Goal: Task Accomplishment & Management: Use online tool/utility

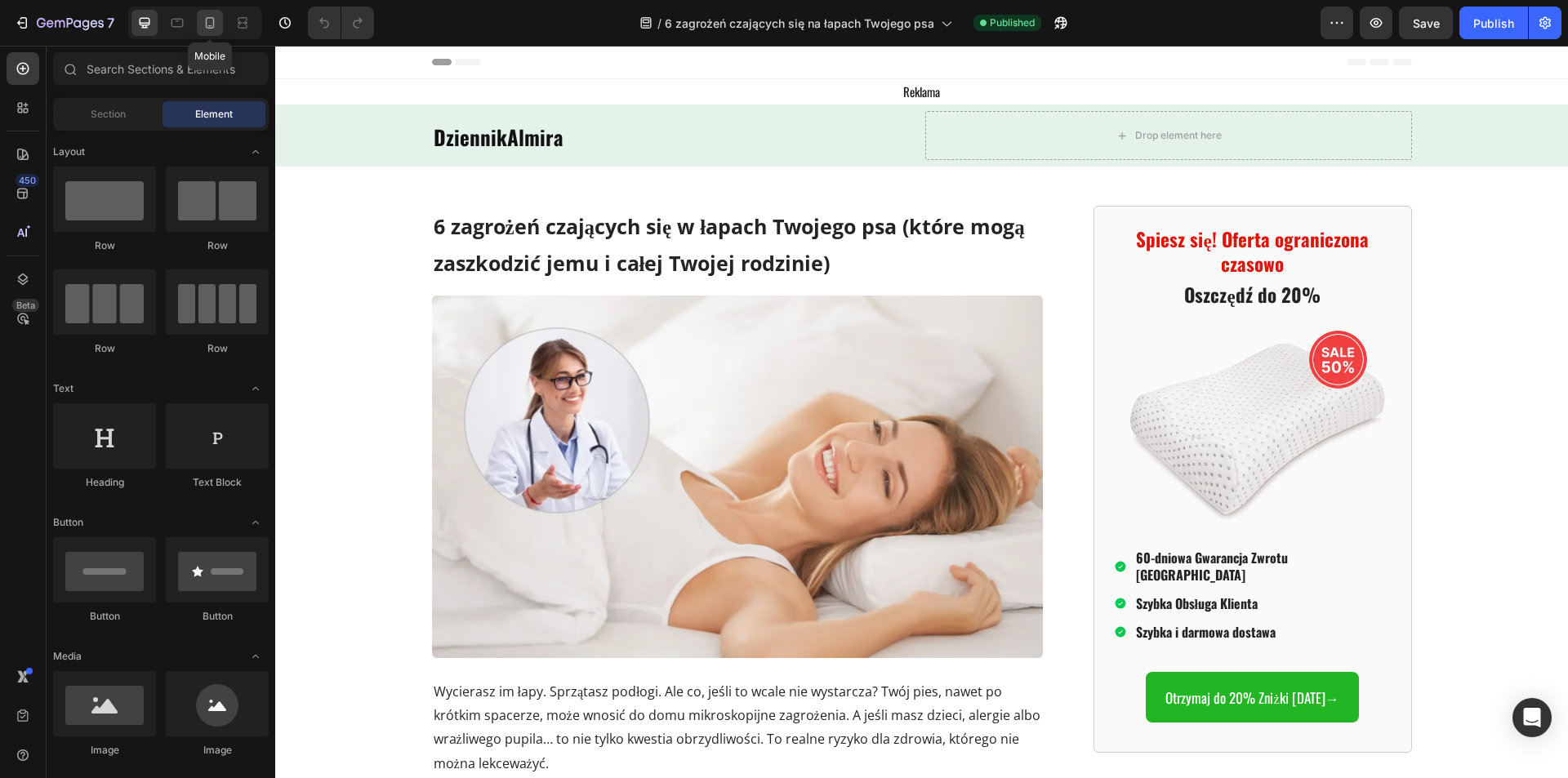
click at [198, 23] on div at bounding box center [210, 23] width 26 height 26
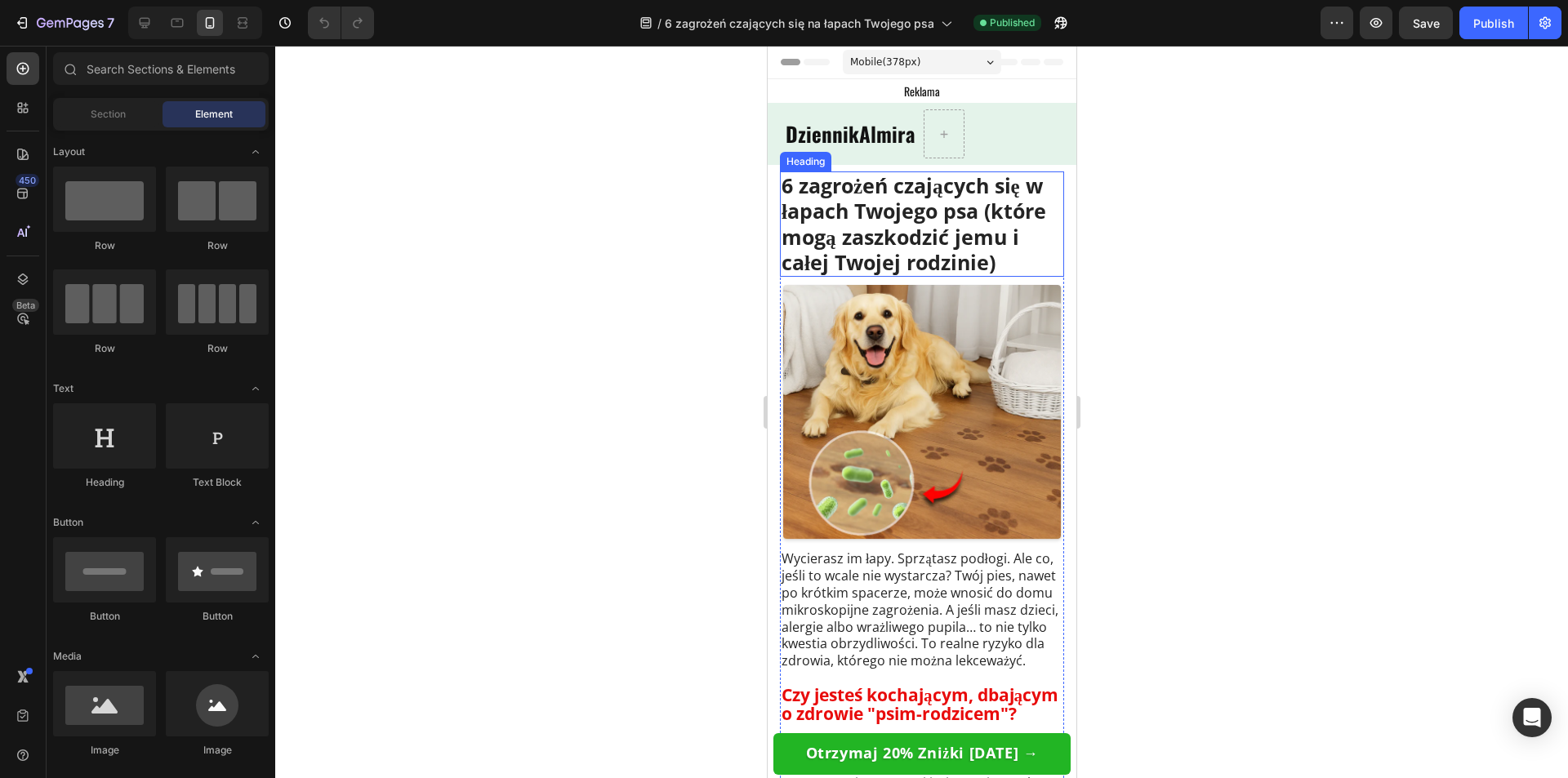
click at [882, 232] on span "6 zagrożeń czających się w łapach Twojego psa (które mogą zaszkodzić jemu i cał…" at bounding box center [912, 223] width 264 height 105
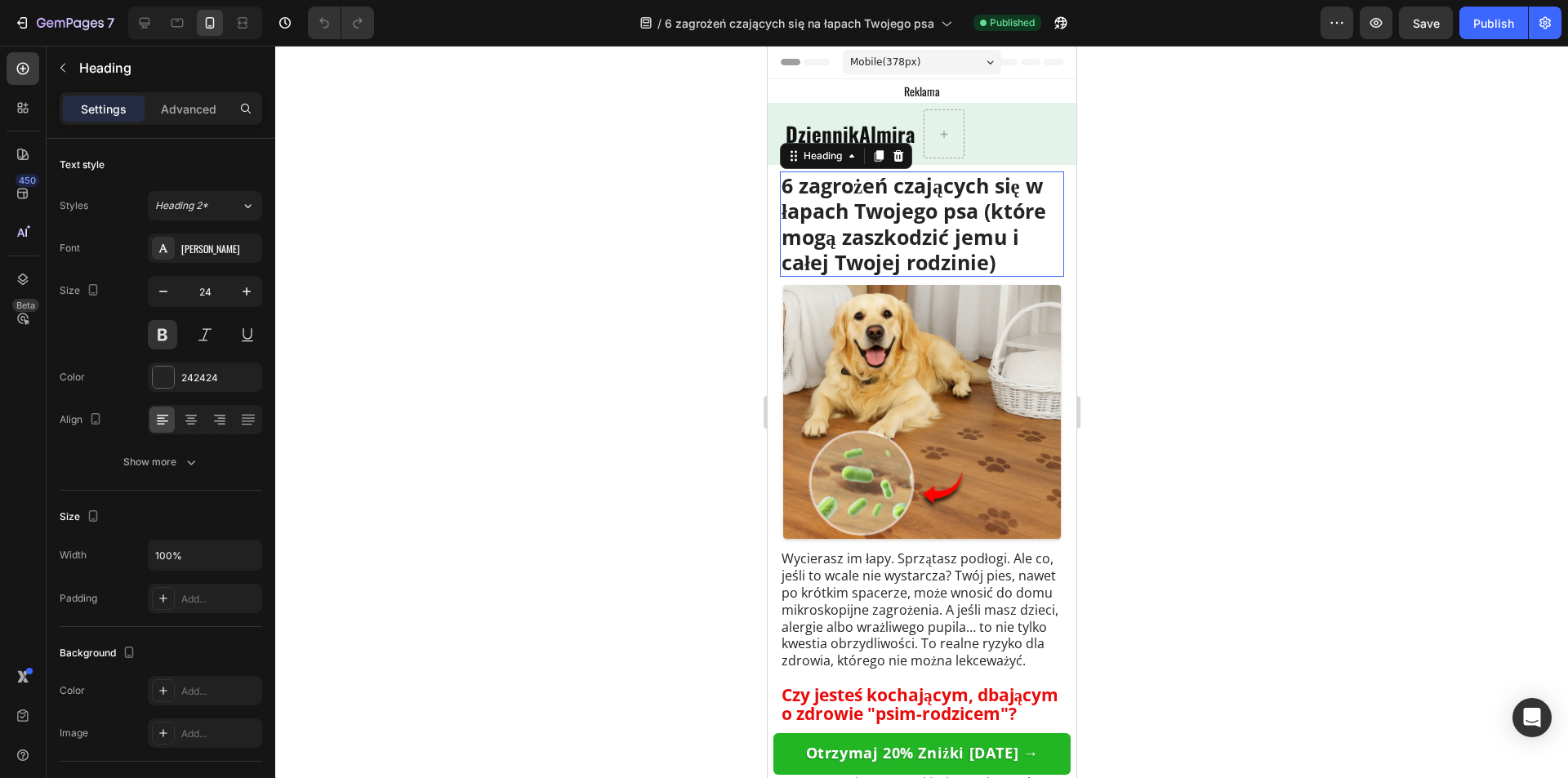
click at [882, 232] on span "6 zagrożeń czających się w łapach Twojego psa (które mogą zaszkodzić jemu i cał…" at bounding box center [912, 223] width 264 height 105
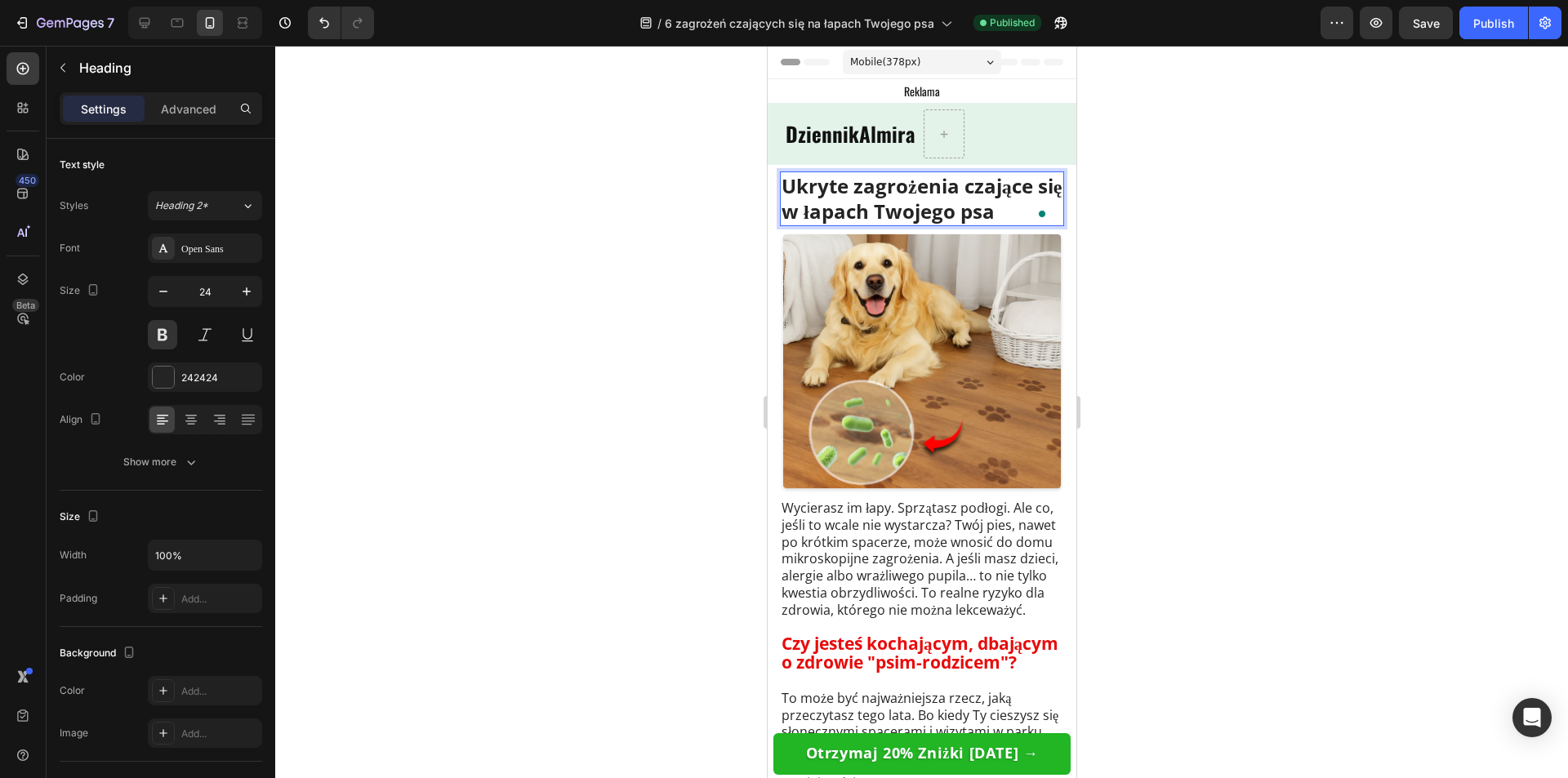
click at [1170, 272] on div at bounding box center [922, 411] width 1293 height 732
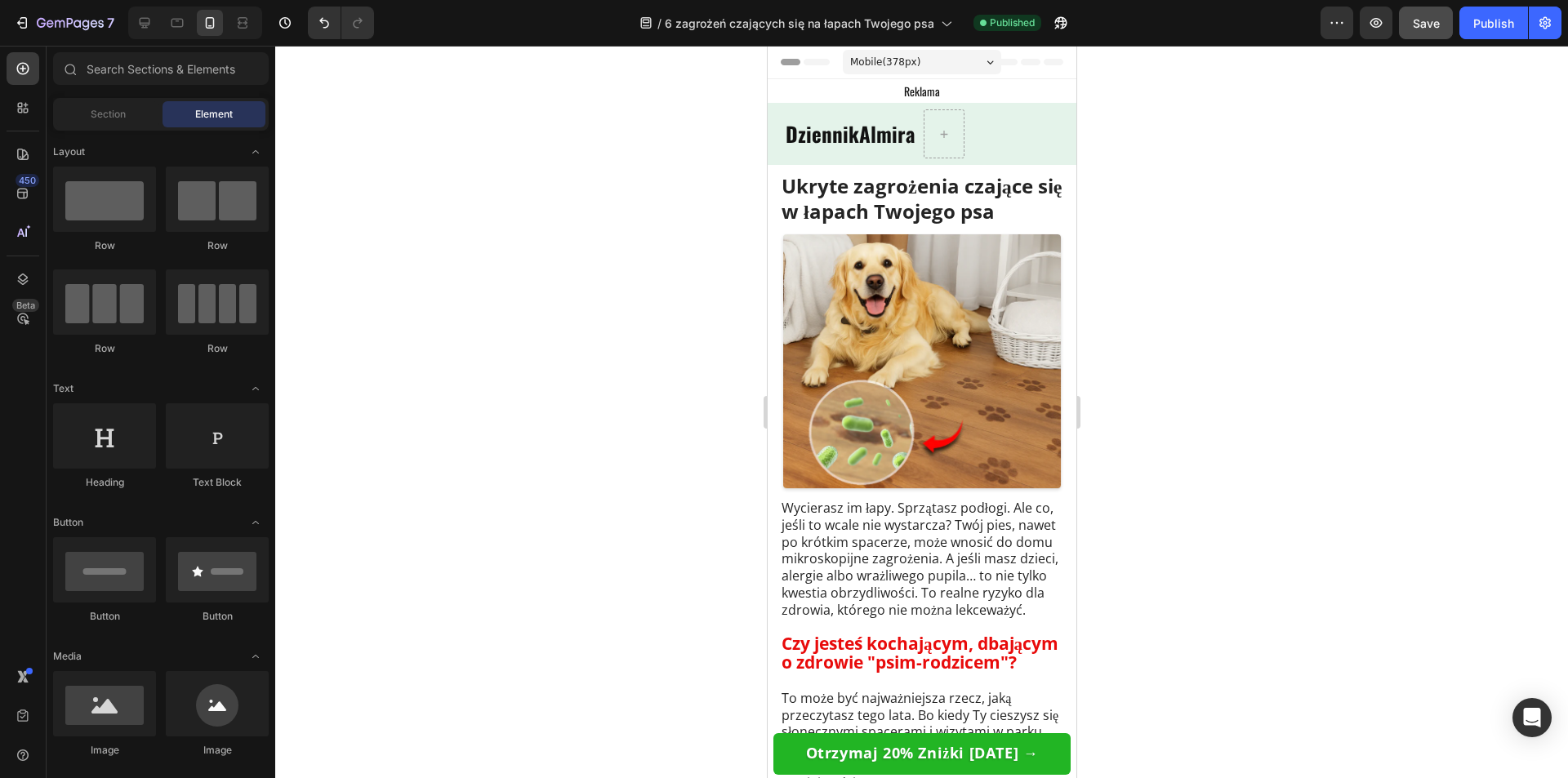
click at [1428, 33] on button "Save" at bounding box center [1426, 23] width 54 height 33
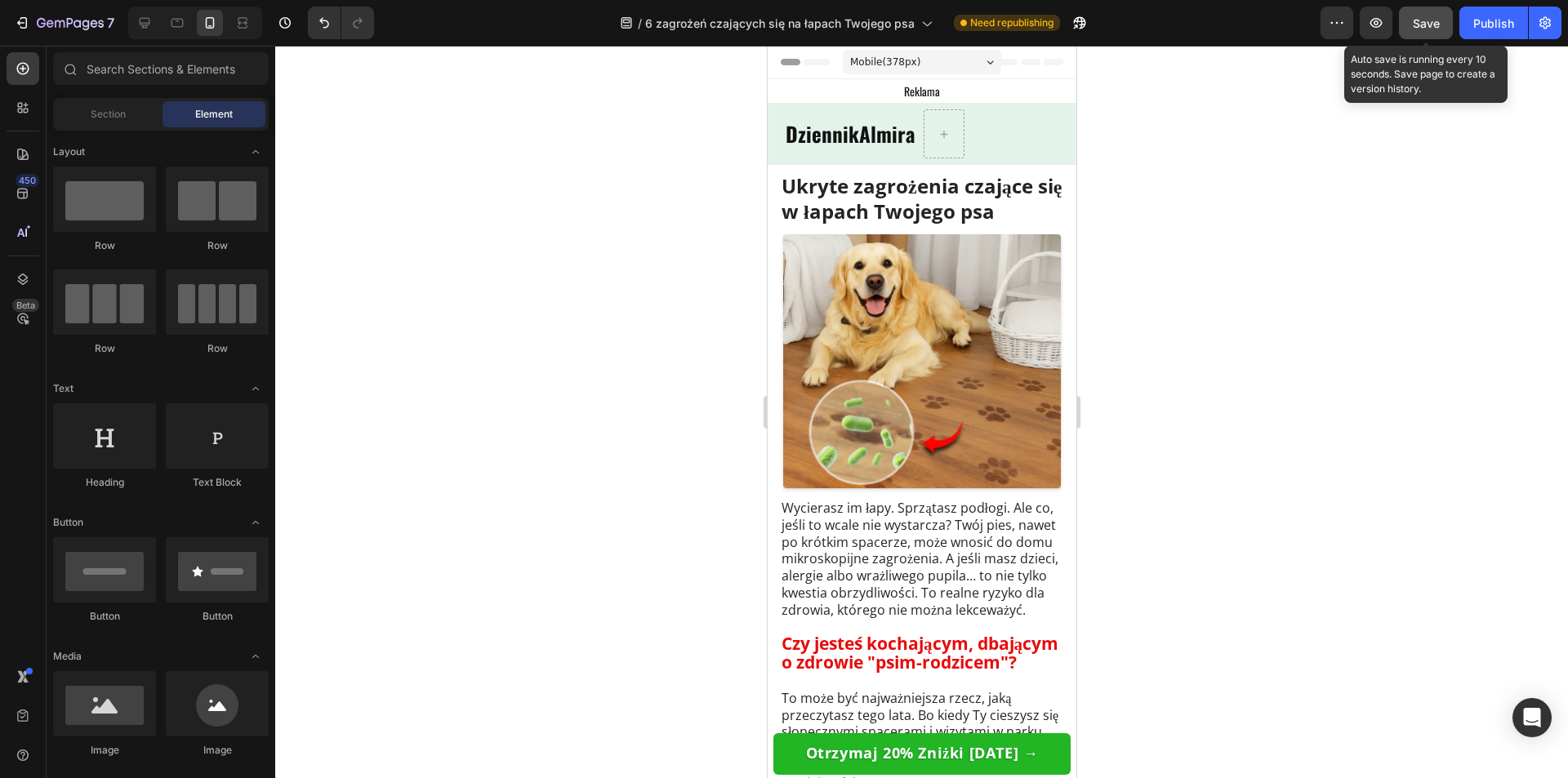
click at [1411, 24] on button "Save" at bounding box center [1426, 23] width 54 height 33
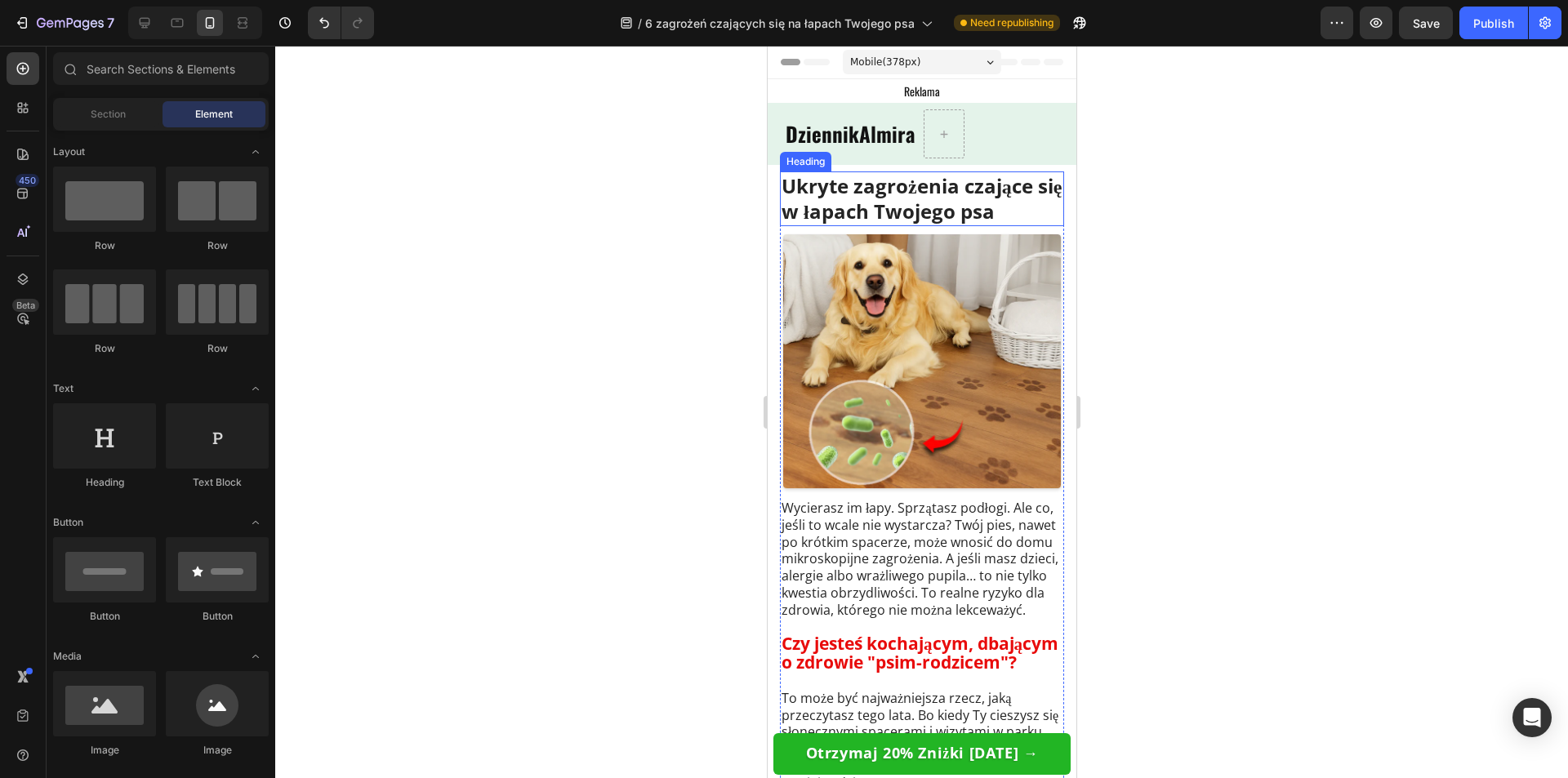
click at [926, 204] on p "Ukryte zagrożenia czające się w łapach Twojego psa" at bounding box center [921, 198] width 281 height 51
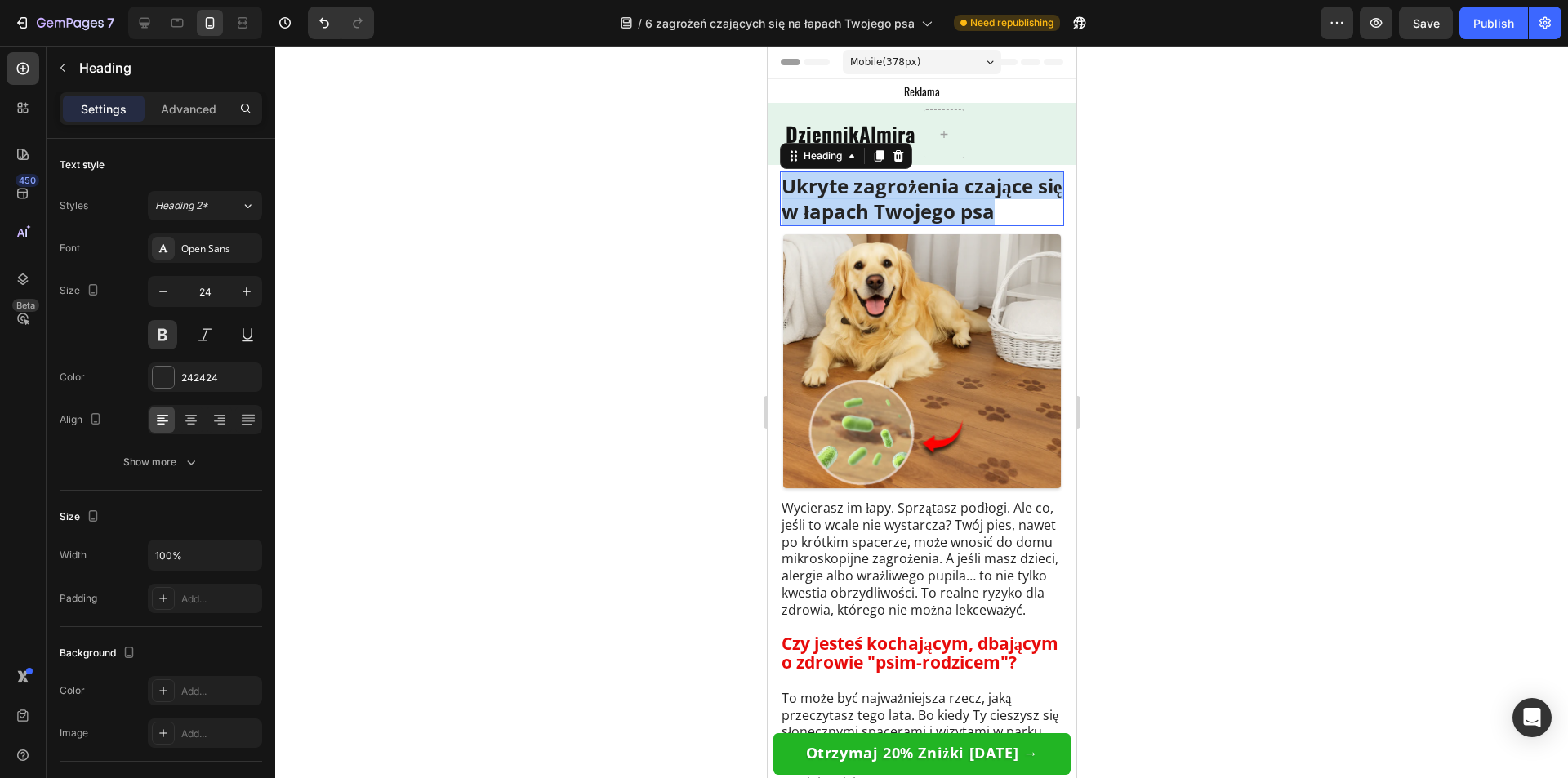
click at [926, 204] on p "Ukryte zagrożenia czające się w łapach Twojego psa" at bounding box center [921, 198] width 281 height 51
copy p "Ukryte zagrożenia czające się w łapach Twojego psa"
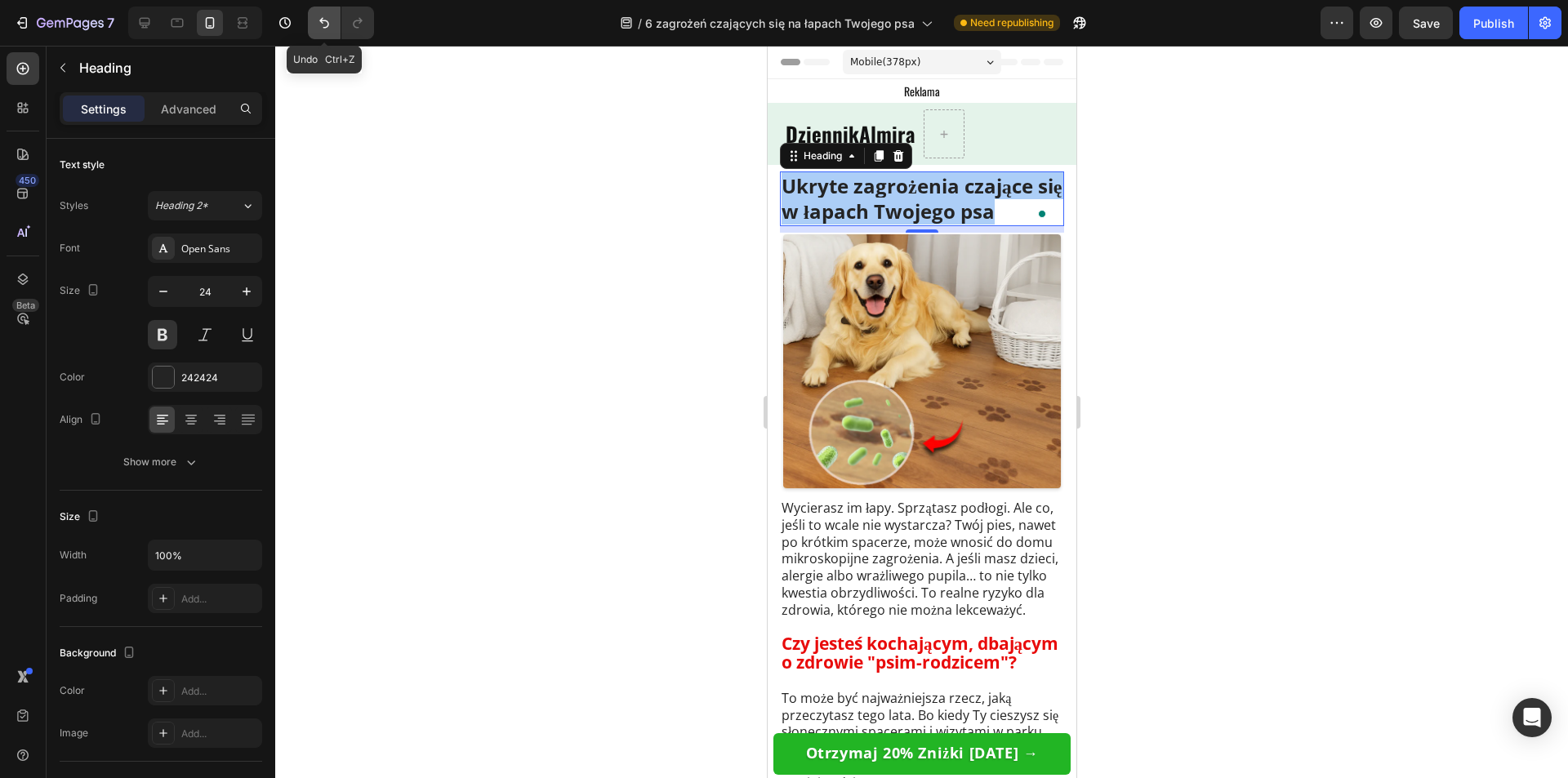
click at [325, 29] on icon "Undo/Redo" at bounding box center [324, 23] width 16 height 16
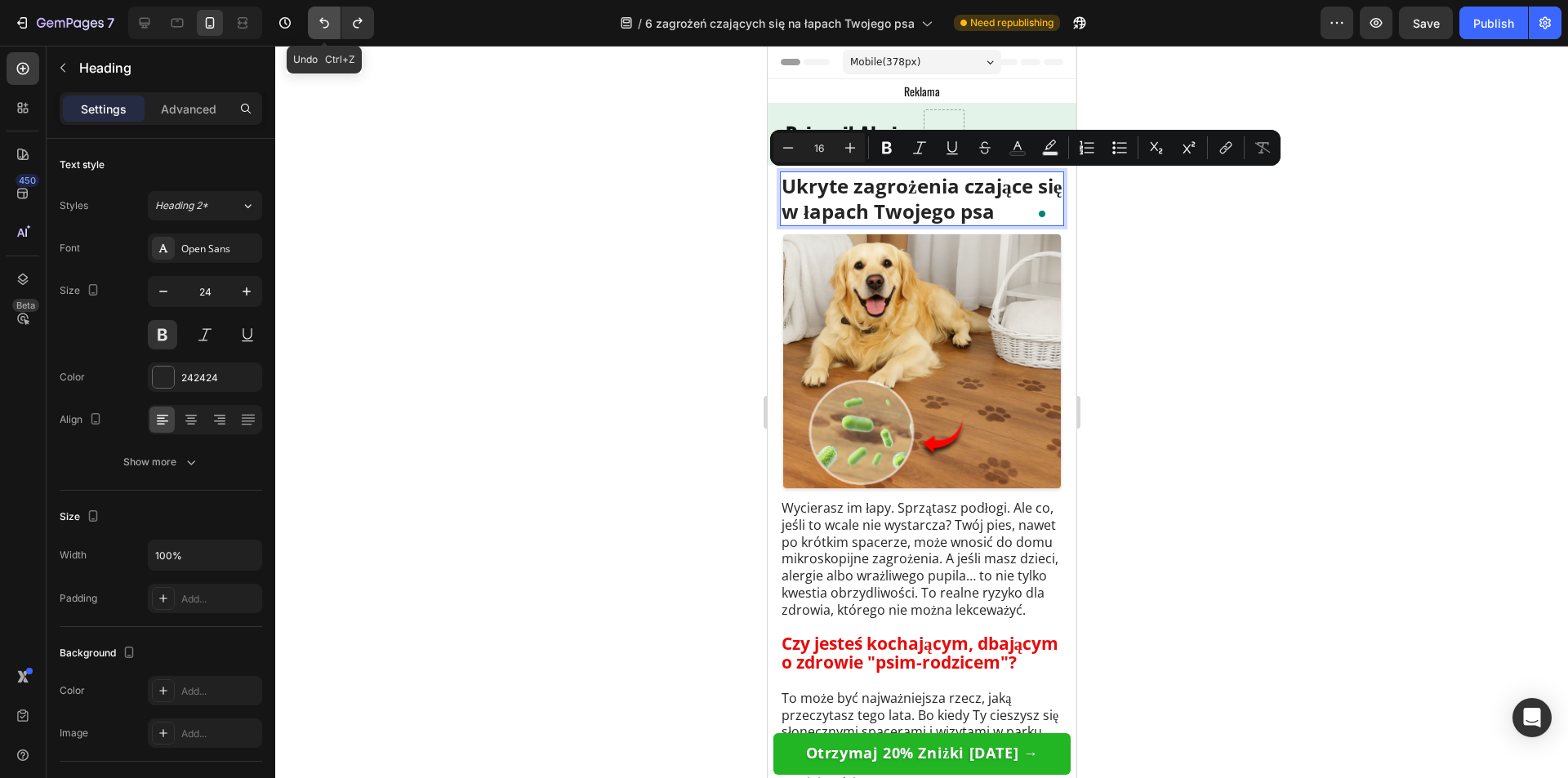
click at [325, 29] on icon "Undo/Redo" at bounding box center [324, 23] width 16 height 16
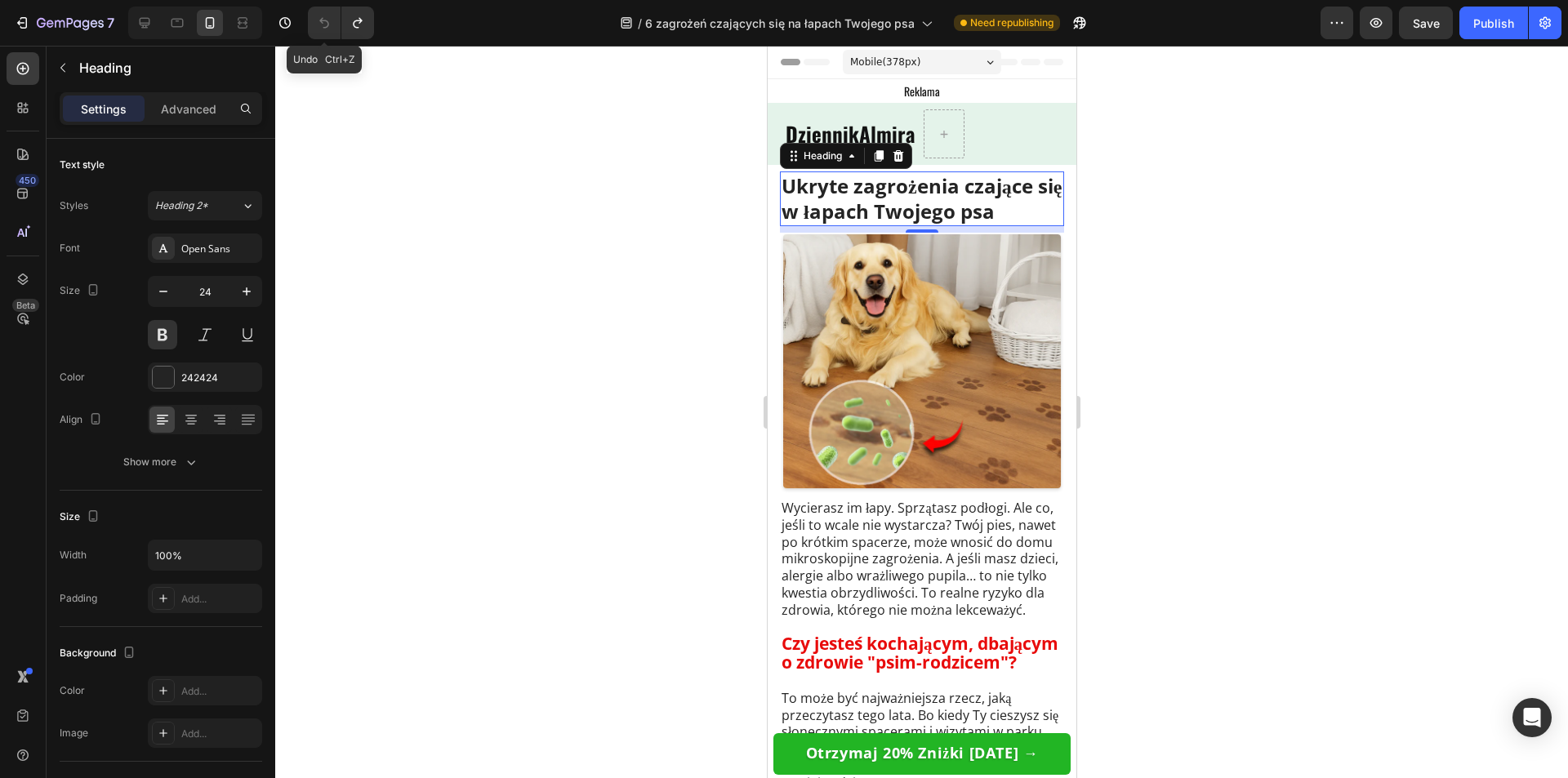
click at [325, 28] on icon "Undo/Redo" at bounding box center [324, 23] width 16 height 16
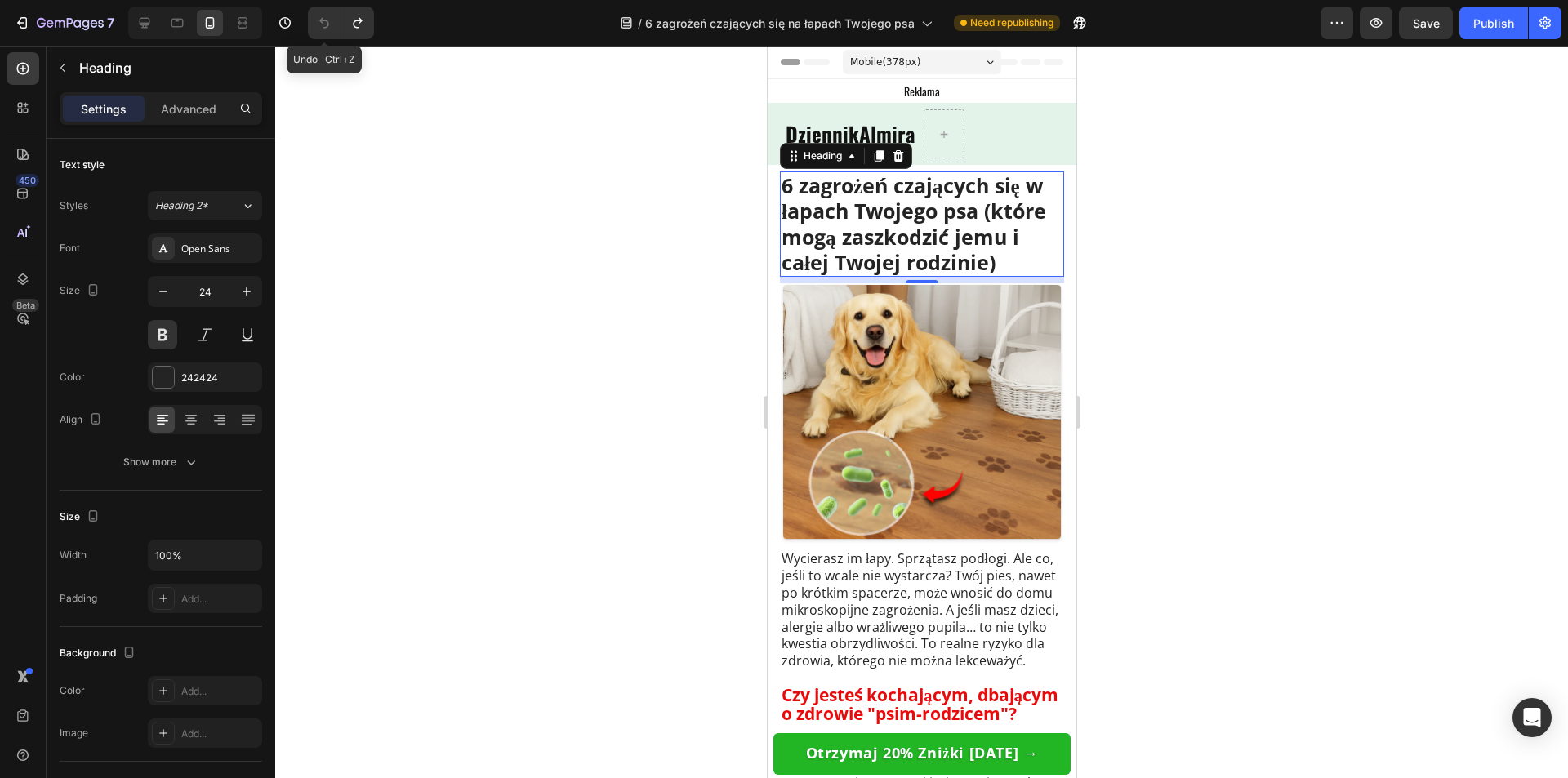
click at [325, 28] on icon "Undo/Redo" at bounding box center [324, 23] width 16 height 16
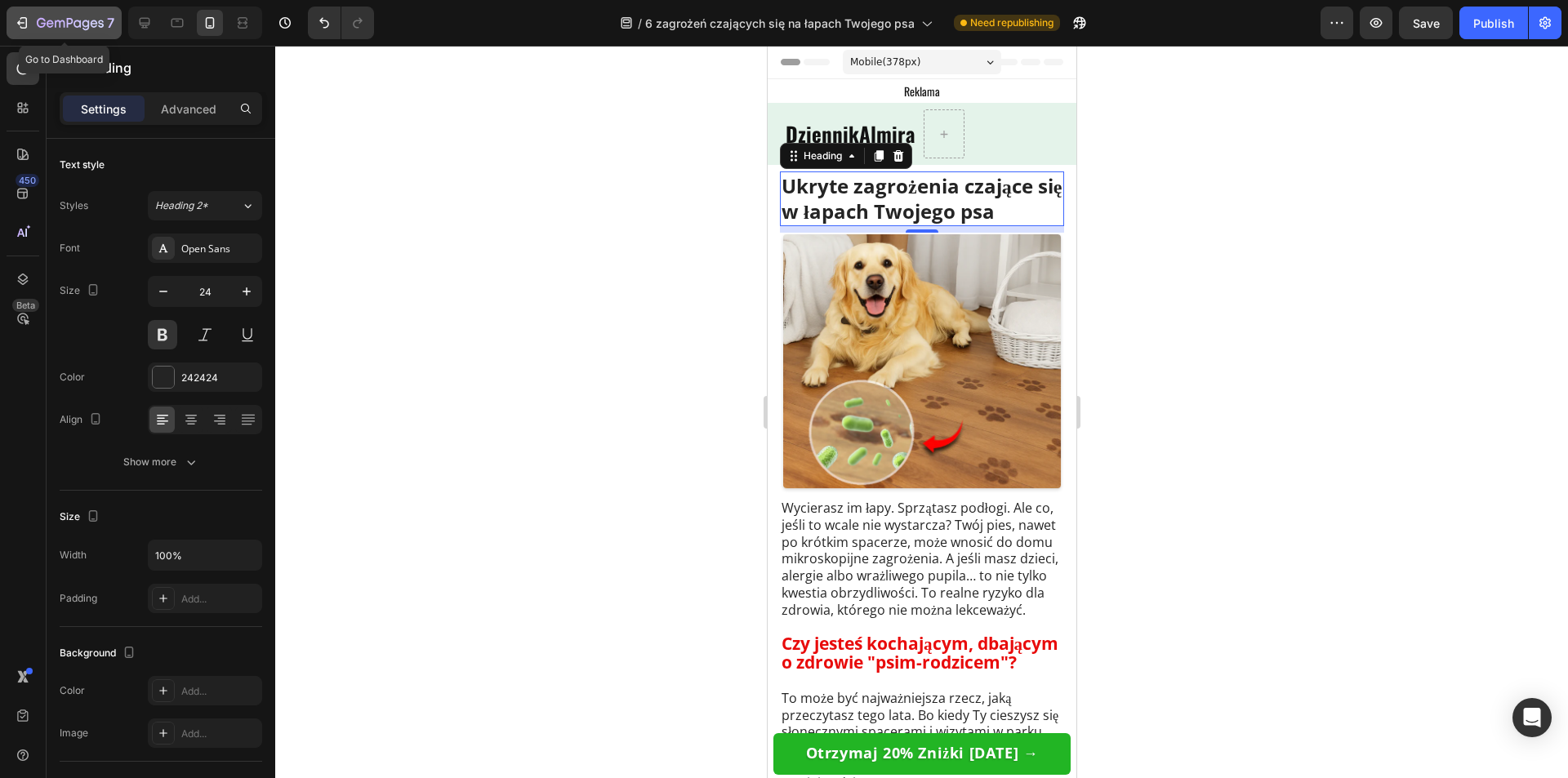
click at [59, 20] on icon "button" at bounding box center [70, 24] width 67 height 14
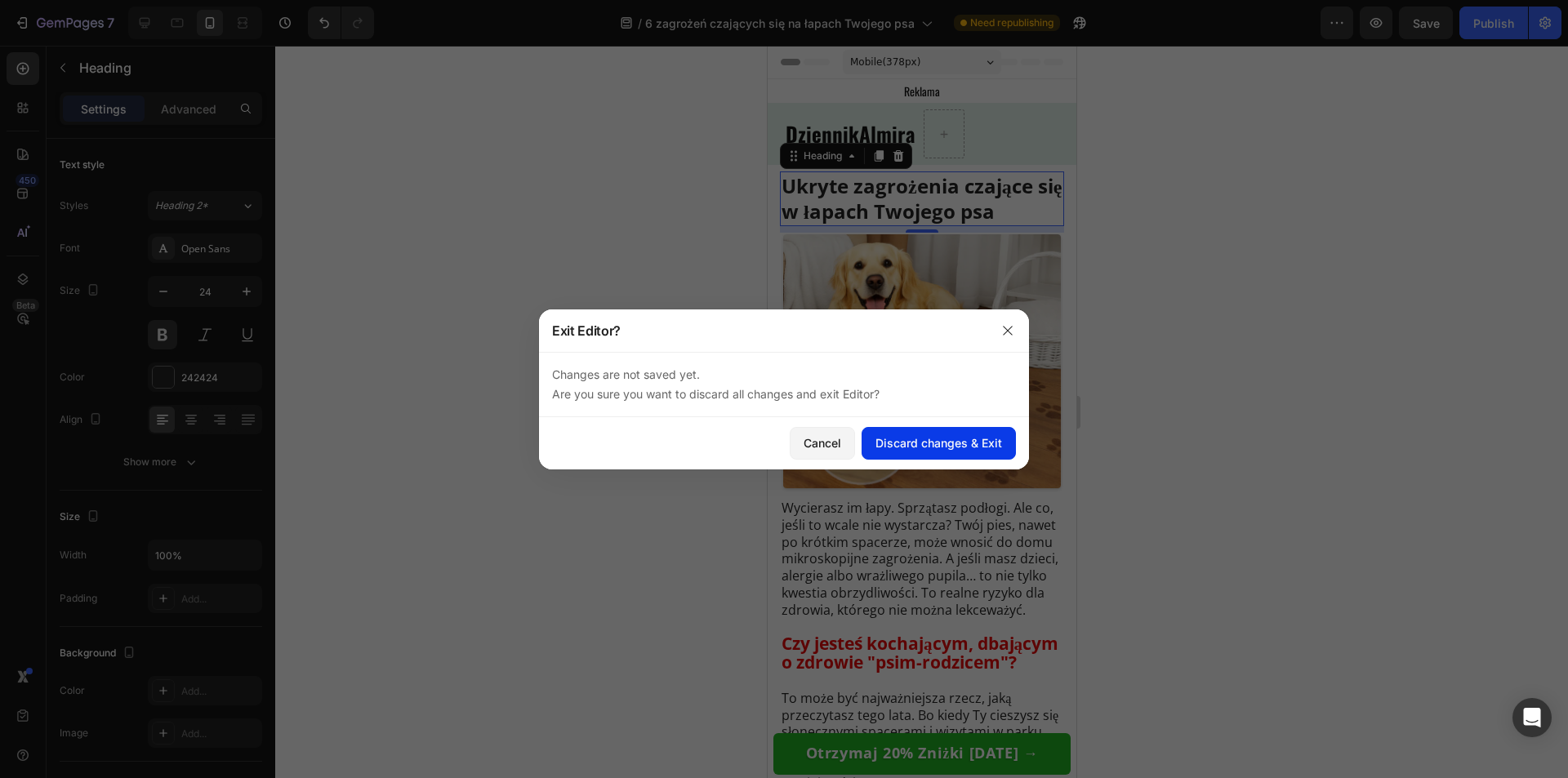
click at [912, 453] on button "Discard changes & Exit" at bounding box center [939, 443] width 155 height 33
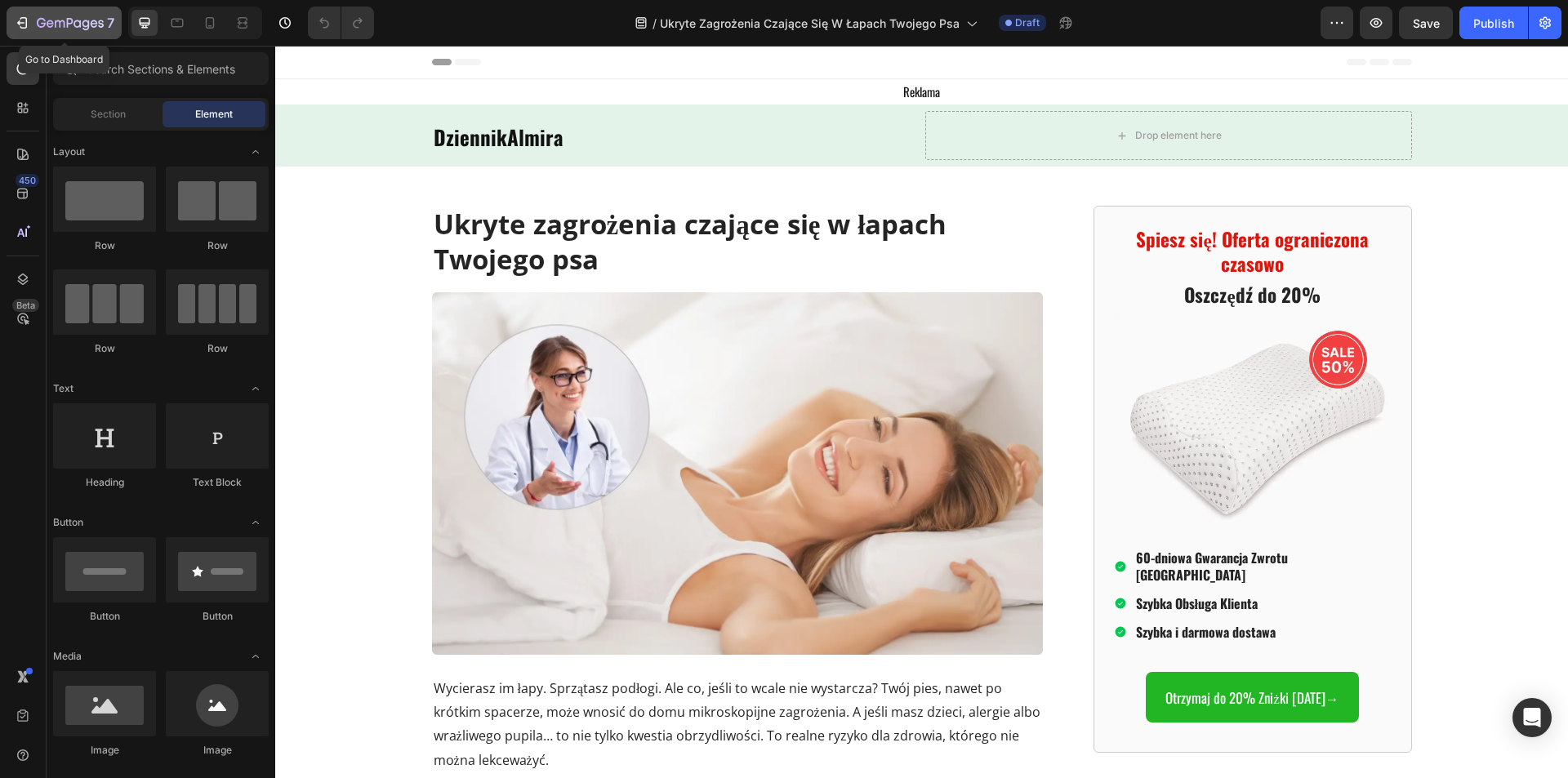
click at [40, 23] on icon "button" at bounding box center [70, 24] width 67 height 14
click at [715, 248] on h1 "Ukryte zagrożenia czające się w łapach Twojego psa" at bounding box center [737, 242] width 610 height 74
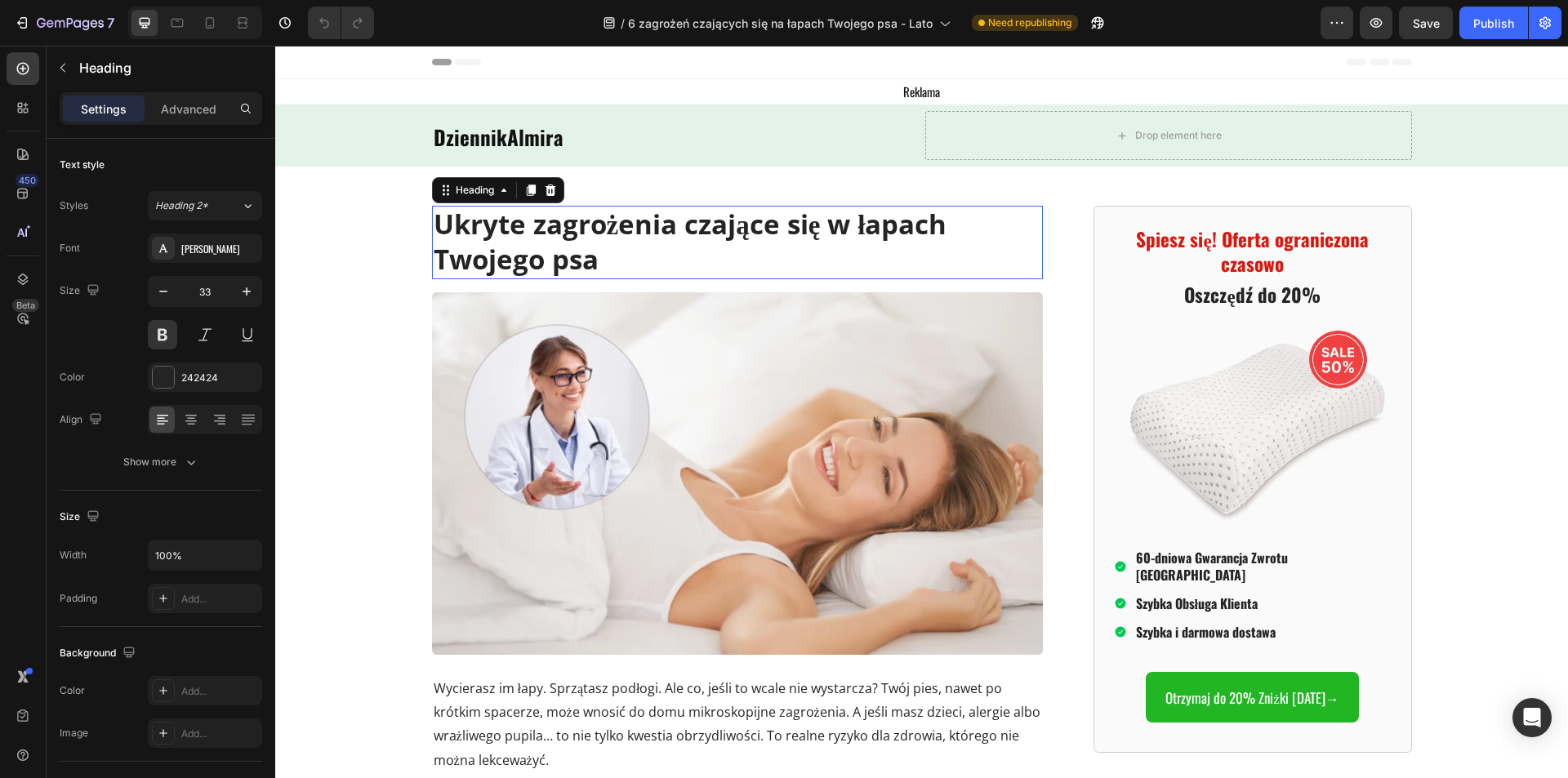
click at [715, 248] on p "Ukryte zagrożenia czające się w łapach Twojego psa" at bounding box center [738, 242] width 608 height 70
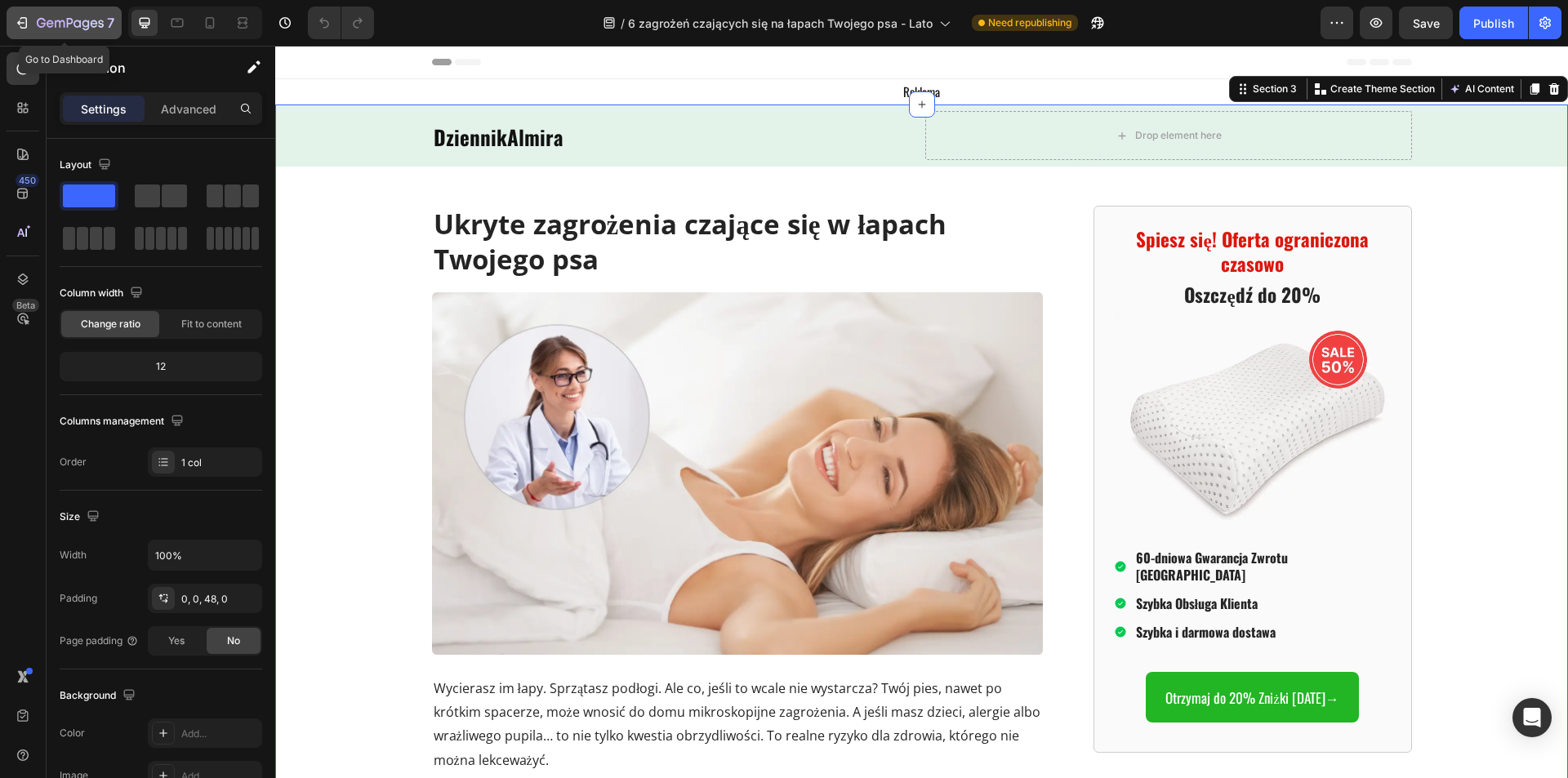
click at [31, 20] on div "7" at bounding box center [64, 23] width 100 height 20
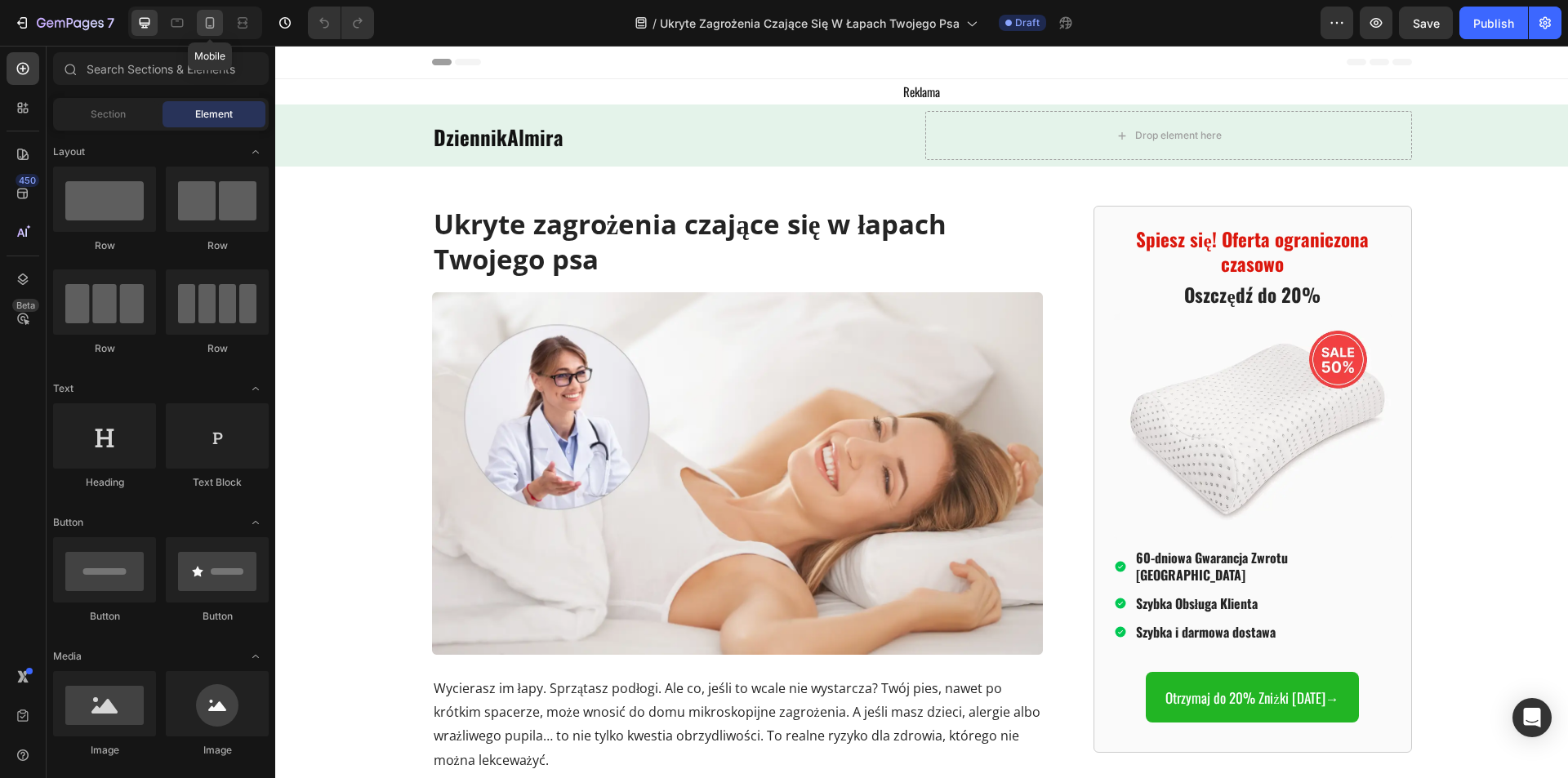
click at [204, 33] on div at bounding box center [210, 23] width 26 height 26
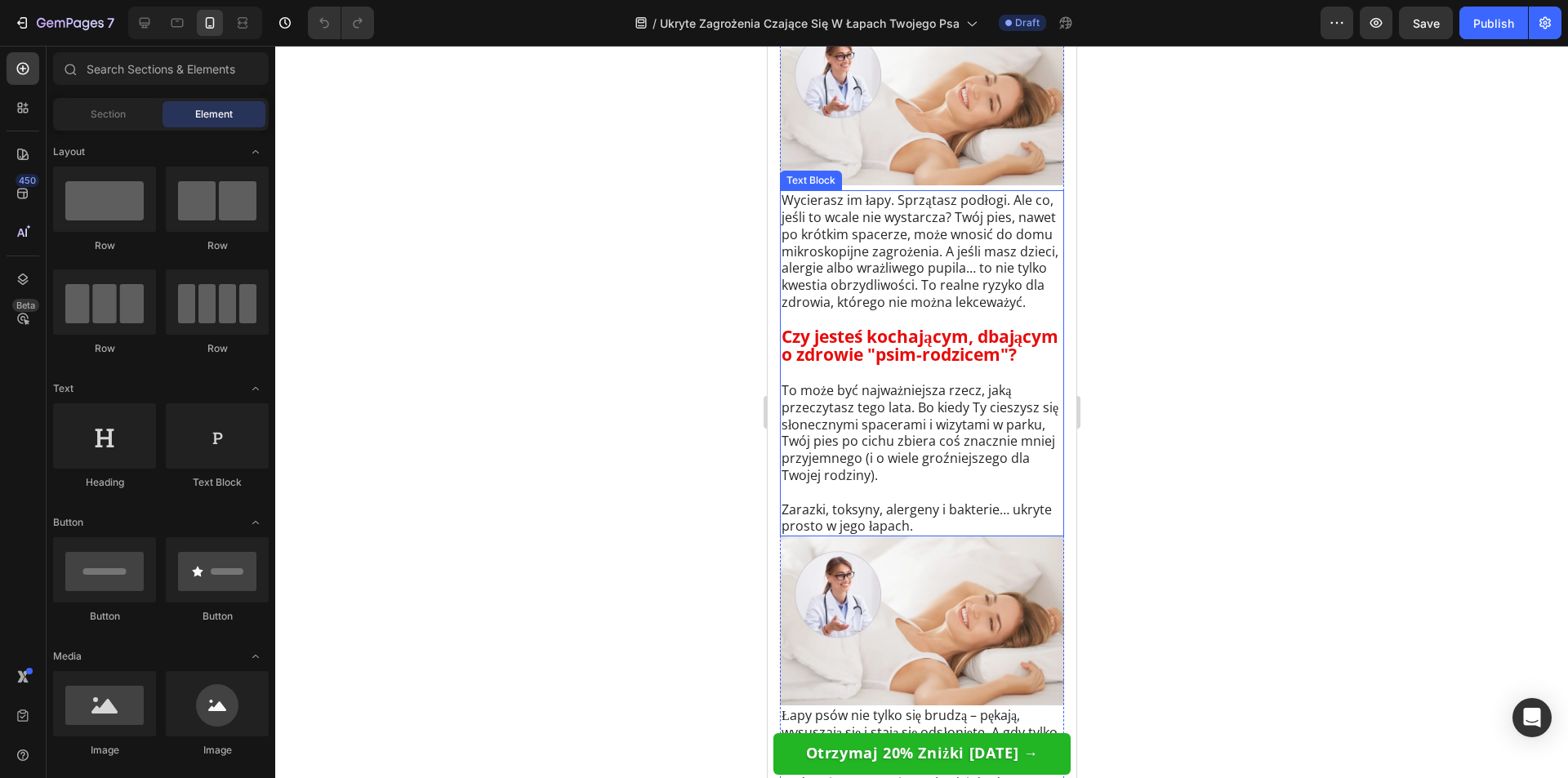
scroll to position [245, 0]
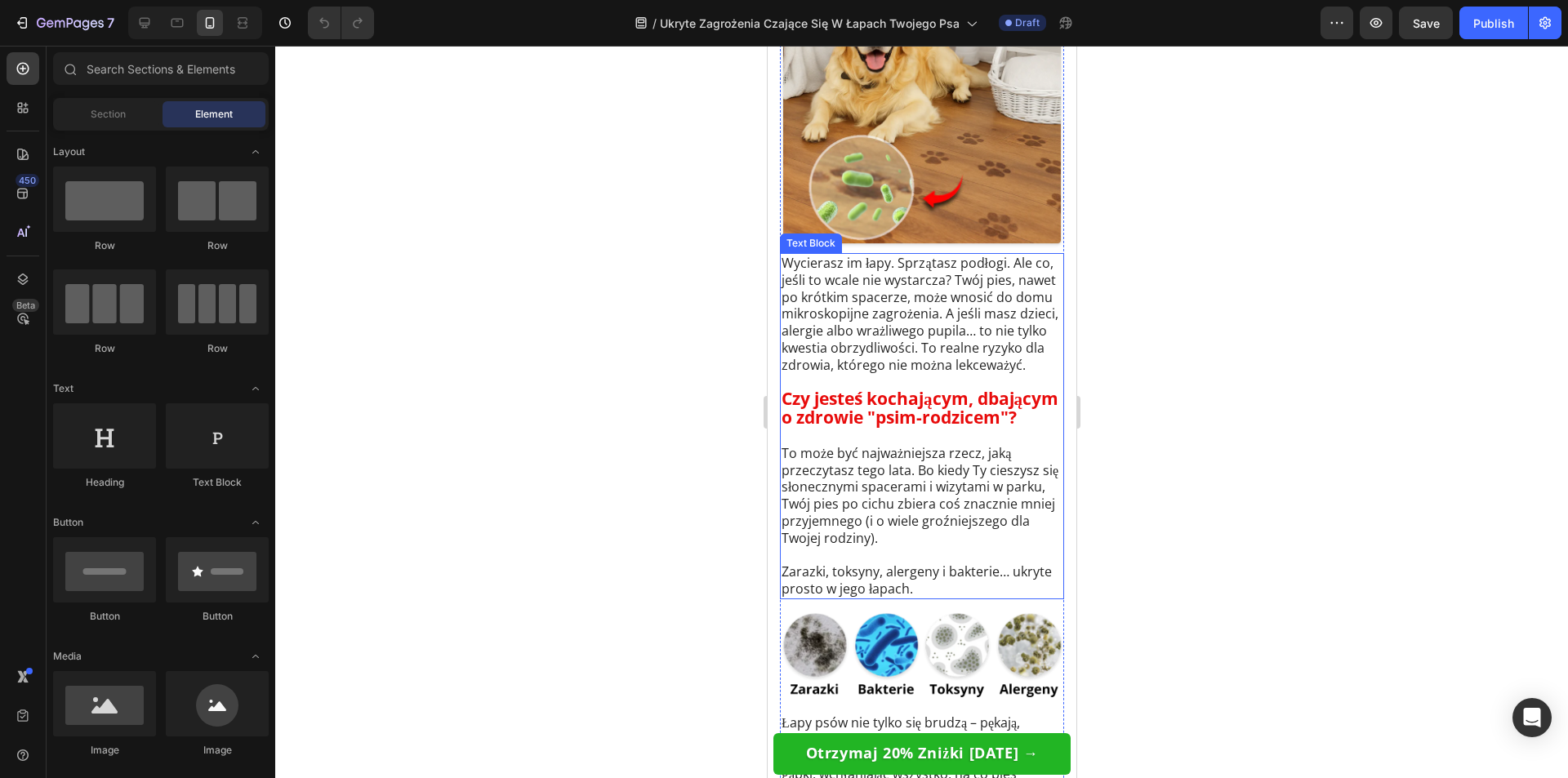
click at [881, 481] on p "To może być najważniejsza rzecz, jaką przeczytasz tego lata. Bo kiedy Ty cieszy…" at bounding box center [921, 496] width 281 height 102
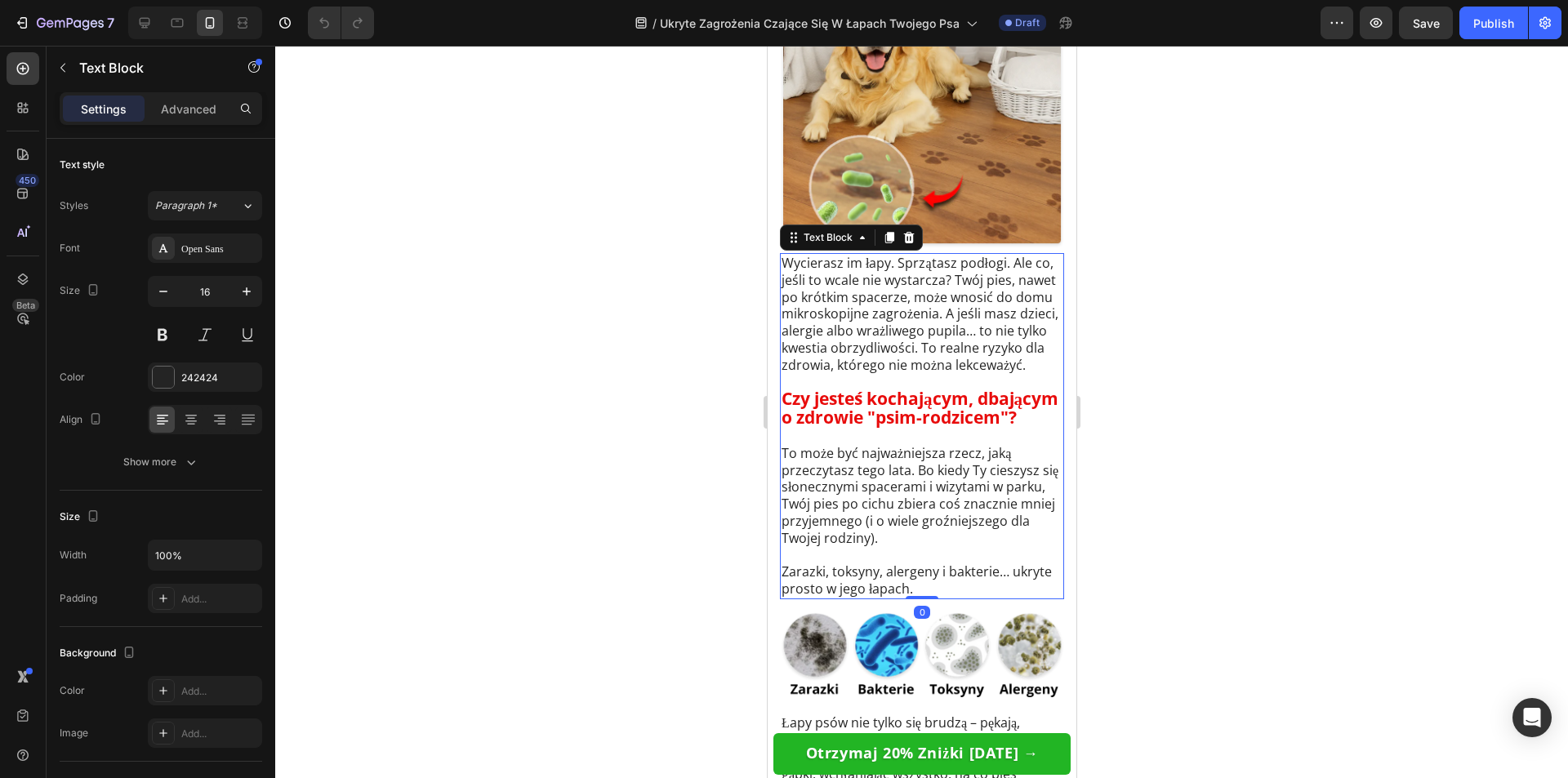
click at [970, 483] on p "To może być najważniejsza rzecz, jaką przeczytasz tego lata. Bo kiedy Ty cieszy…" at bounding box center [921, 496] width 281 height 102
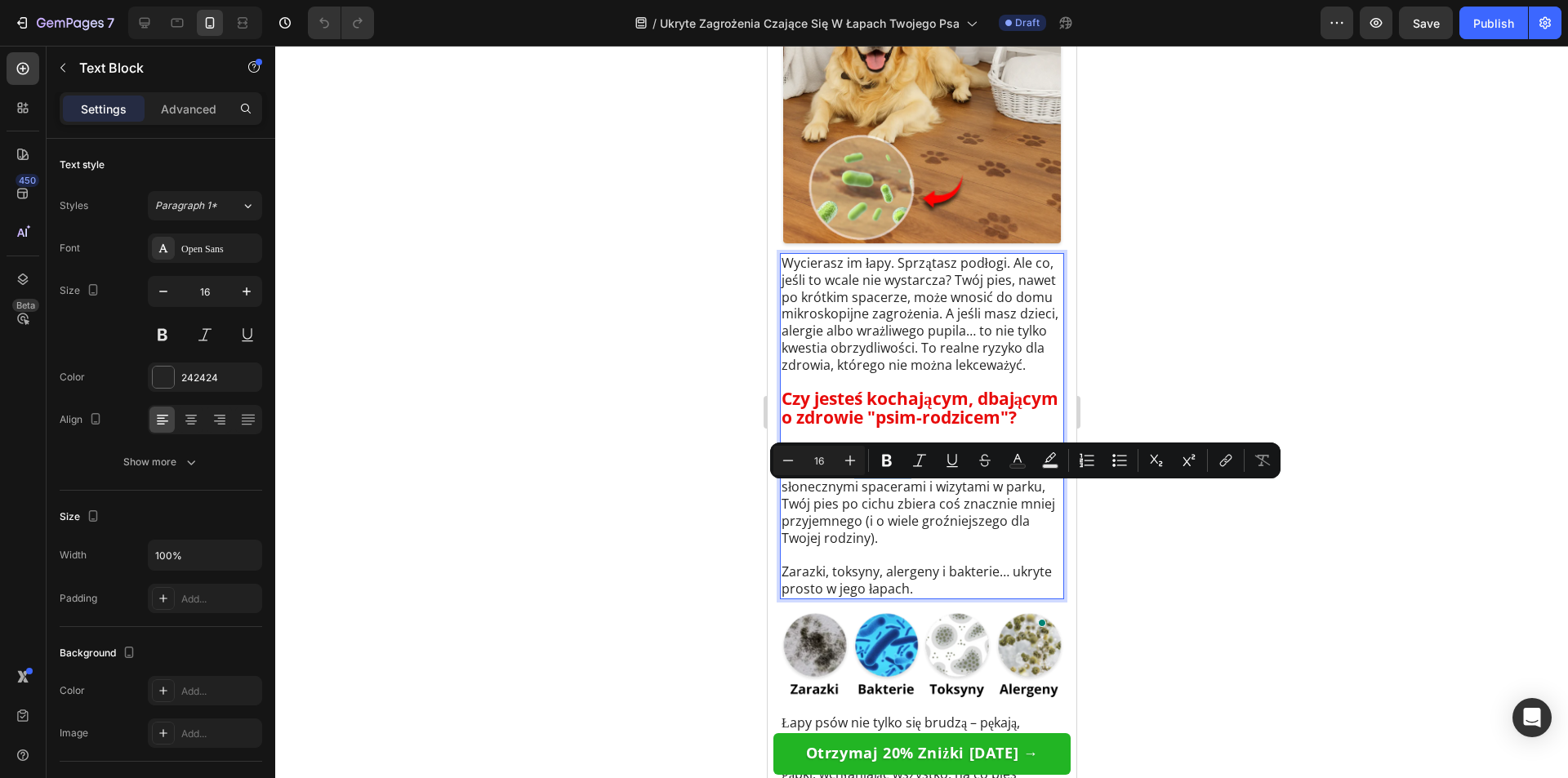
drag, startPoint x: 904, startPoint y: 496, endPoint x: 850, endPoint y: 500, distance: 54.1
click at [850, 500] on p "To może być najważniejsza rzecz, jaką przeczytasz tego lata. Bo kiedy Ty cieszy…" at bounding box center [921, 496] width 281 height 102
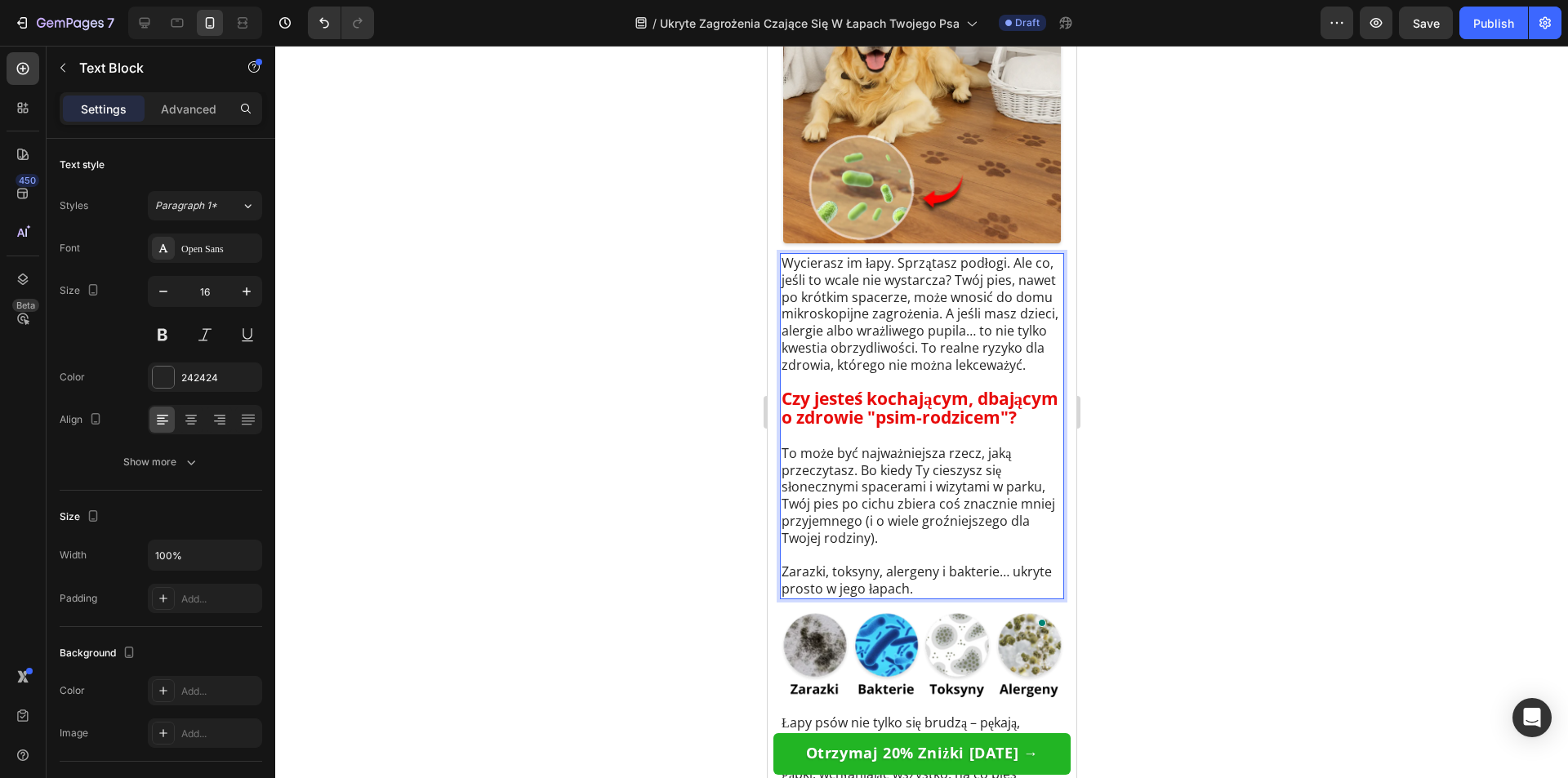
click at [1013, 480] on p "To może być najważniejsza rzecz, jaką przeczytasz. Bo kiedy Ty cieszysz się sło…" at bounding box center [921, 496] width 281 height 102
click at [1187, 505] on div at bounding box center [922, 411] width 1293 height 732
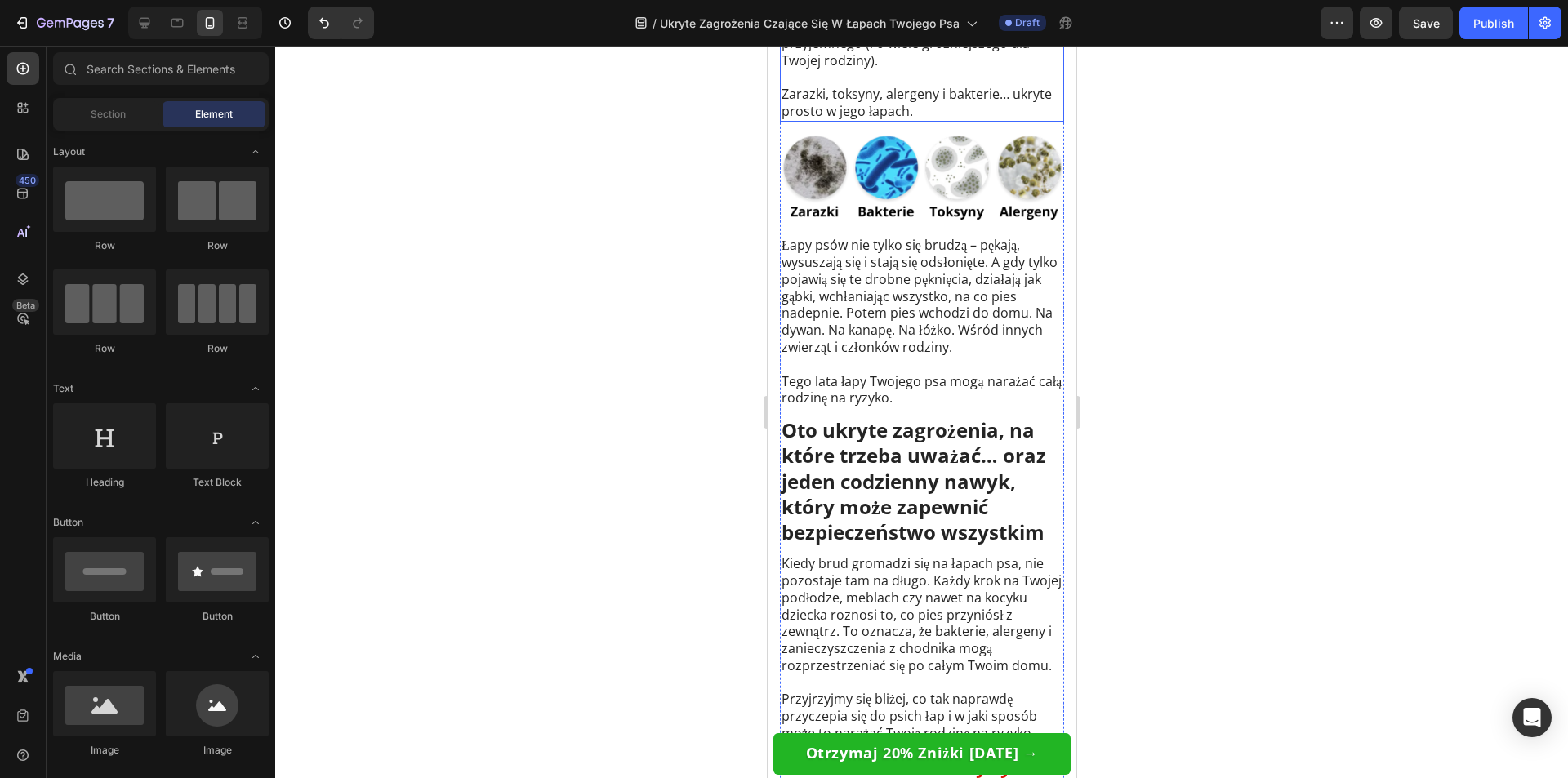
scroll to position [735, 0]
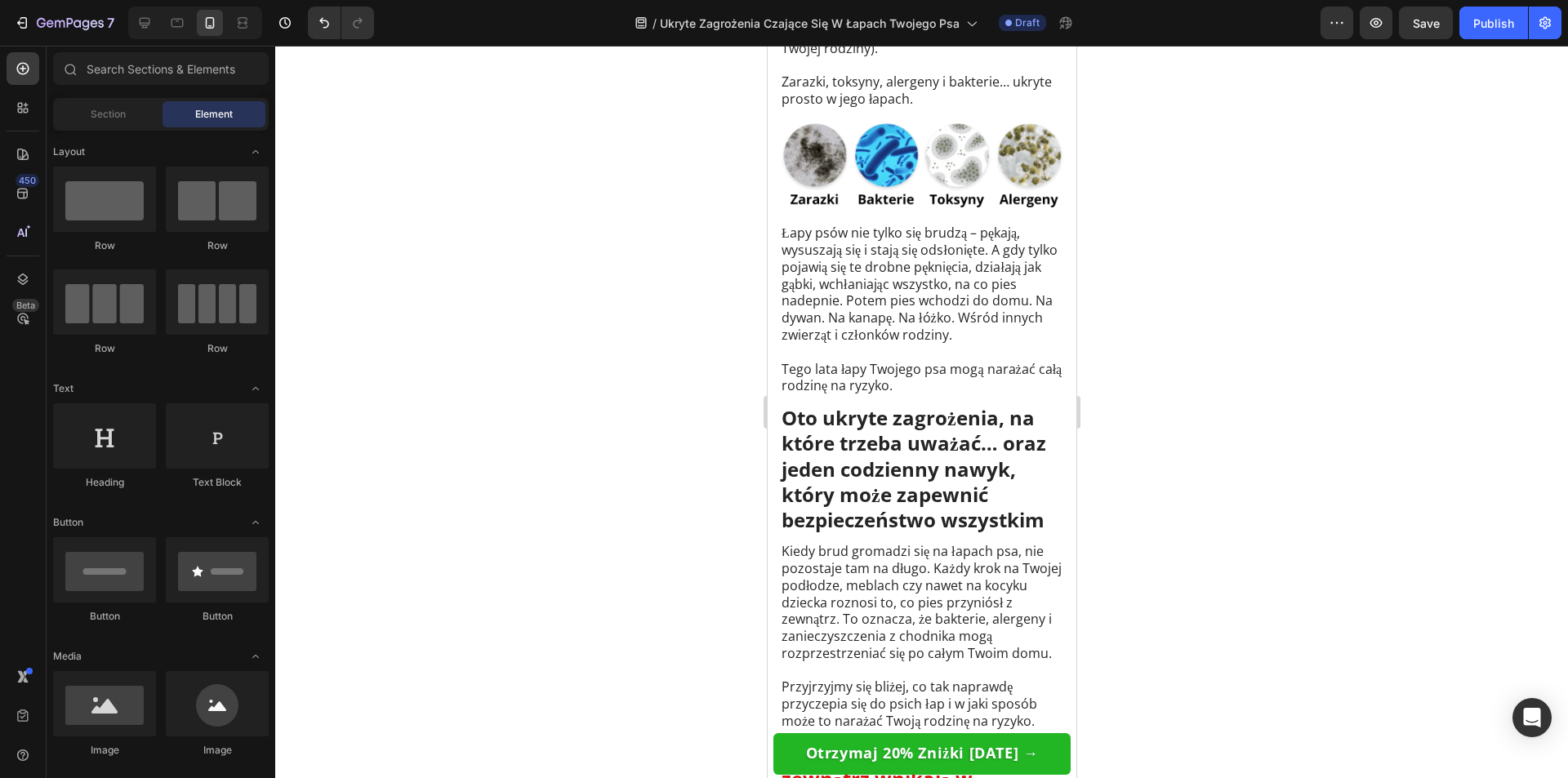
click at [1419, 43] on div "7 Version history / Ukryte Zagrożenia Czające Się W Łapach Twojego Psa Draft Pr…" at bounding box center [784, 23] width 1568 height 46
click at [1423, 37] on button "Save" at bounding box center [1426, 23] width 54 height 33
click at [911, 391] on span "Tego lata łapy Twojego psa mogą narażać całą rodzinę na ryzyko." at bounding box center [920, 377] width 280 height 35
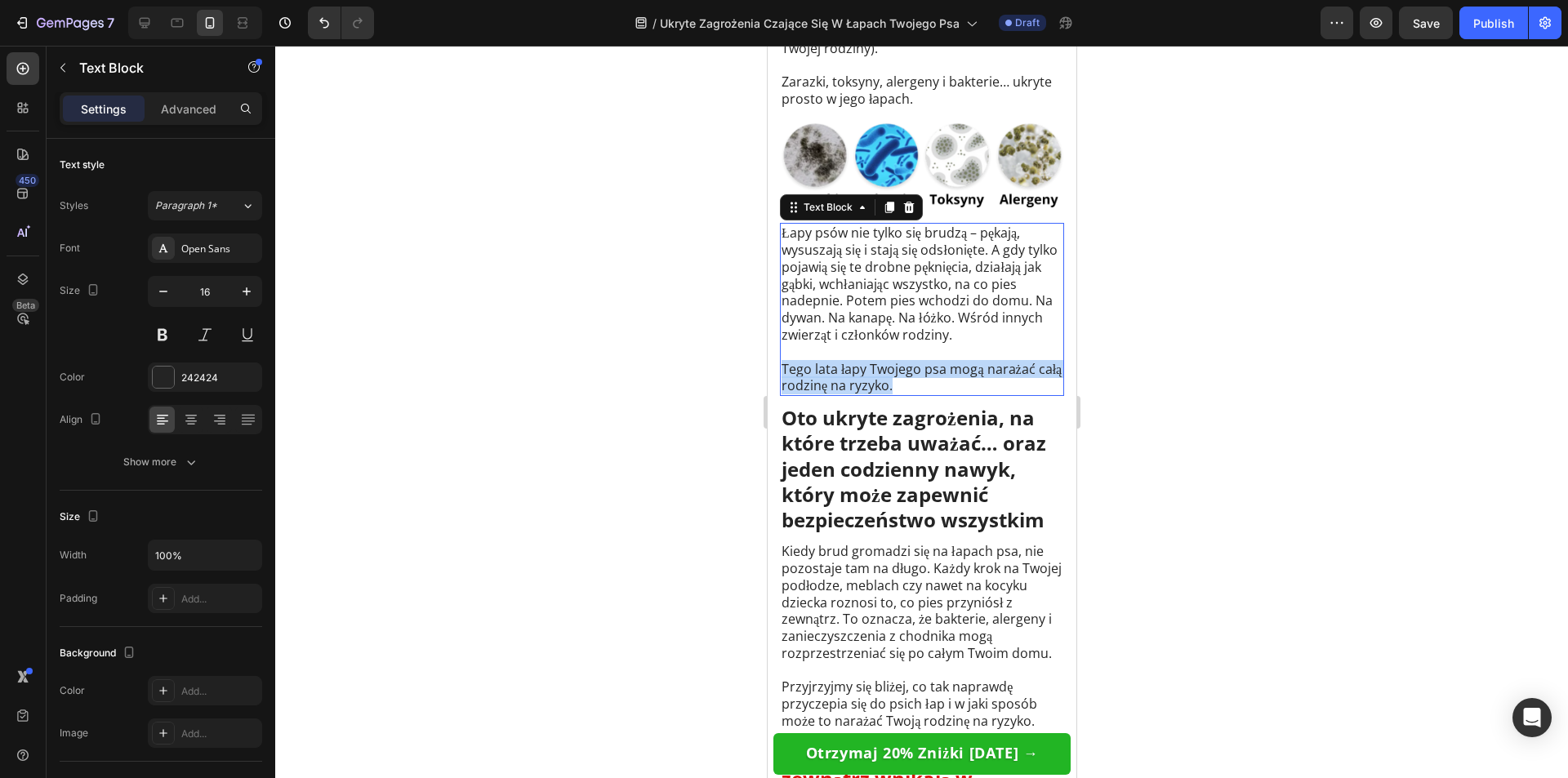
click at [911, 391] on span "Tego lata łapy Twojego psa mogą narażać całą rodzinę na ryzyko." at bounding box center [920, 377] width 280 height 35
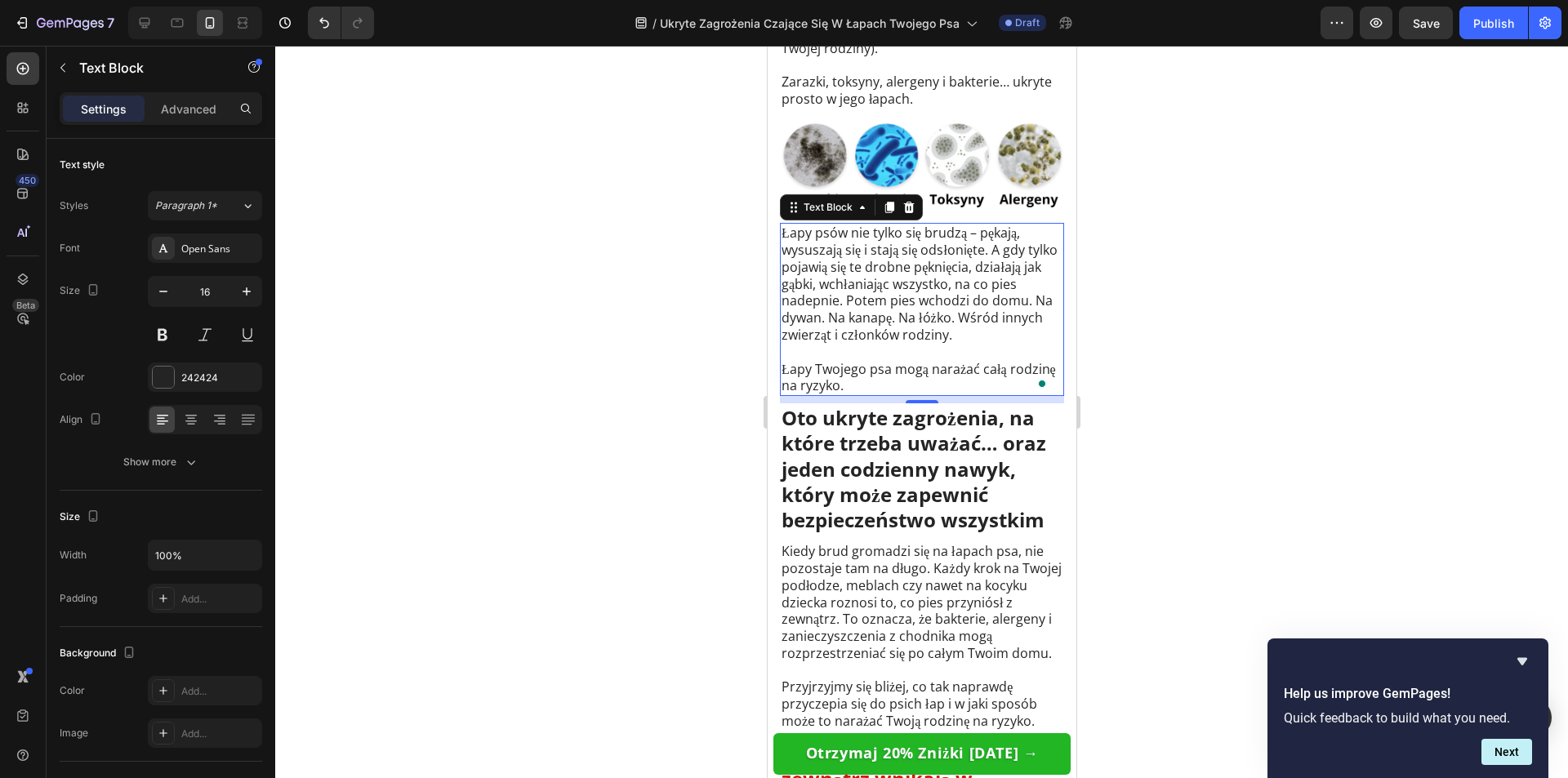
click at [1275, 368] on div at bounding box center [922, 411] width 1293 height 732
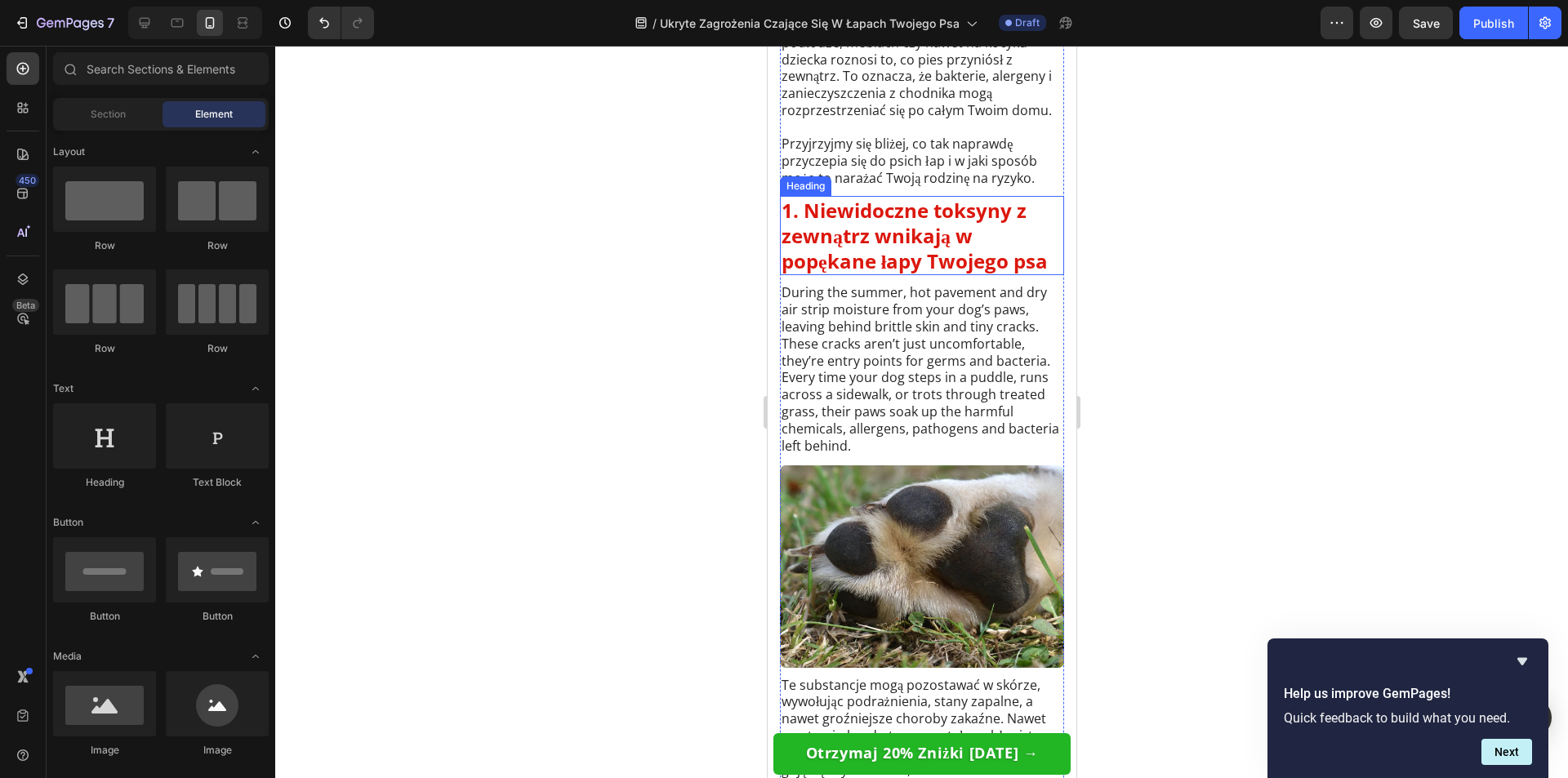
scroll to position [1306, 0]
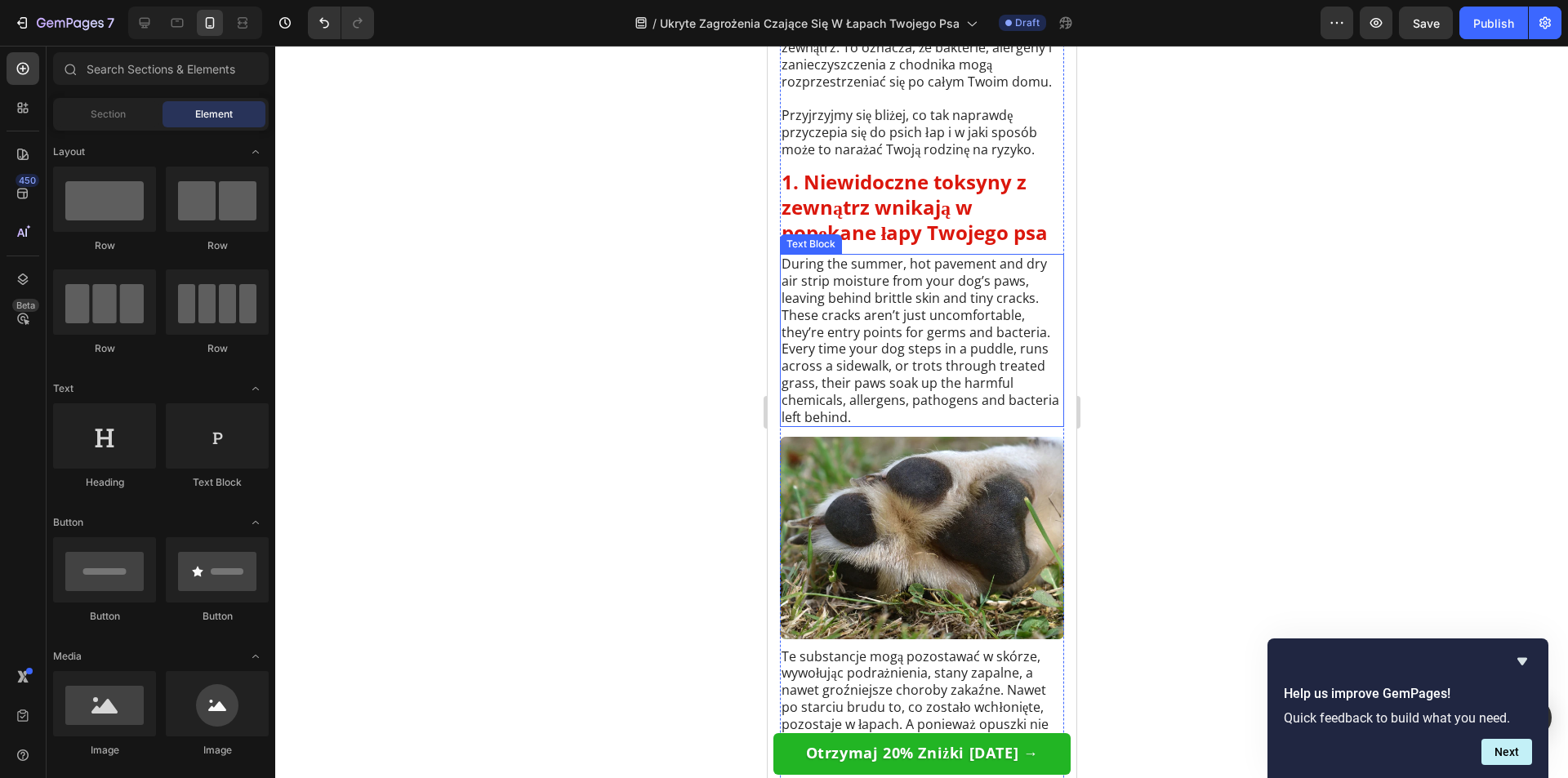
click at [926, 379] on span "During the summer, hot pavement and dry air strip moisture from your dog’s paws…" at bounding box center [919, 339] width 277 height 171
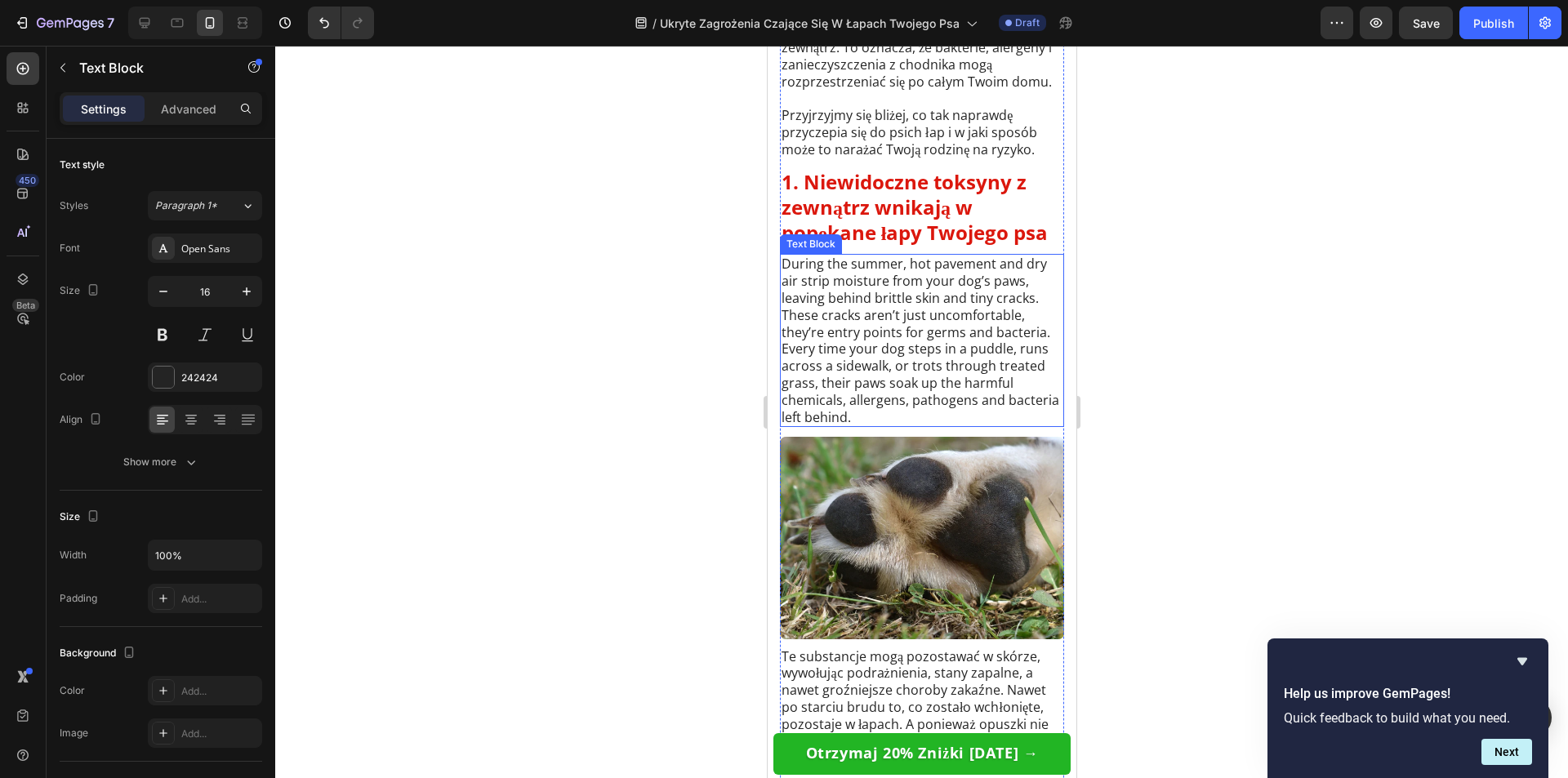
click at [926, 379] on span "During the summer, hot pavement and dry air strip moisture from your dog’s paws…" at bounding box center [919, 339] width 277 height 171
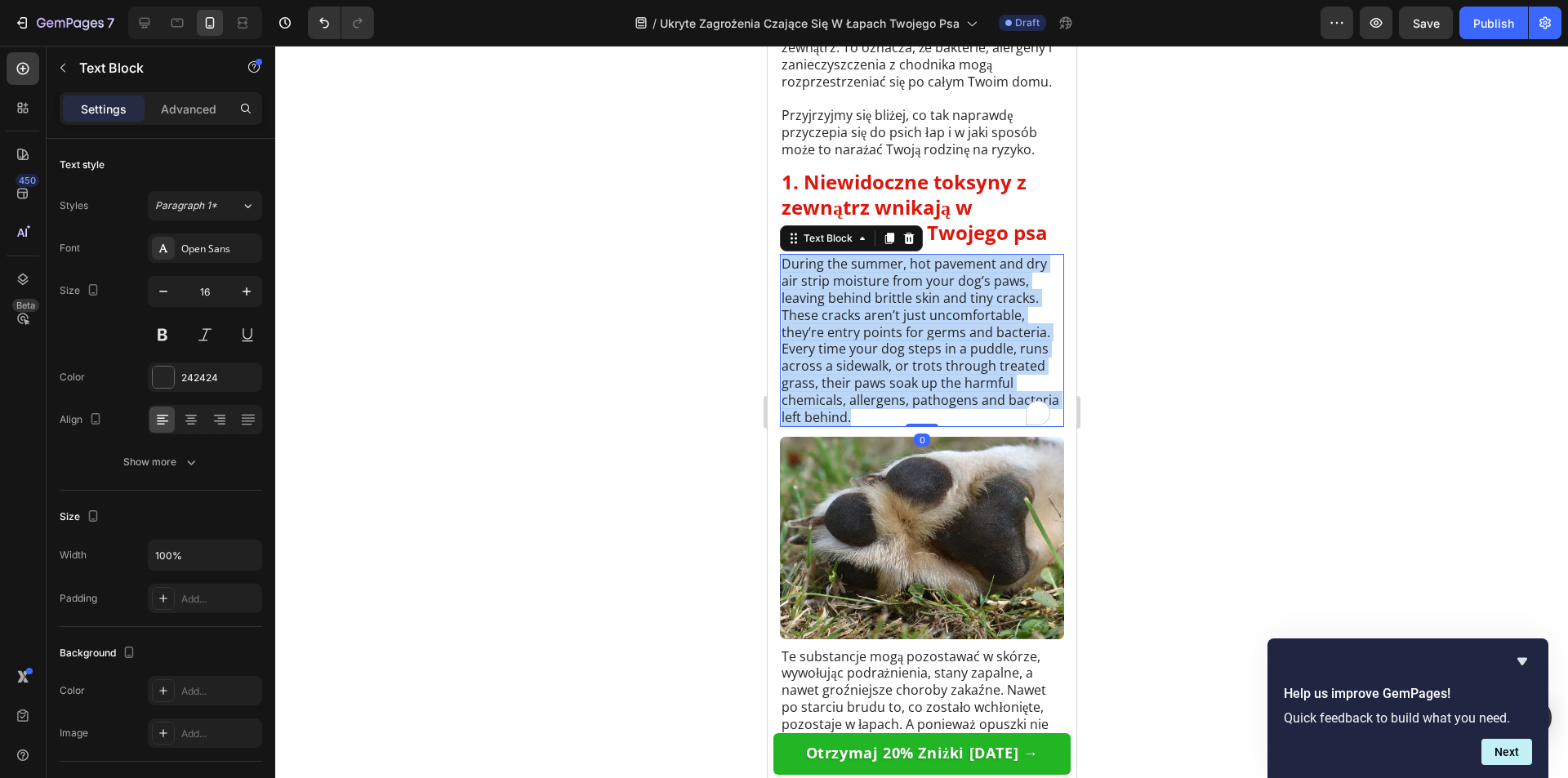
click at [926, 379] on span "During the summer, hot pavement and dry air strip moisture from your dog’s paws…" at bounding box center [919, 339] width 277 height 171
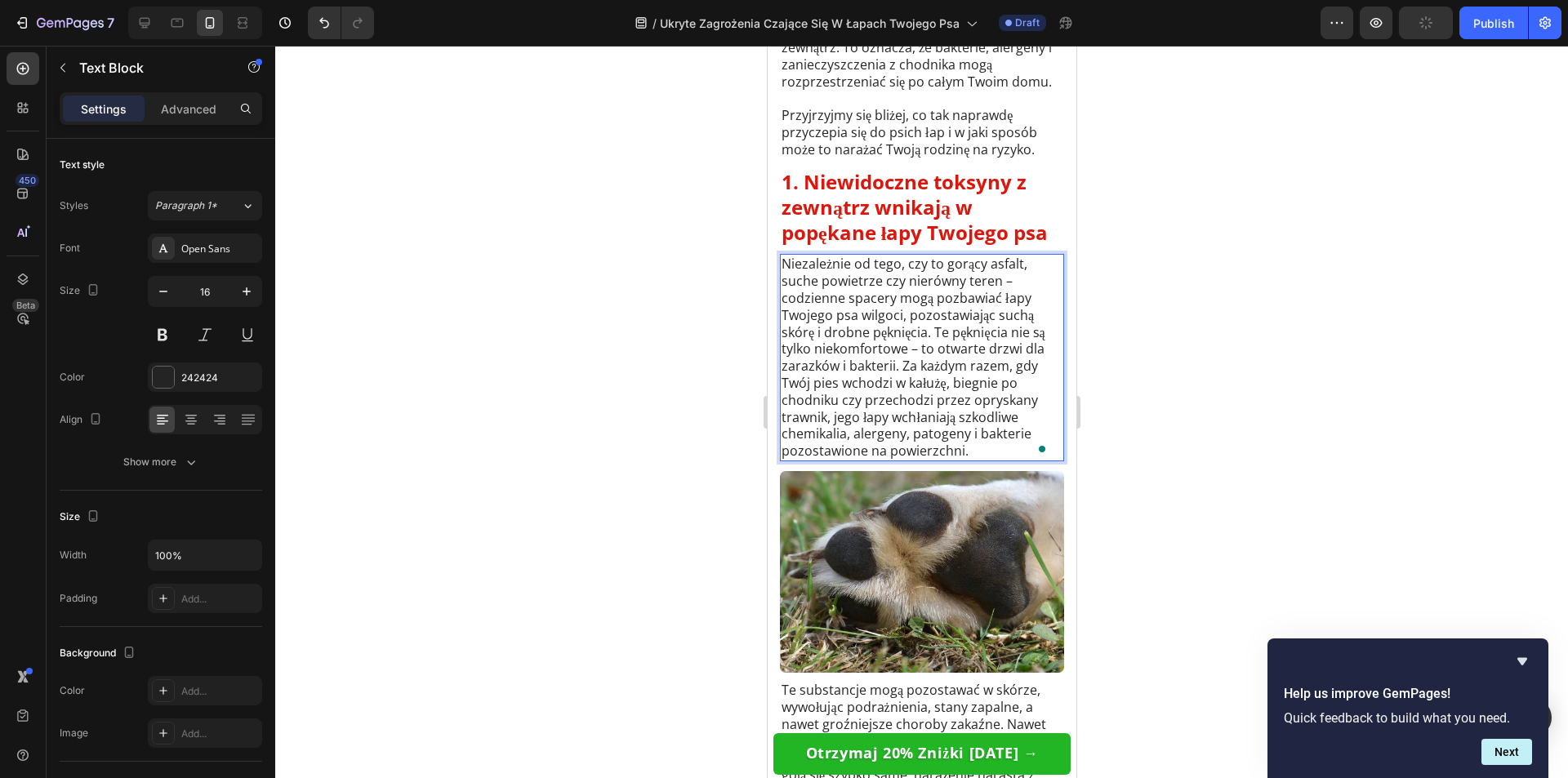
click at [1132, 326] on div at bounding box center [922, 411] width 1293 height 732
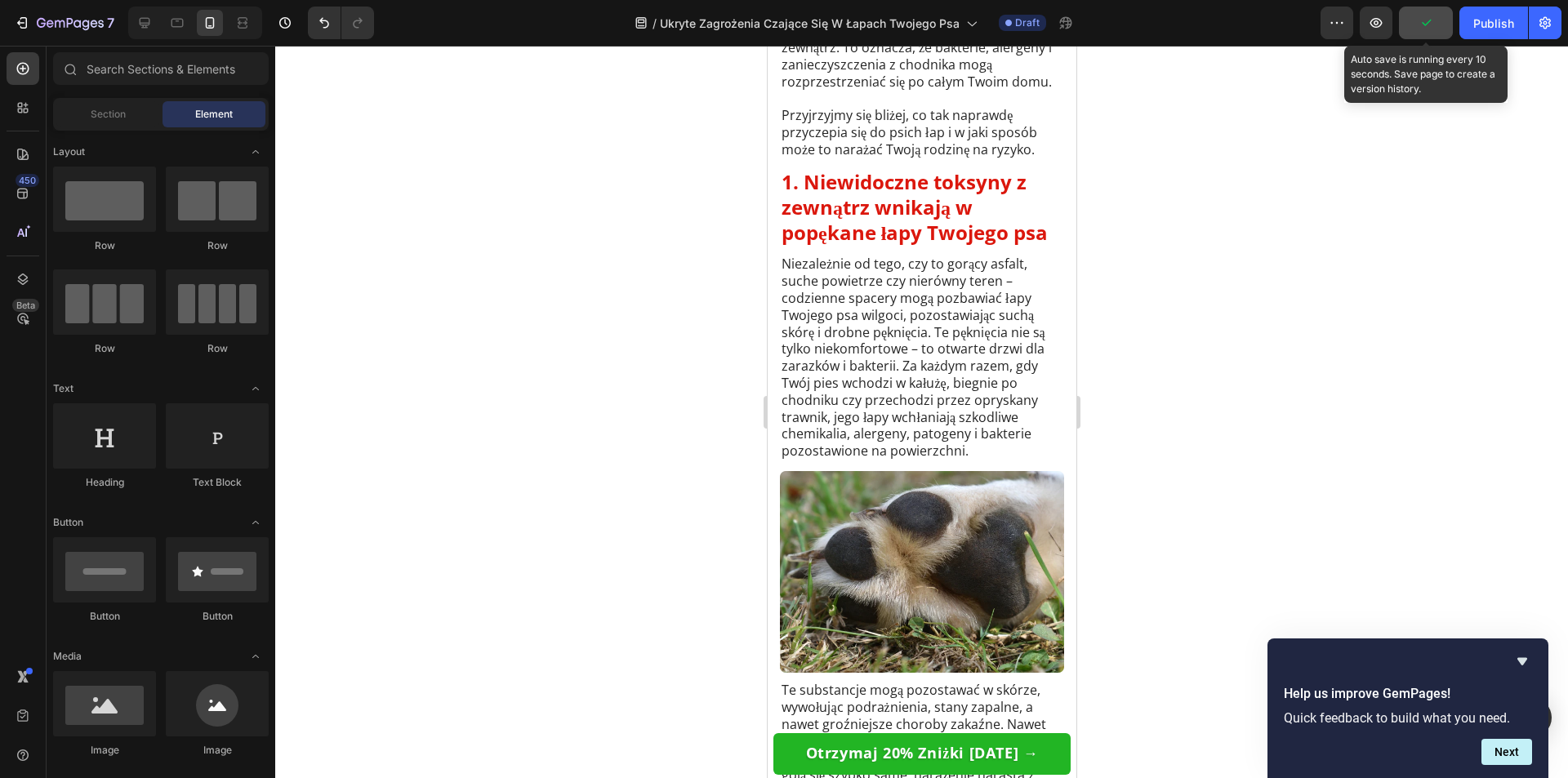
click at [1424, 13] on button "button" at bounding box center [1426, 23] width 54 height 33
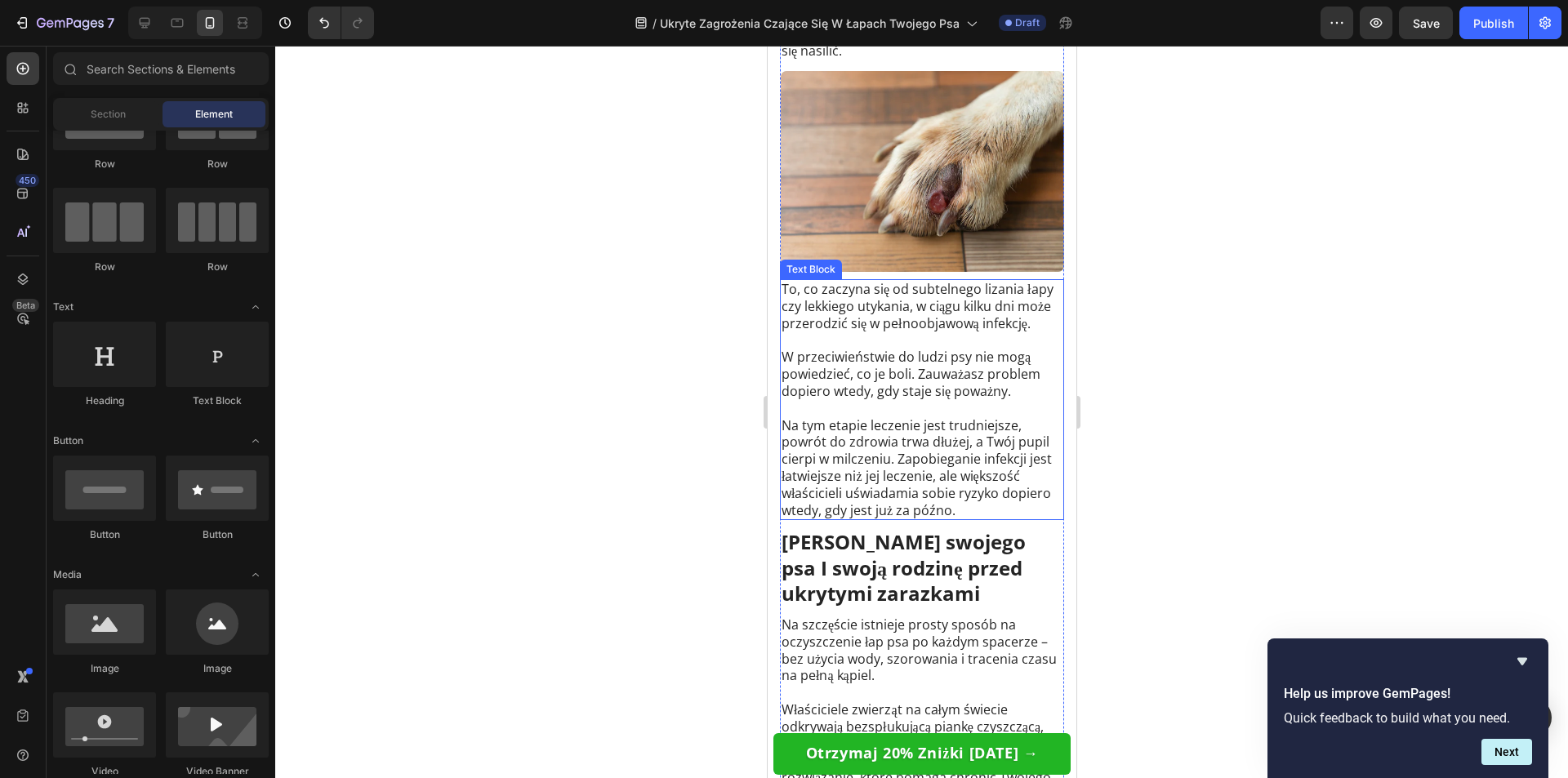
scroll to position [4081, 0]
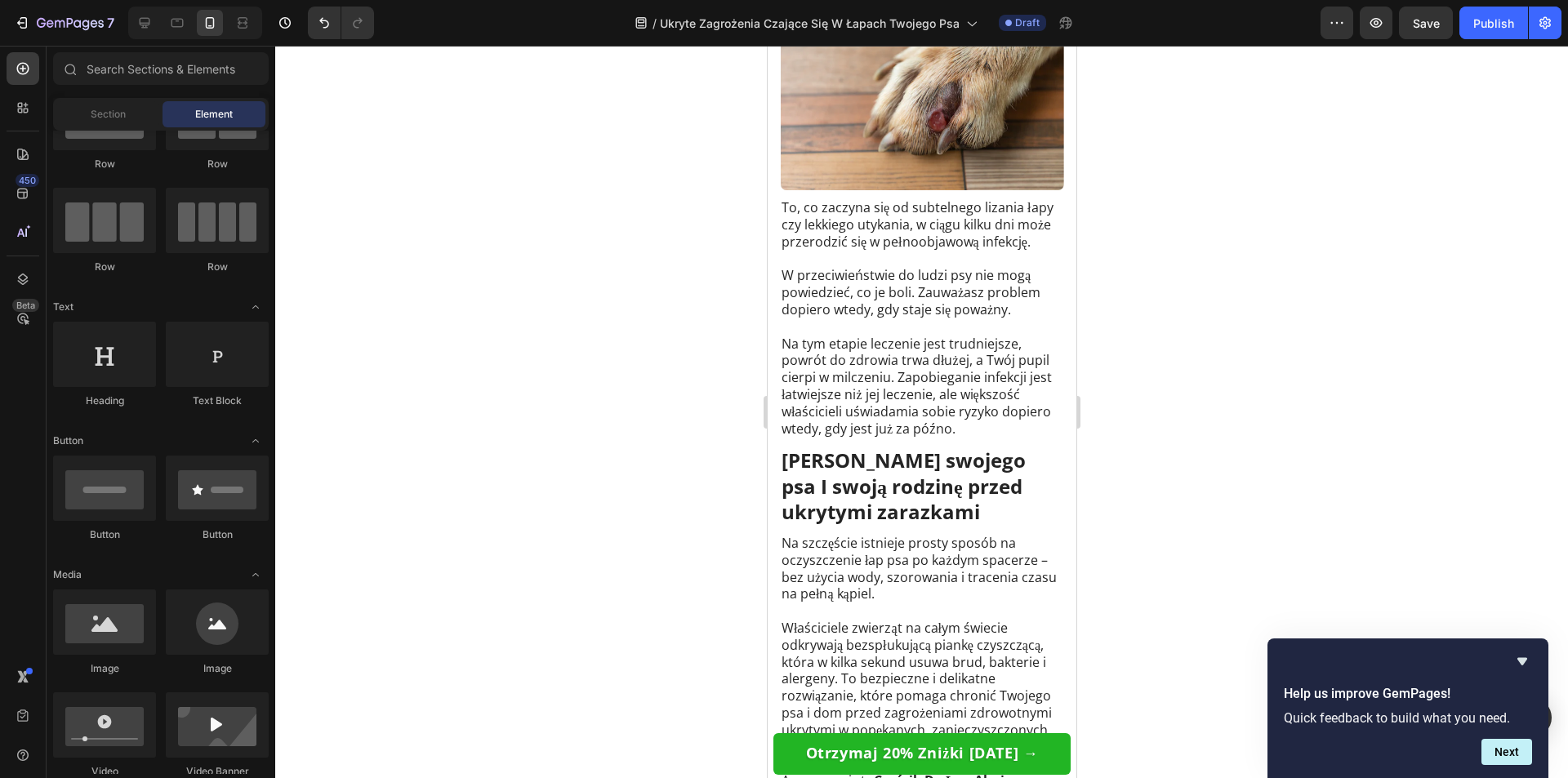
click at [1120, 452] on div at bounding box center [922, 411] width 1293 height 732
click at [993, 438] on p "Na tym etapie leczenie jest trudniejsze, powrót do zdrowia trwa dłużej, a Twój …" at bounding box center [921, 387] width 281 height 102
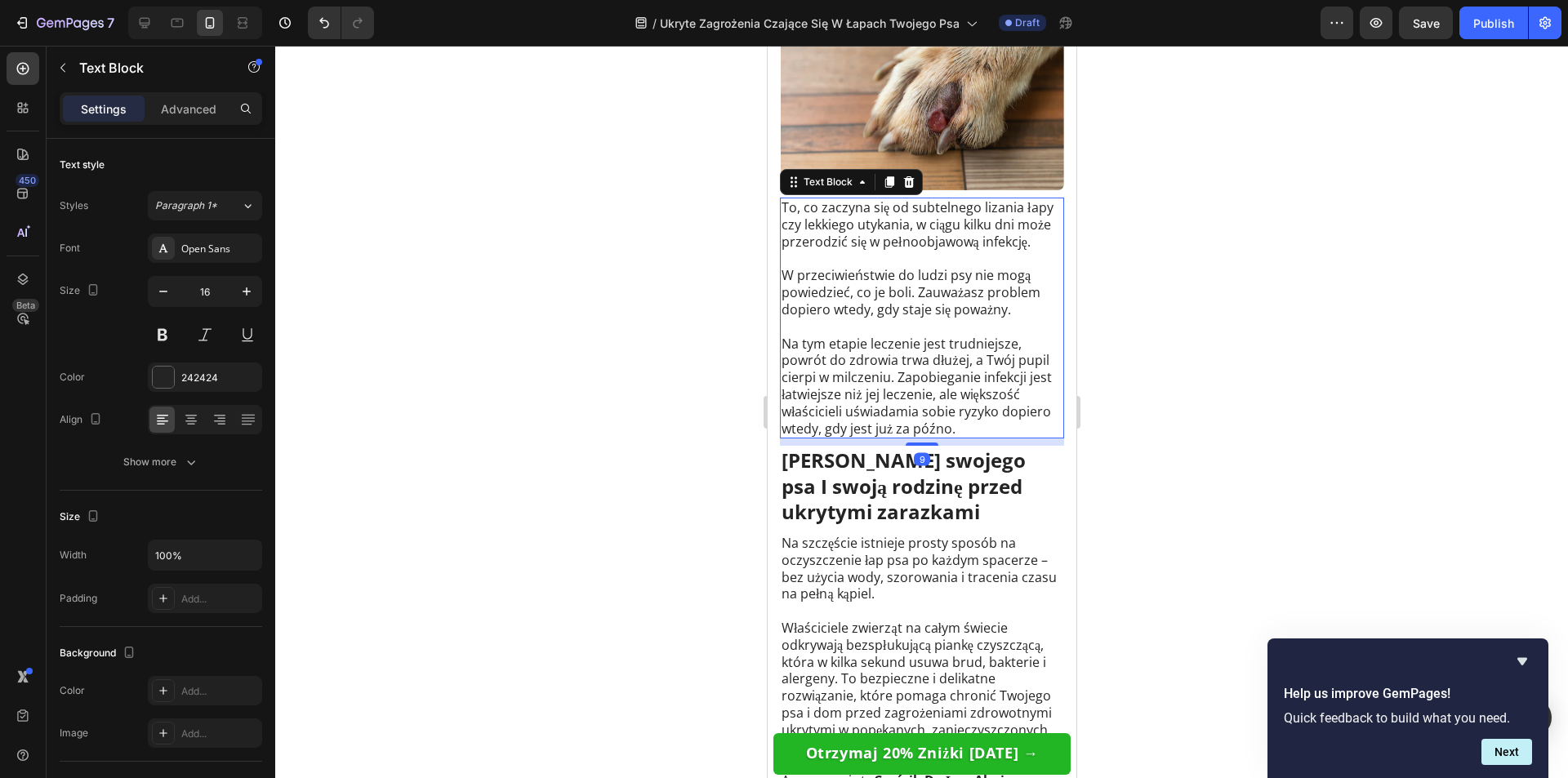
click at [993, 438] on p "Na tym etapie leczenie jest trudniejsze, powrót do zdrowia trwa dłużej, a Twój …" at bounding box center [921, 387] width 281 height 102
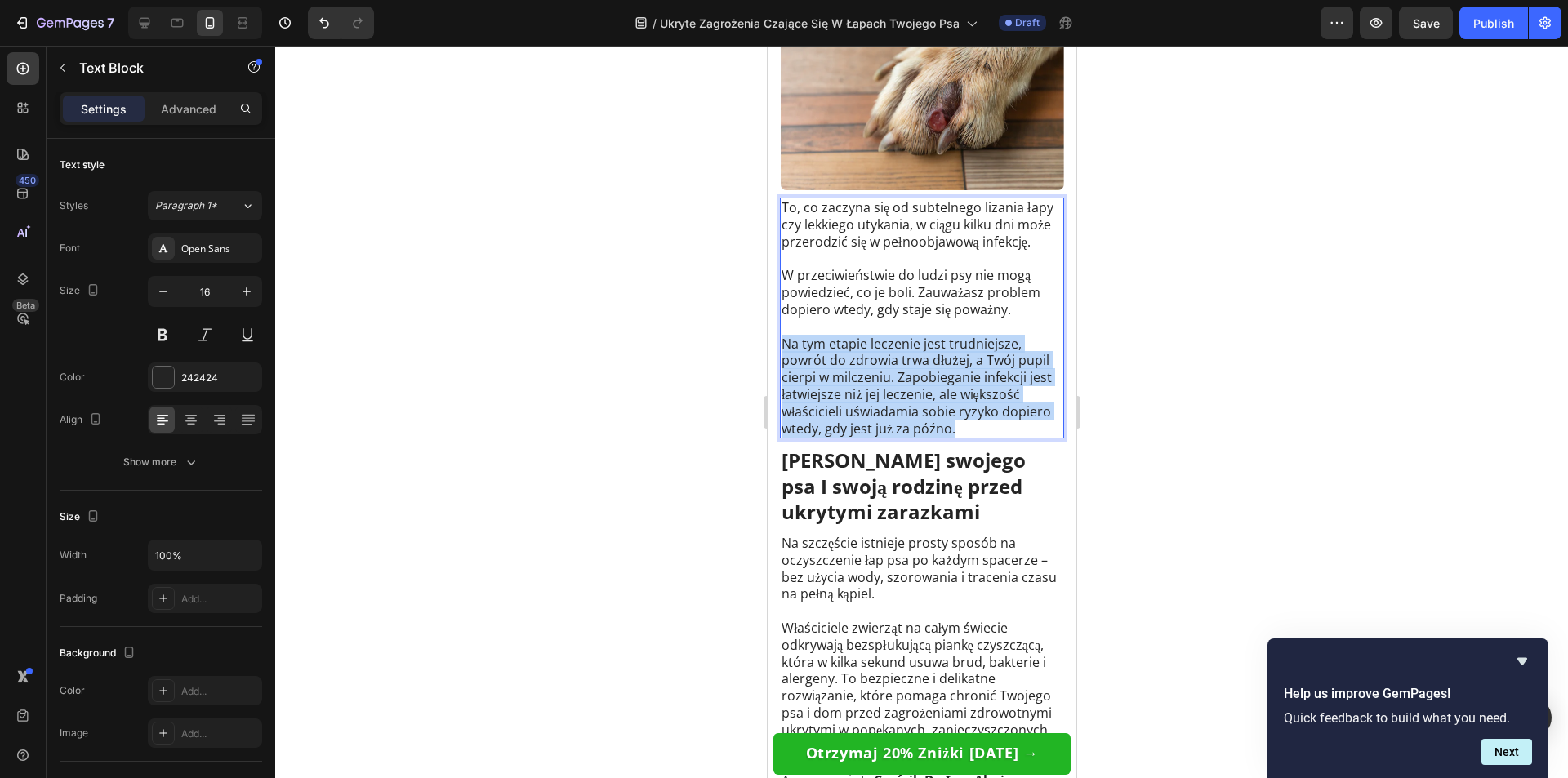
click at [993, 438] on p "Na tym etapie leczenie jest trudniejsze, powrót do zdrowia trwa dłużej, a Twój …" at bounding box center [921, 387] width 281 height 102
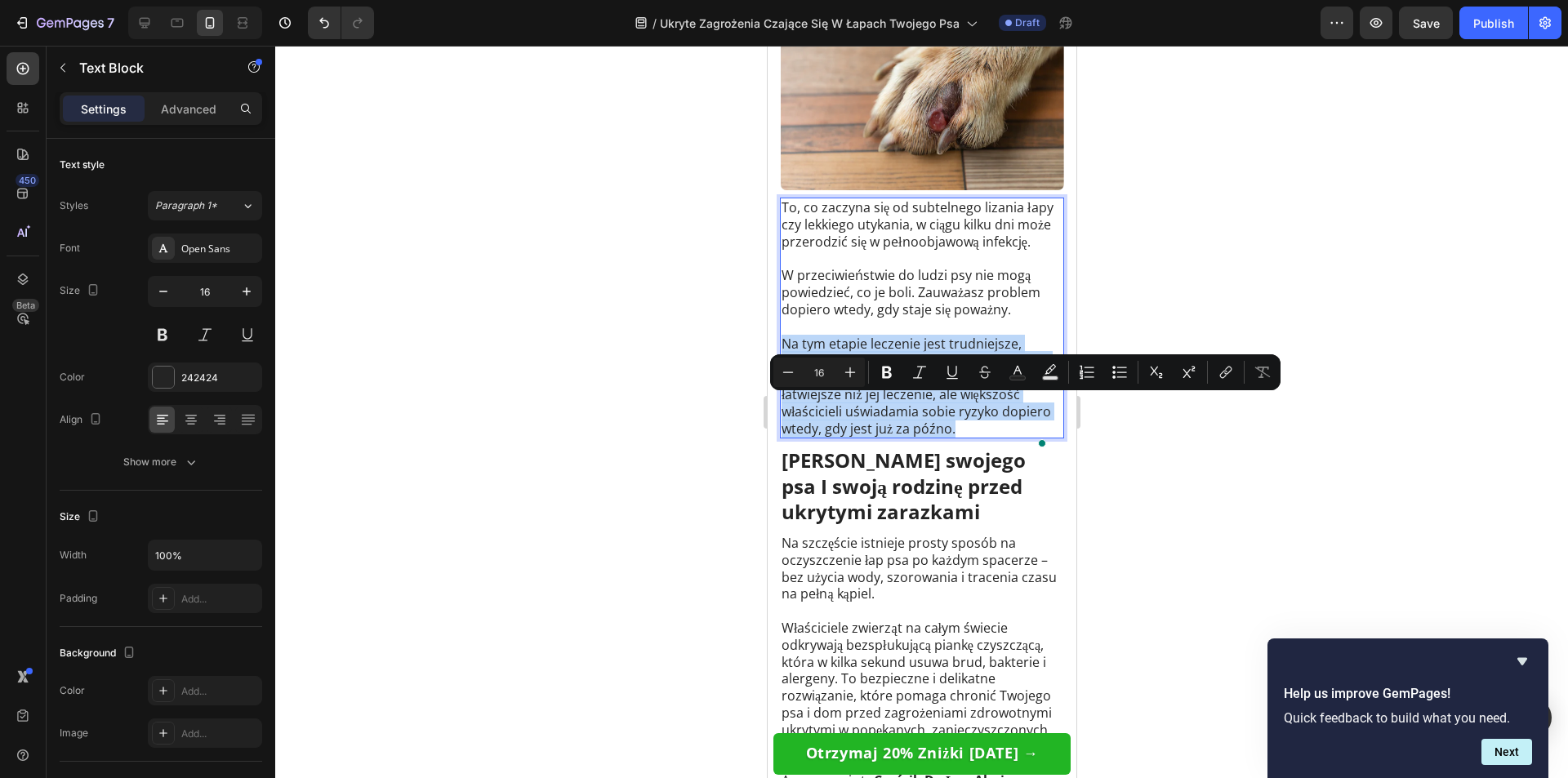
click at [996, 438] on p "Na tym etapie leczenie jest trudniejsze, powrót do zdrowia trwa dłużej, a Twój …" at bounding box center [921, 387] width 281 height 102
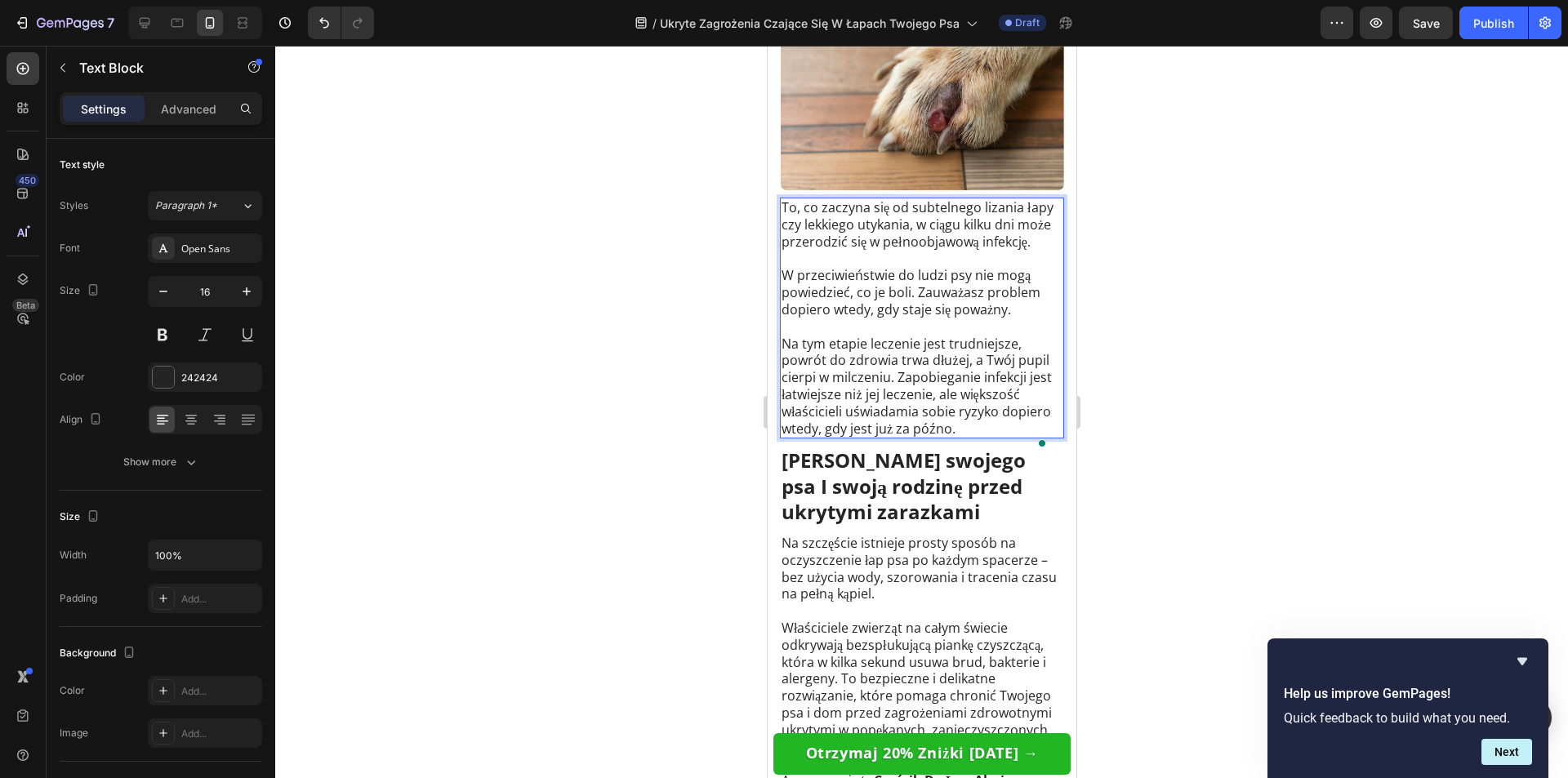
scroll to position [4163, 0]
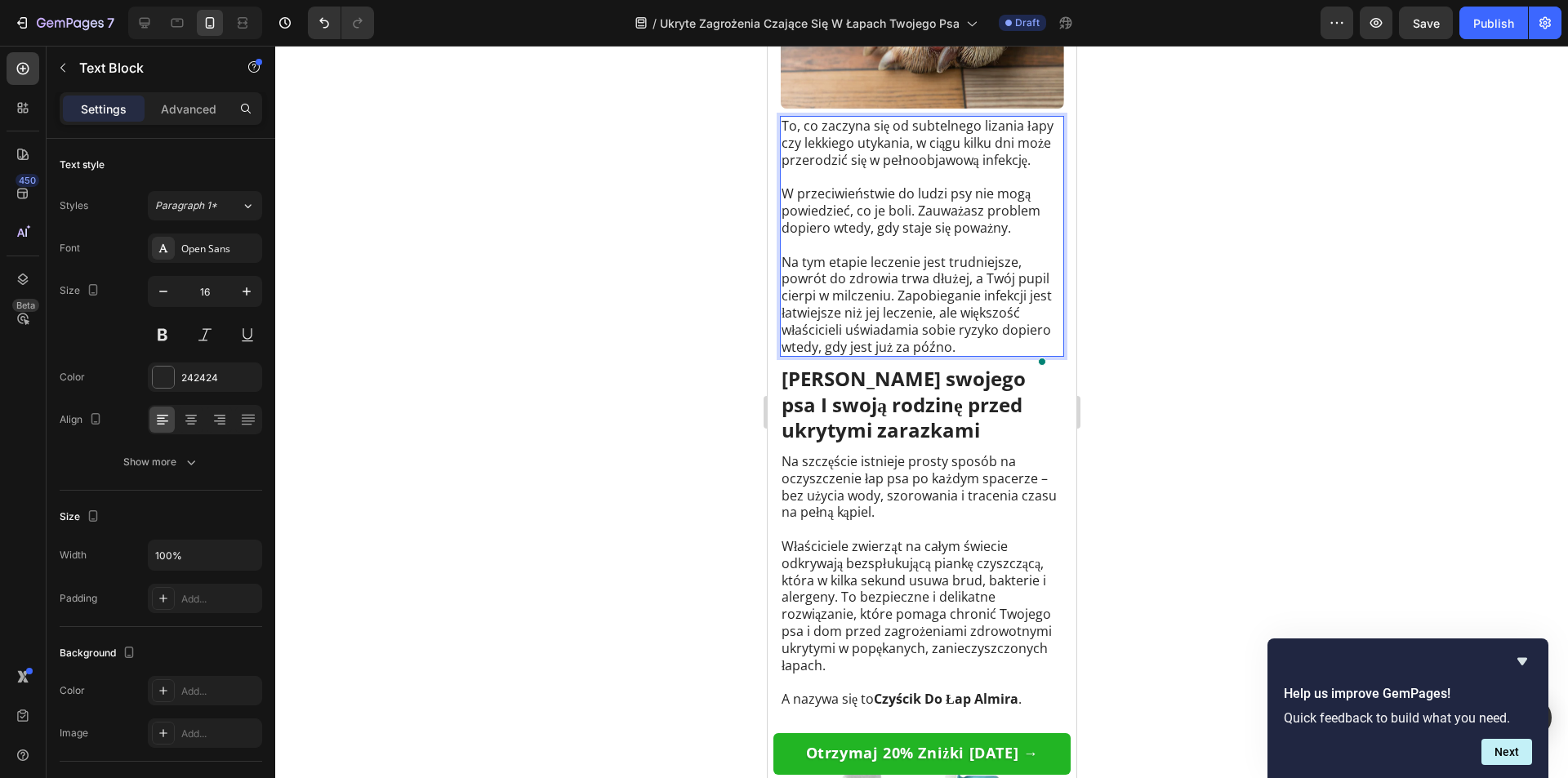
click at [999, 444] on h1 "[PERSON_NAME] swojego psa I swoją rodzinę przed ukrytymi zarazkami" at bounding box center [921, 404] width 284 height 80
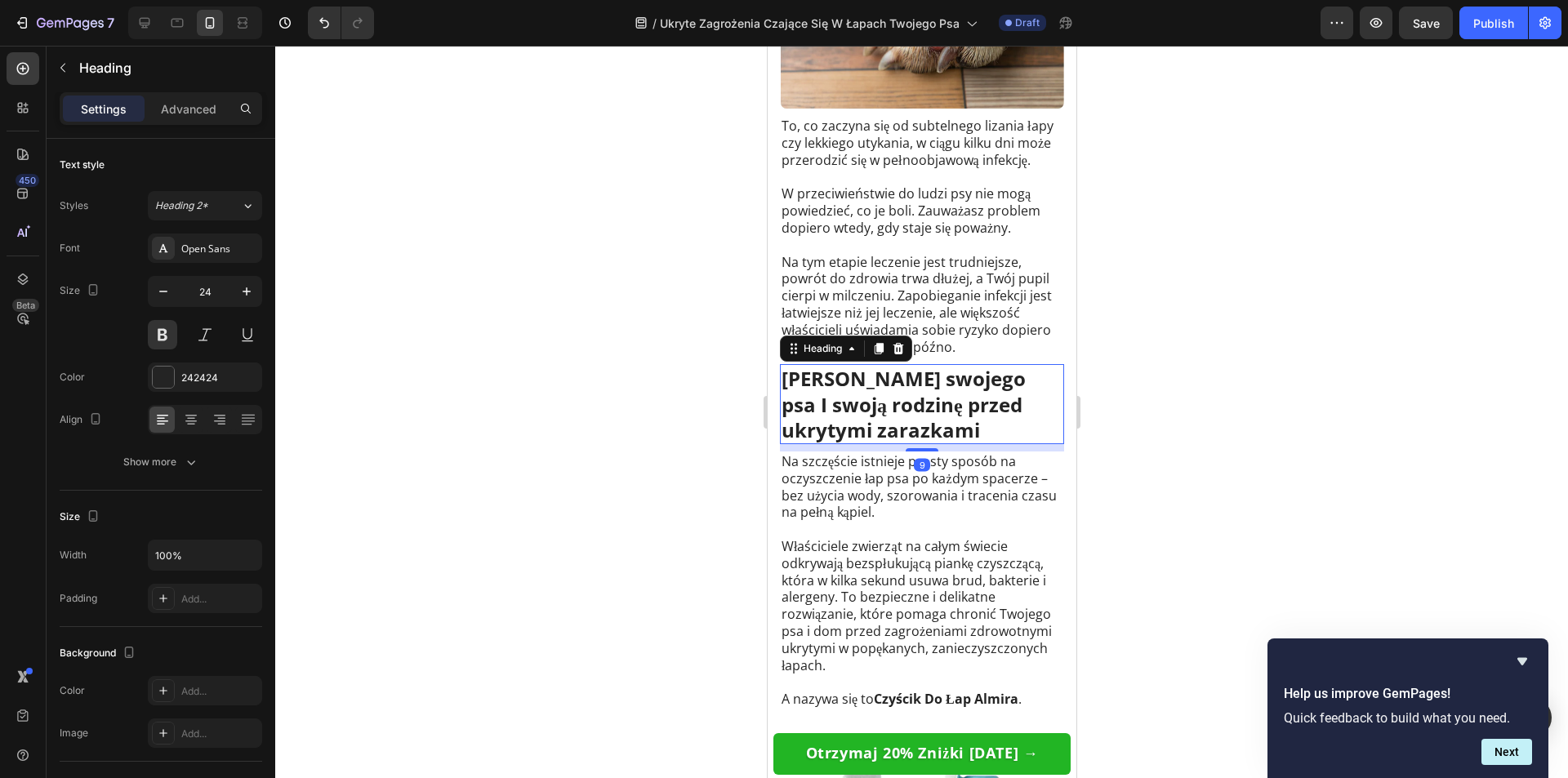
click at [1159, 474] on div at bounding box center [922, 411] width 1293 height 732
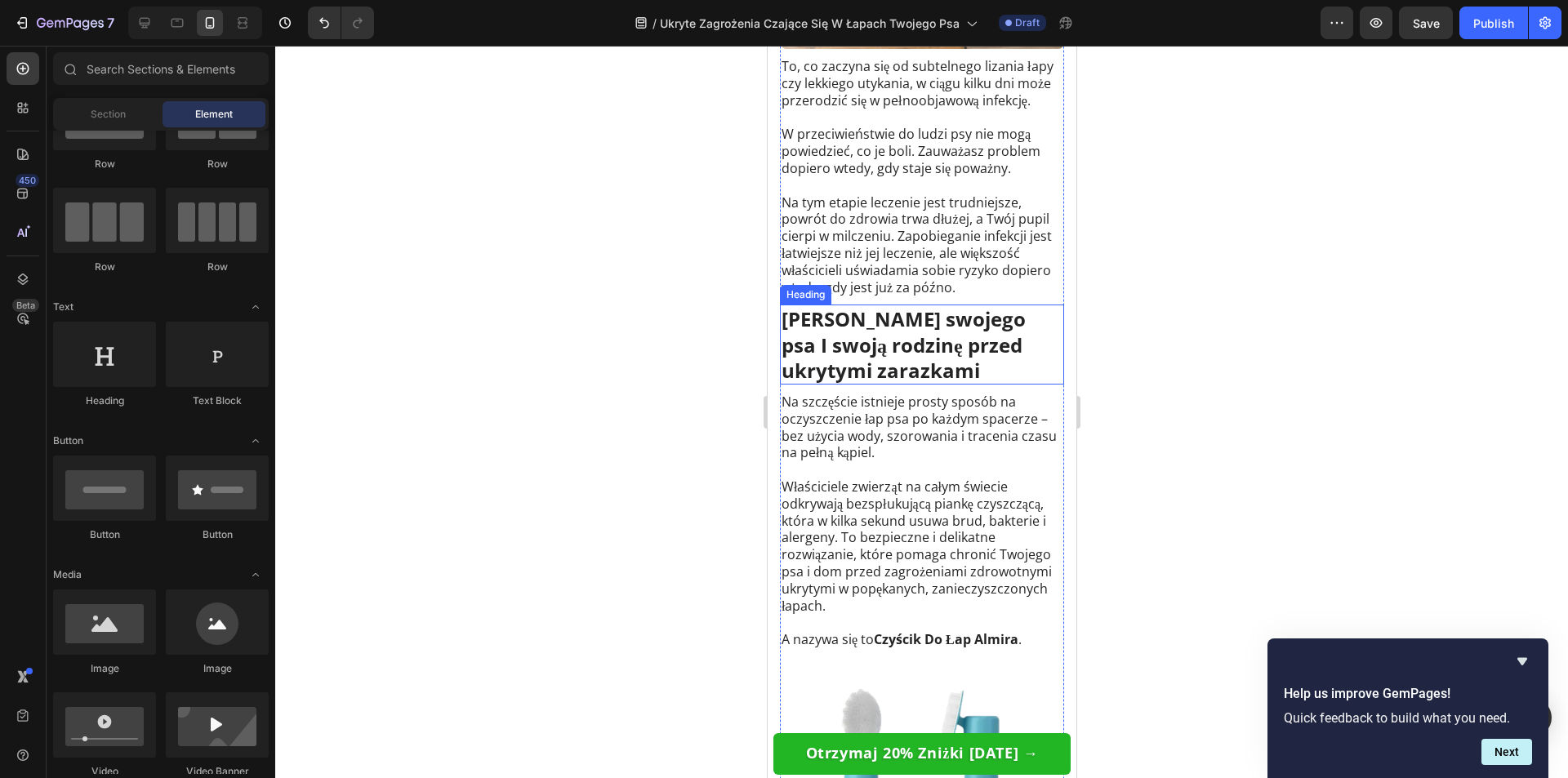
scroll to position [4245, 0]
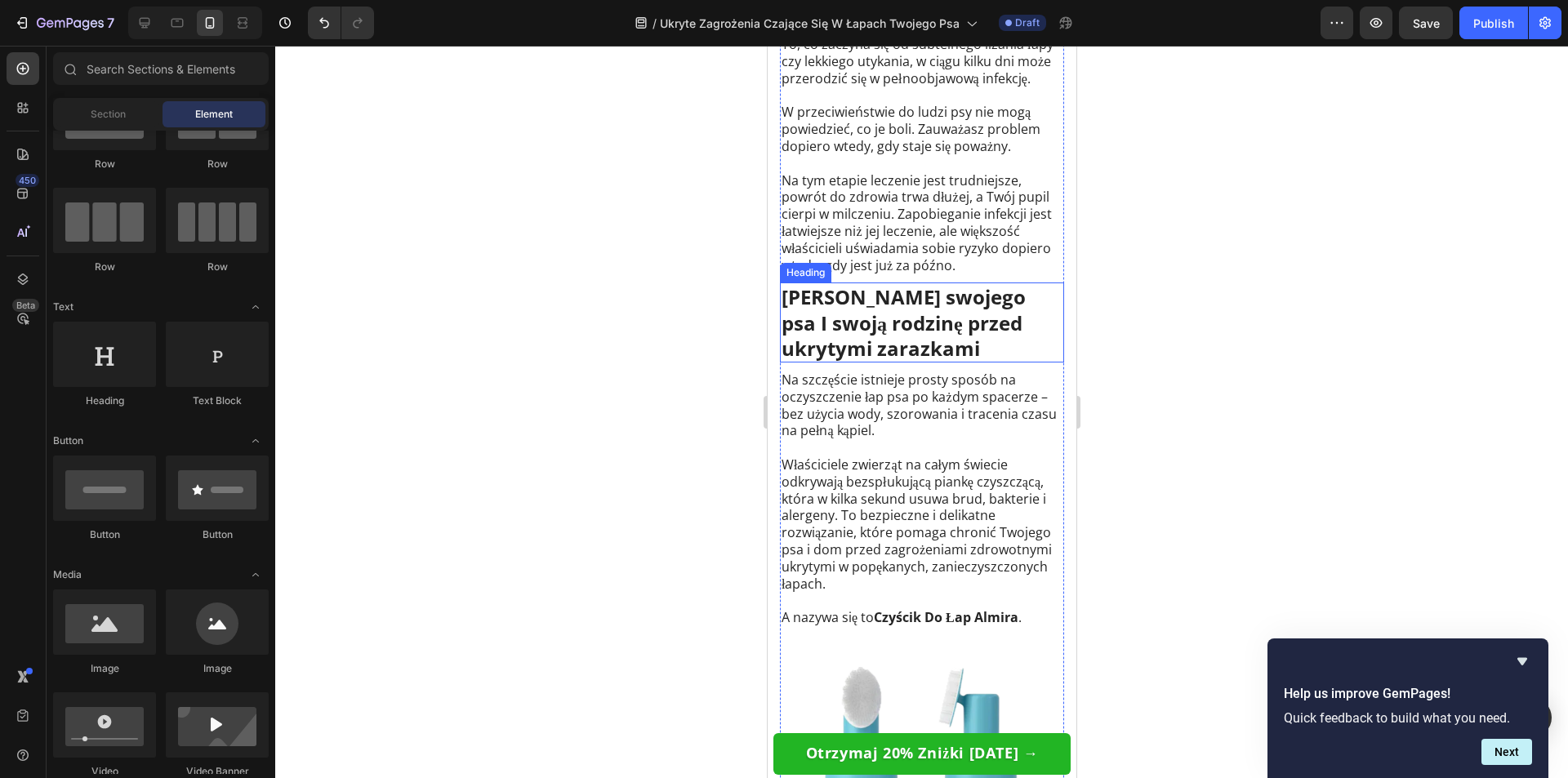
click at [936, 362] on h1 "[PERSON_NAME] swojego psa I swoją rodzinę przed ukrytymi zarazkami" at bounding box center [921, 322] width 284 height 80
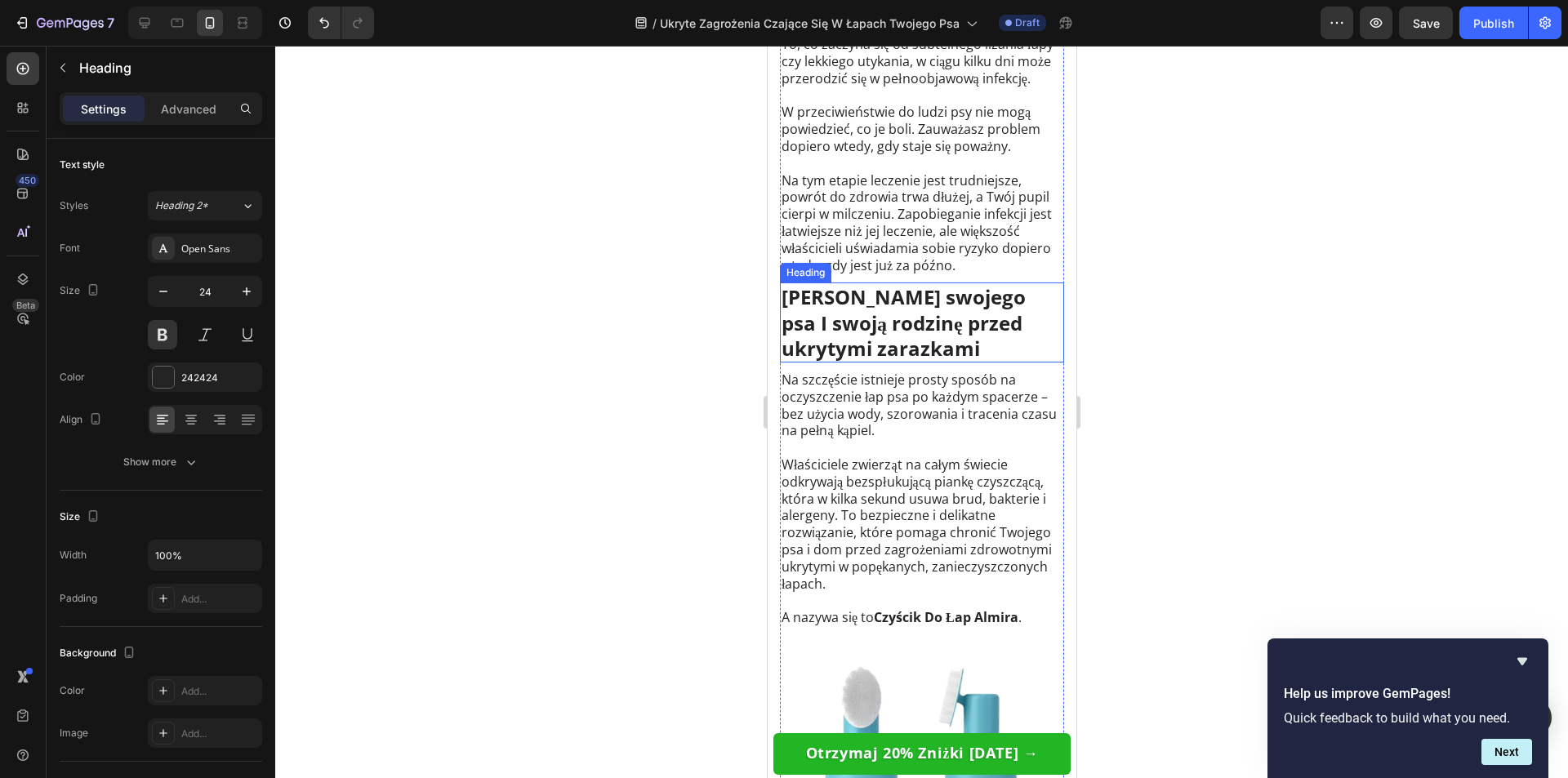
click at [936, 362] on h1 "[PERSON_NAME] swojego psa I swoją rodzinę przed ukrytymi zarazkami" at bounding box center [921, 322] width 284 height 80
click at [929, 361] on p "[PERSON_NAME] swojego psa I swoją rodzinę przed ukrytymi zarazkami" at bounding box center [921, 322] width 281 height 76
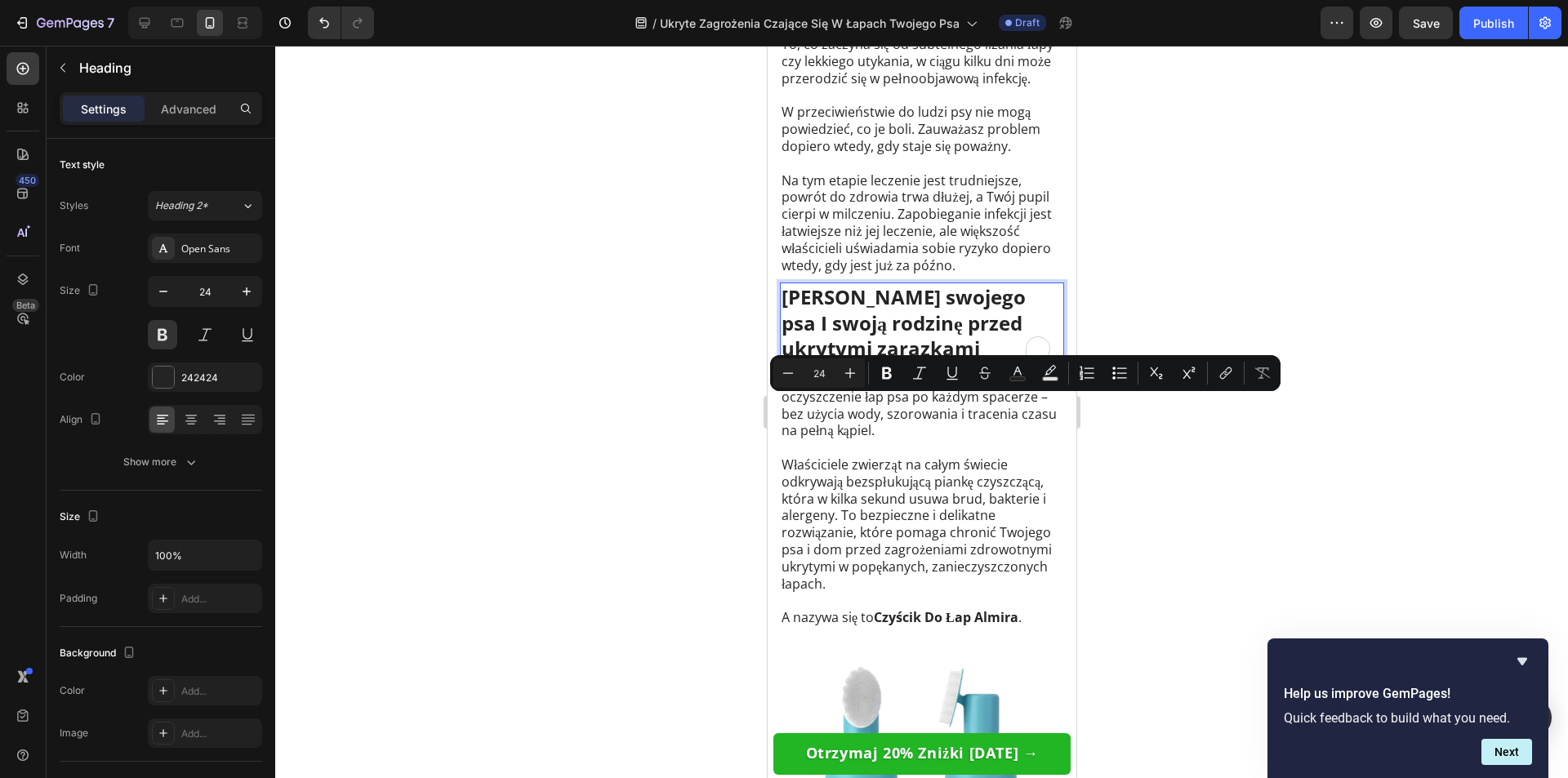
click at [690, 402] on div at bounding box center [922, 411] width 1293 height 732
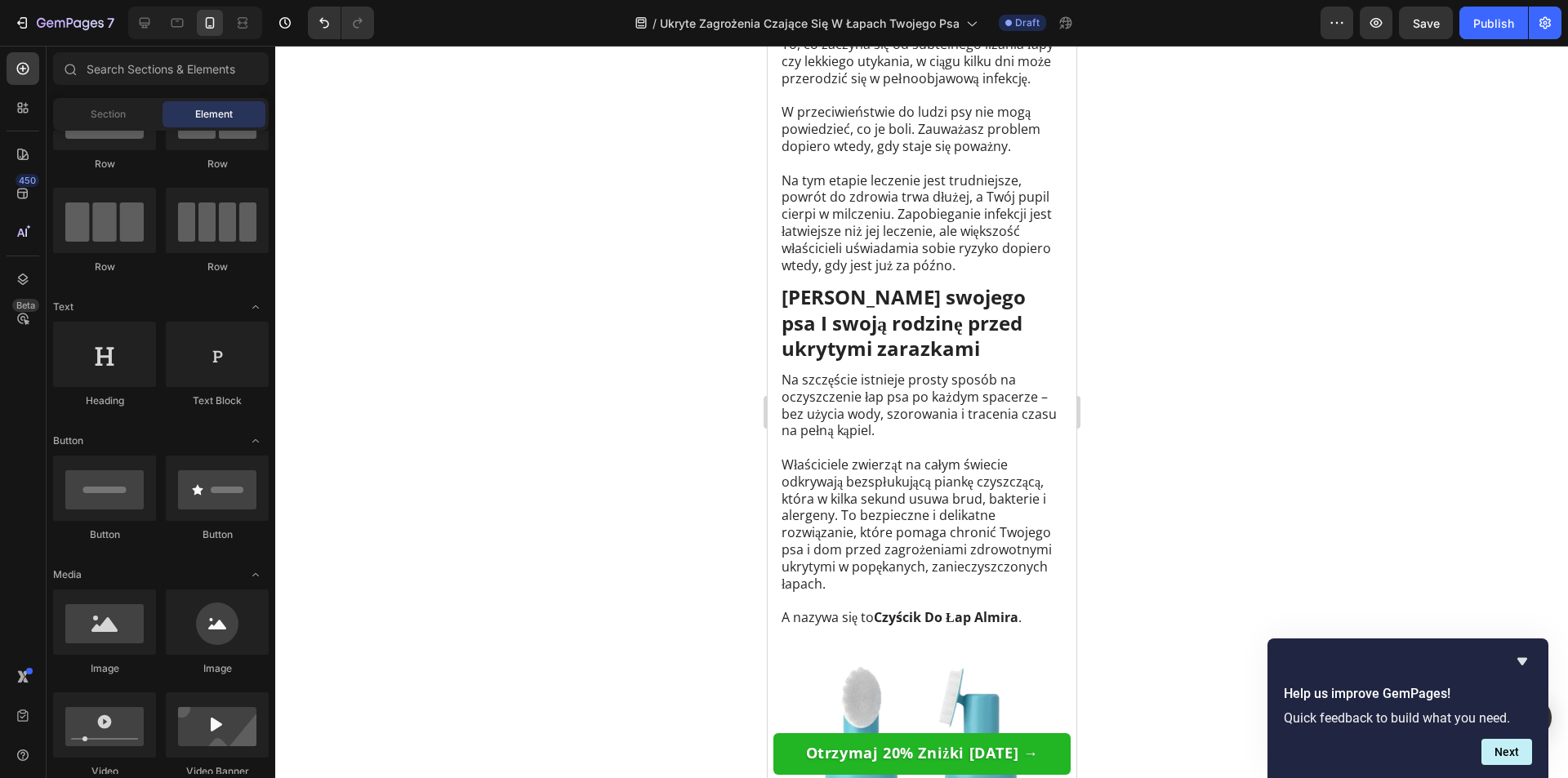
click at [690, 402] on div at bounding box center [922, 411] width 1293 height 732
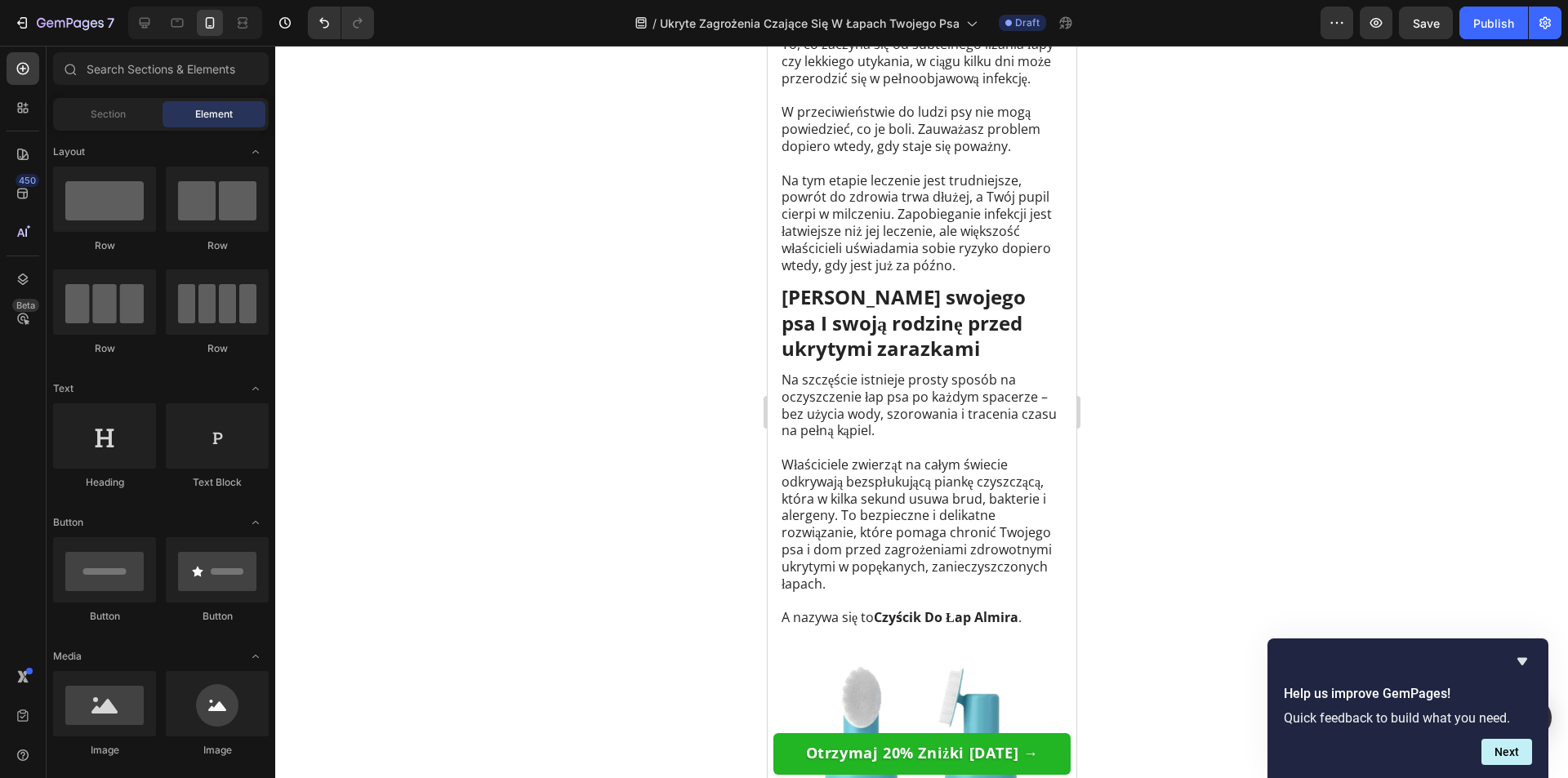
scroll to position [82, 0]
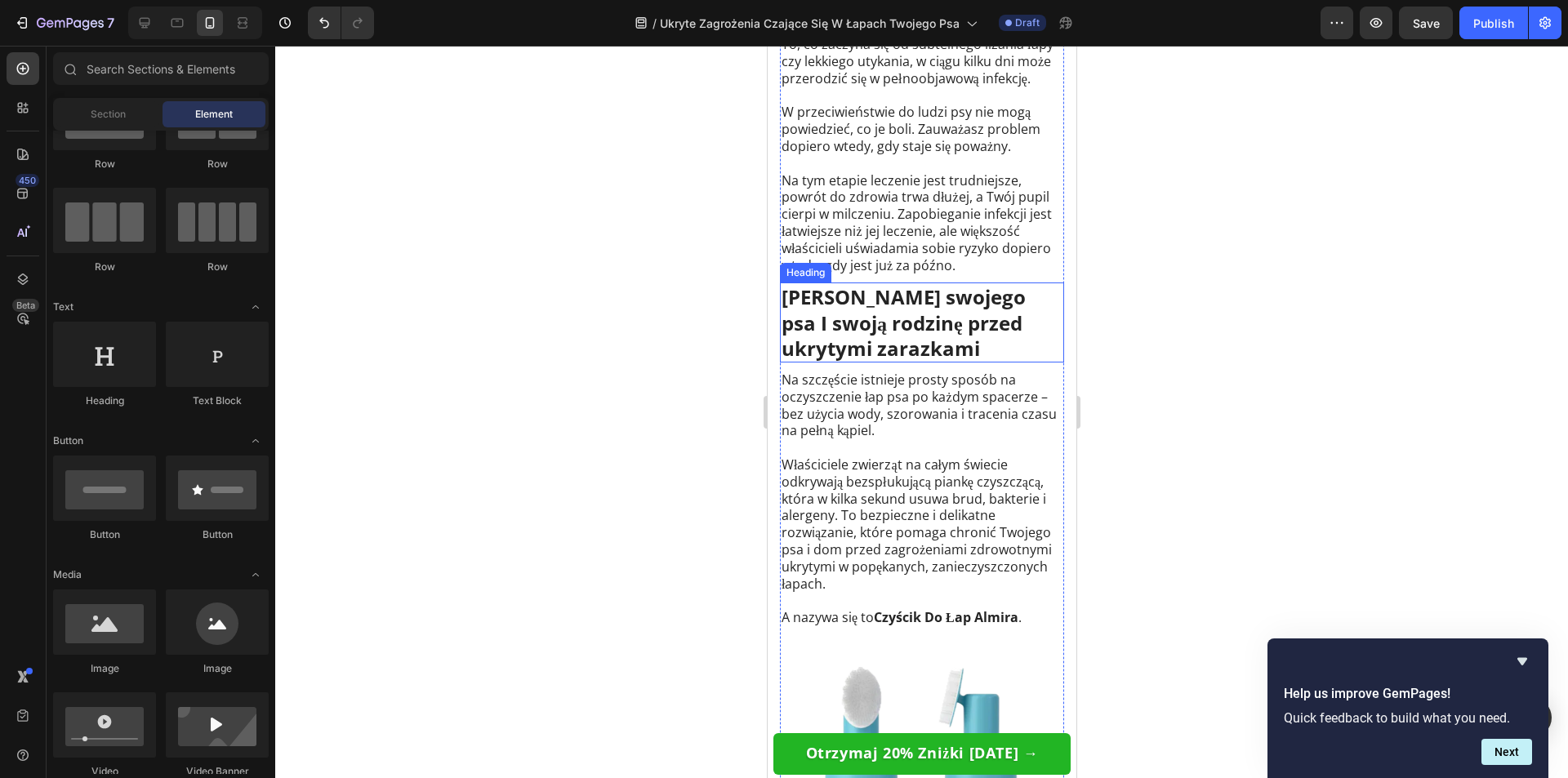
click at [988, 361] on p "[PERSON_NAME] swojego psa I swoją rodzinę przed ukrytymi zarazkami" at bounding box center [921, 322] width 281 height 76
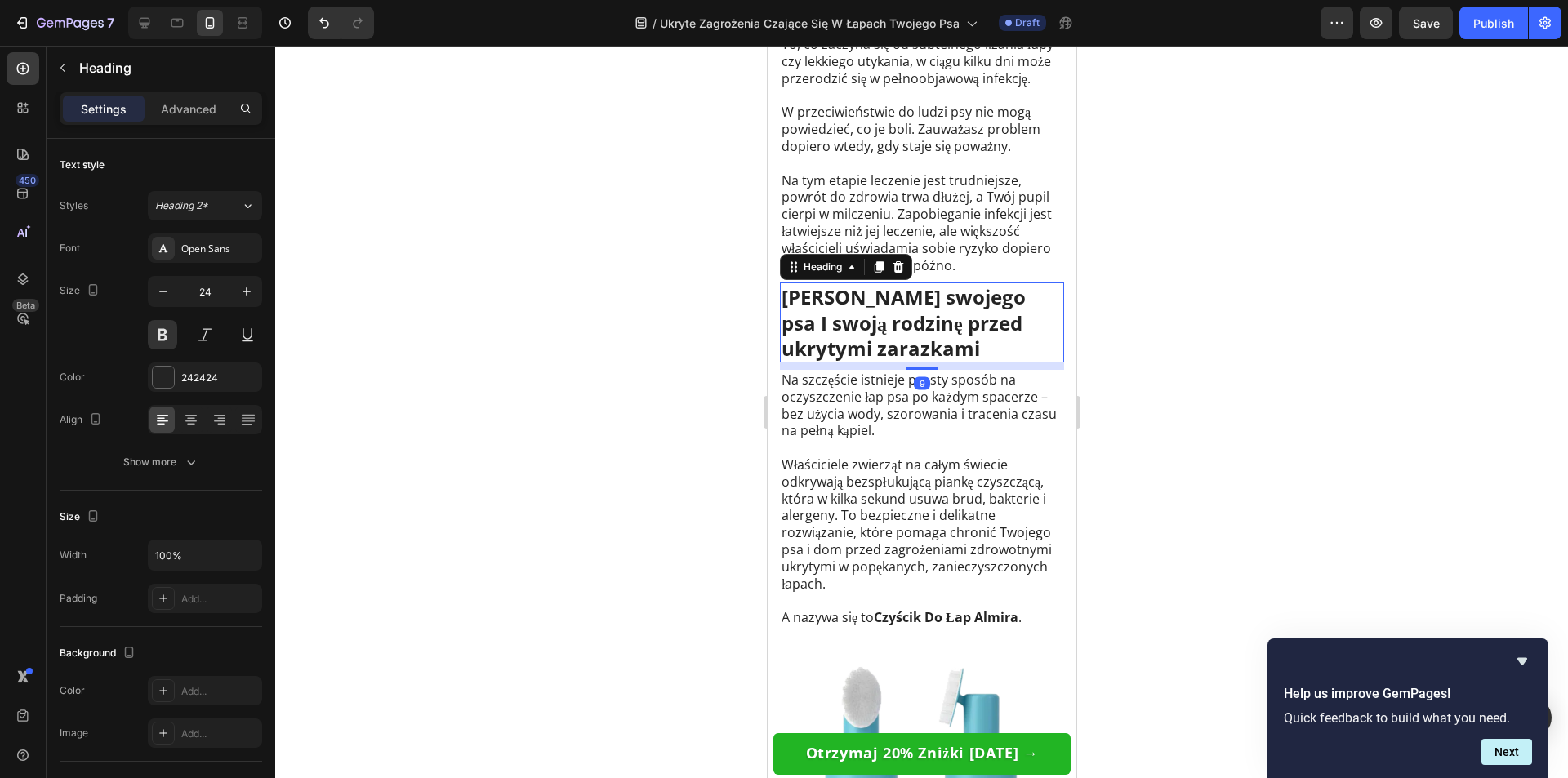
click at [726, 462] on div at bounding box center [922, 411] width 1293 height 732
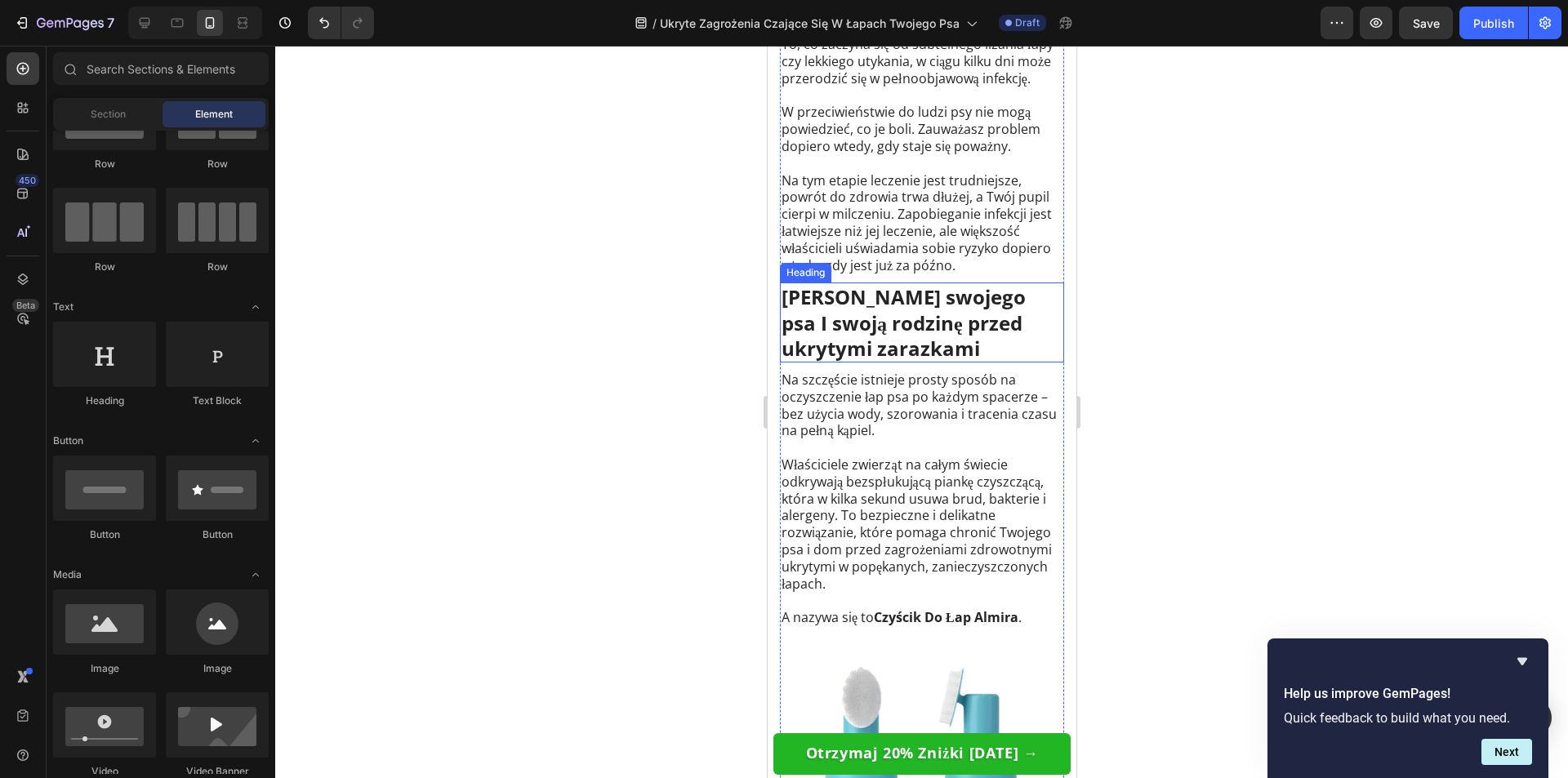
click at [859, 361] on p "[PERSON_NAME] swojego psa I swoją rodzinę przed ukrytymi zarazkami" at bounding box center [921, 322] width 281 height 76
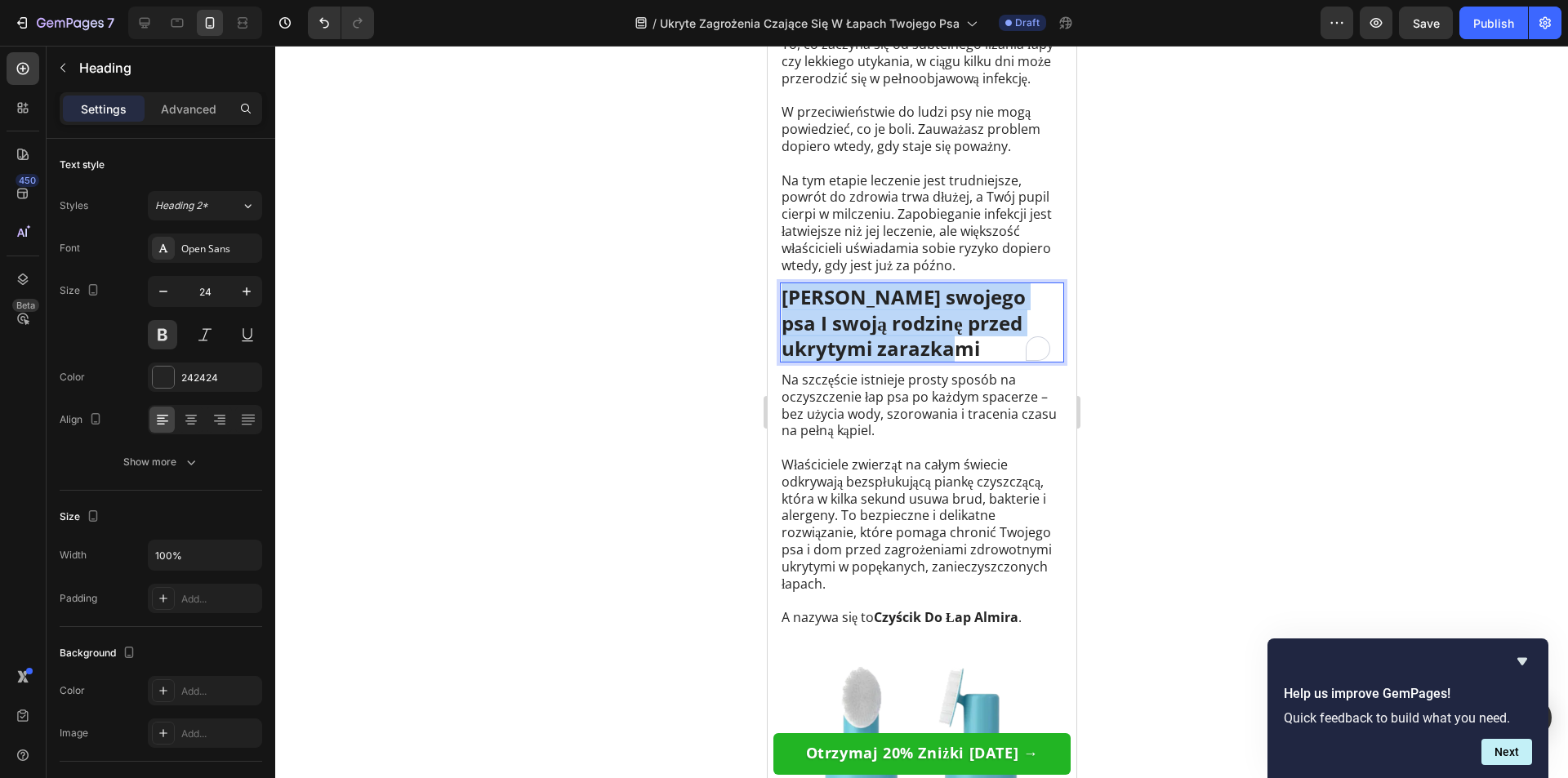
click at [859, 361] on p "[PERSON_NAME] swojego psa I swoją rodzinę przed ukrytymi zarazkami" at bounding box center [921, 322] width 281 height 76
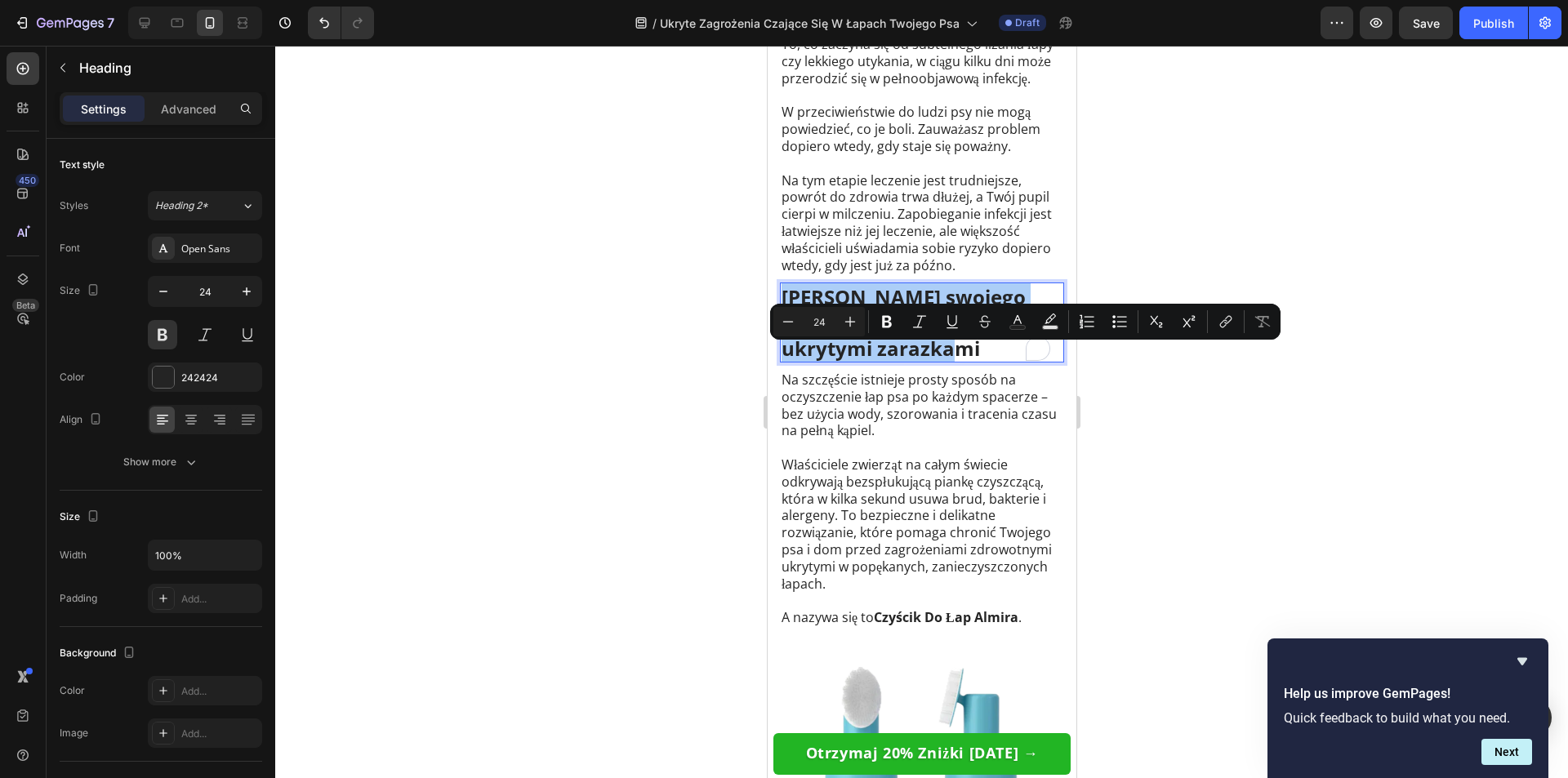
click at [681, 438] on div at bounding box center [922, 411] width 1293 height 732
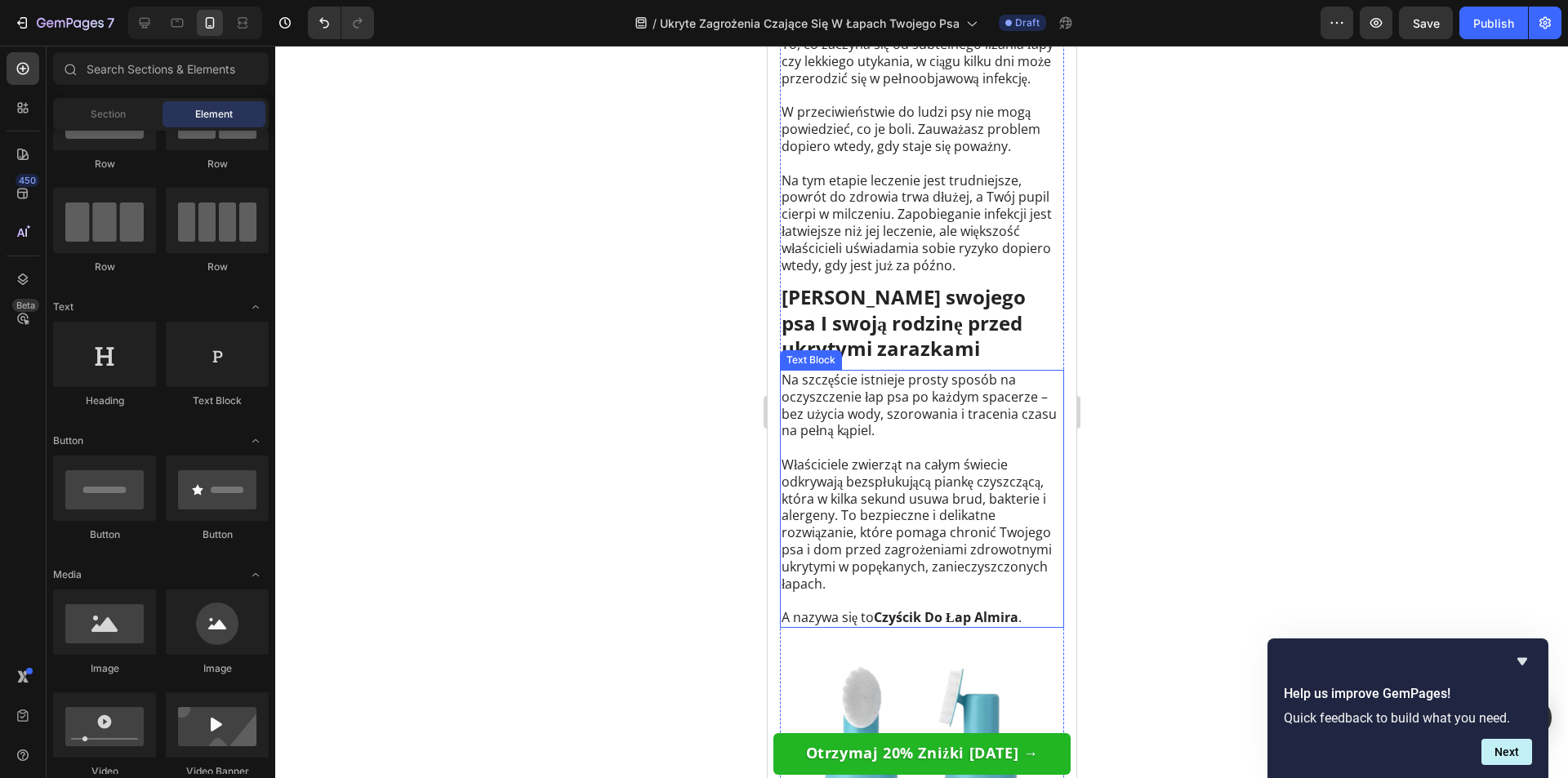
click at [882, 439] on p "Na szczęście istnieje prosty sposób na oczyszczenie łap psa po każdym spacerze …" at bounding box center [921, 406] width 281 height 68
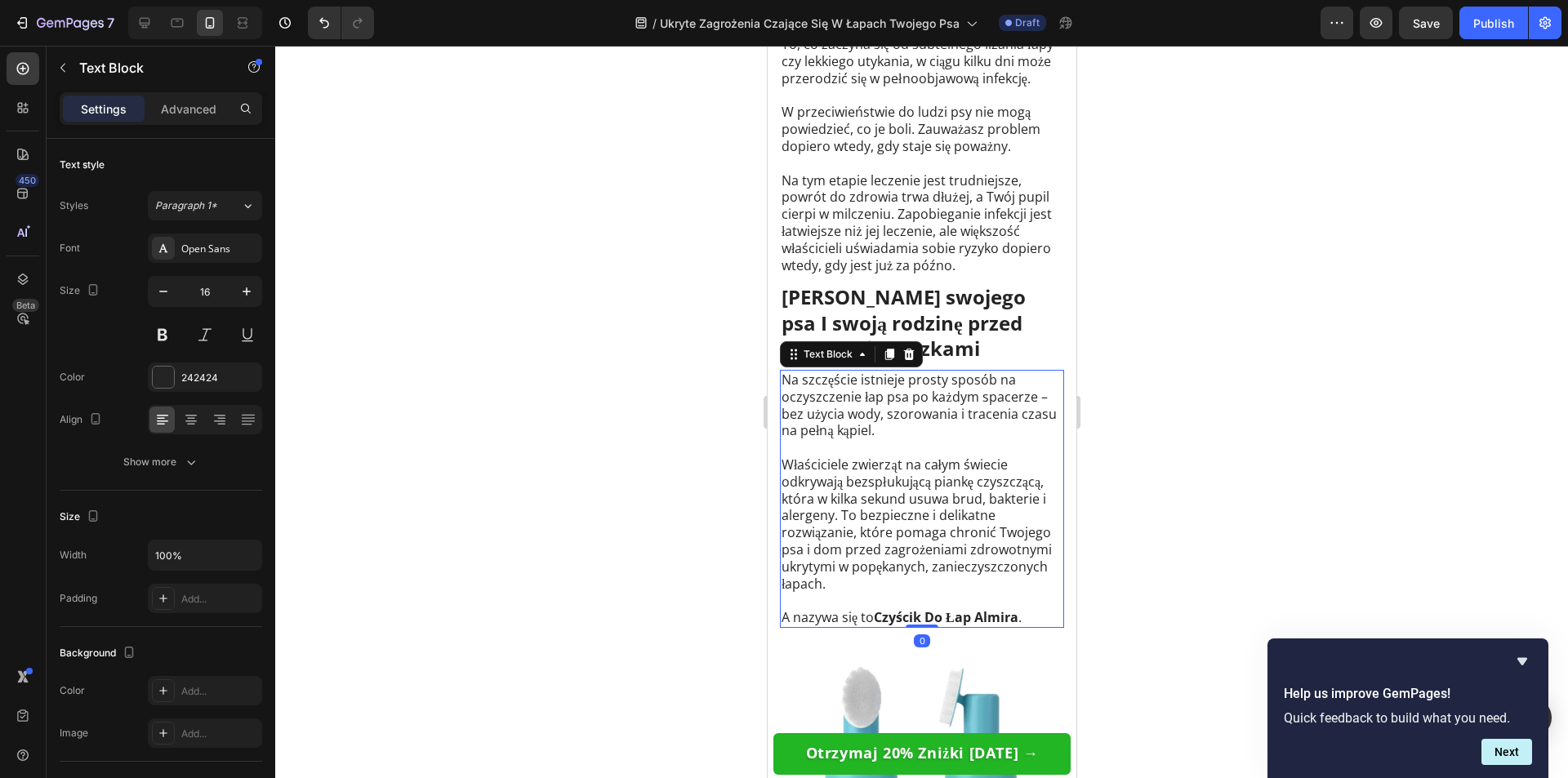
click at [868, 439] on p "Na szczęście istnieje prosty sposób na oczyszczenie łap psa po każdym spacerze …" at bounding box center [921, 406] width 281 height 68
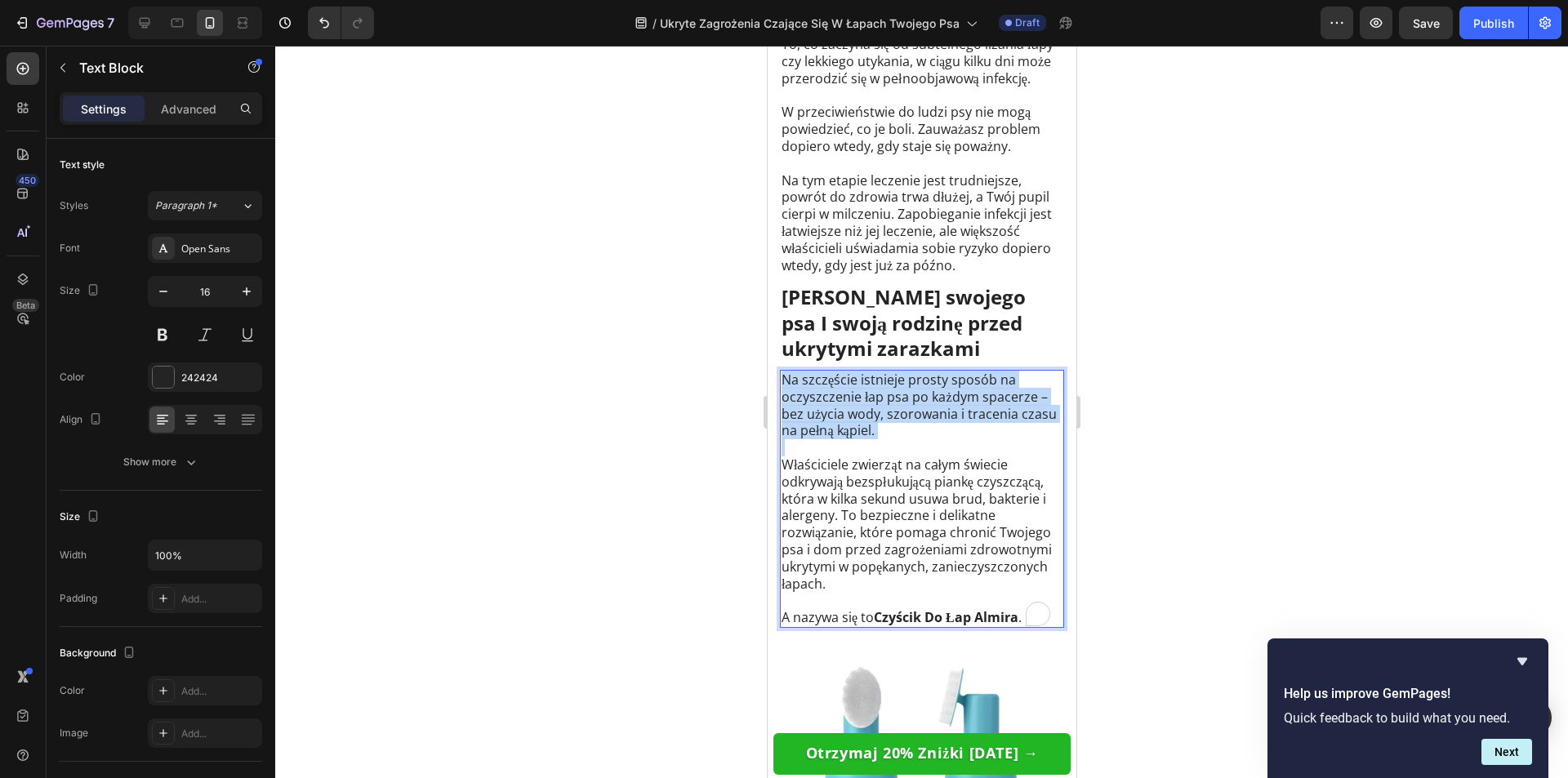
click at [868, 439] on p "Na szczęście istnieje prosty sposób na oczyszczenie łap psa po każdym spacerze …" at bounding box center [921, 406] width 281 height 68
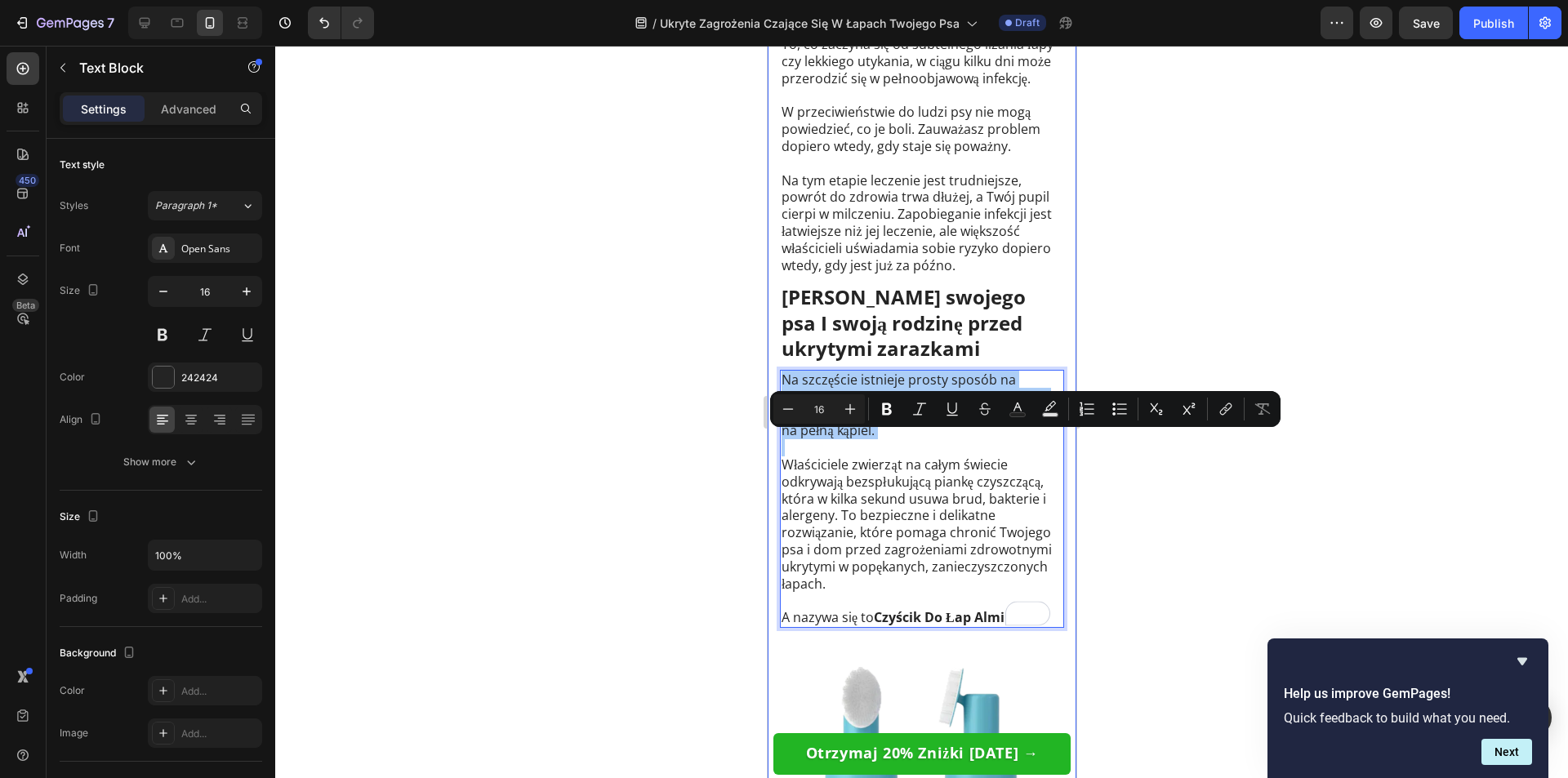
click at [691, 504] on div at bounding box center [922, 411] width 1293 height 732
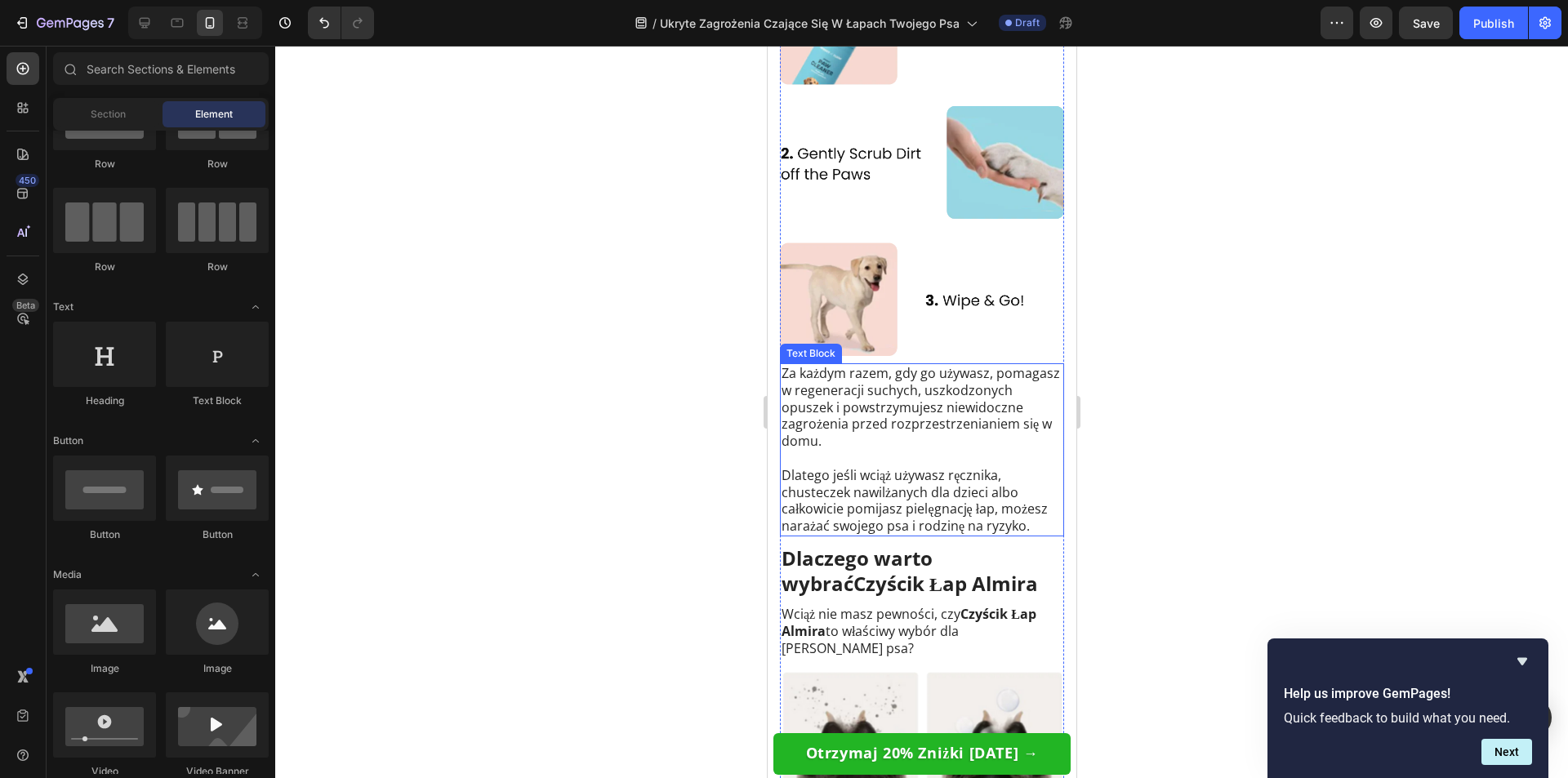
scroll to position [5632, 0]
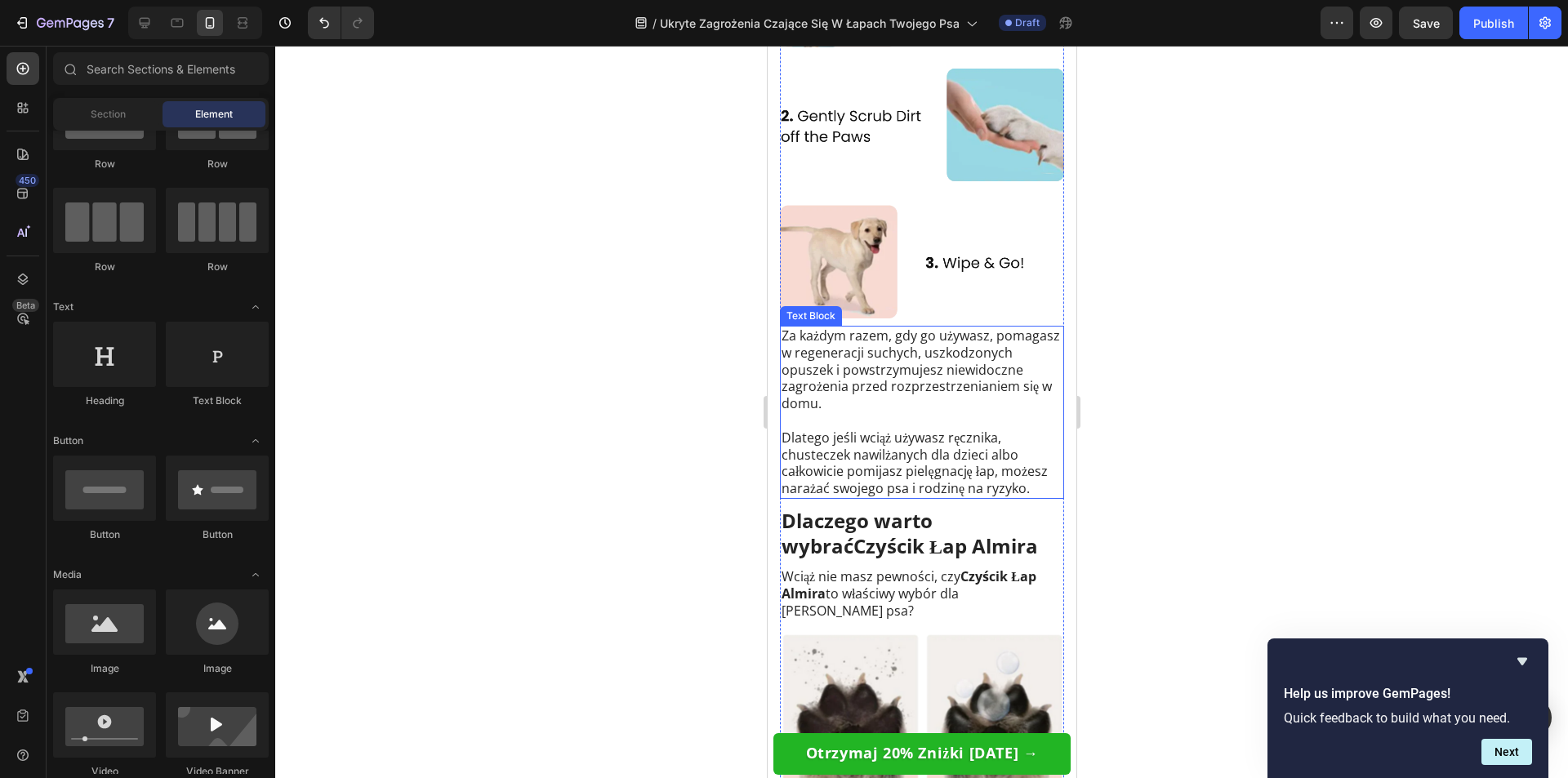
click at [914, 468] on p "Dlatego jeśli wciąż używasz ręcznika, chusteczek nawilżanych dla dzieci albo ca…" at bounding box center [921, 463] width 281 height 68
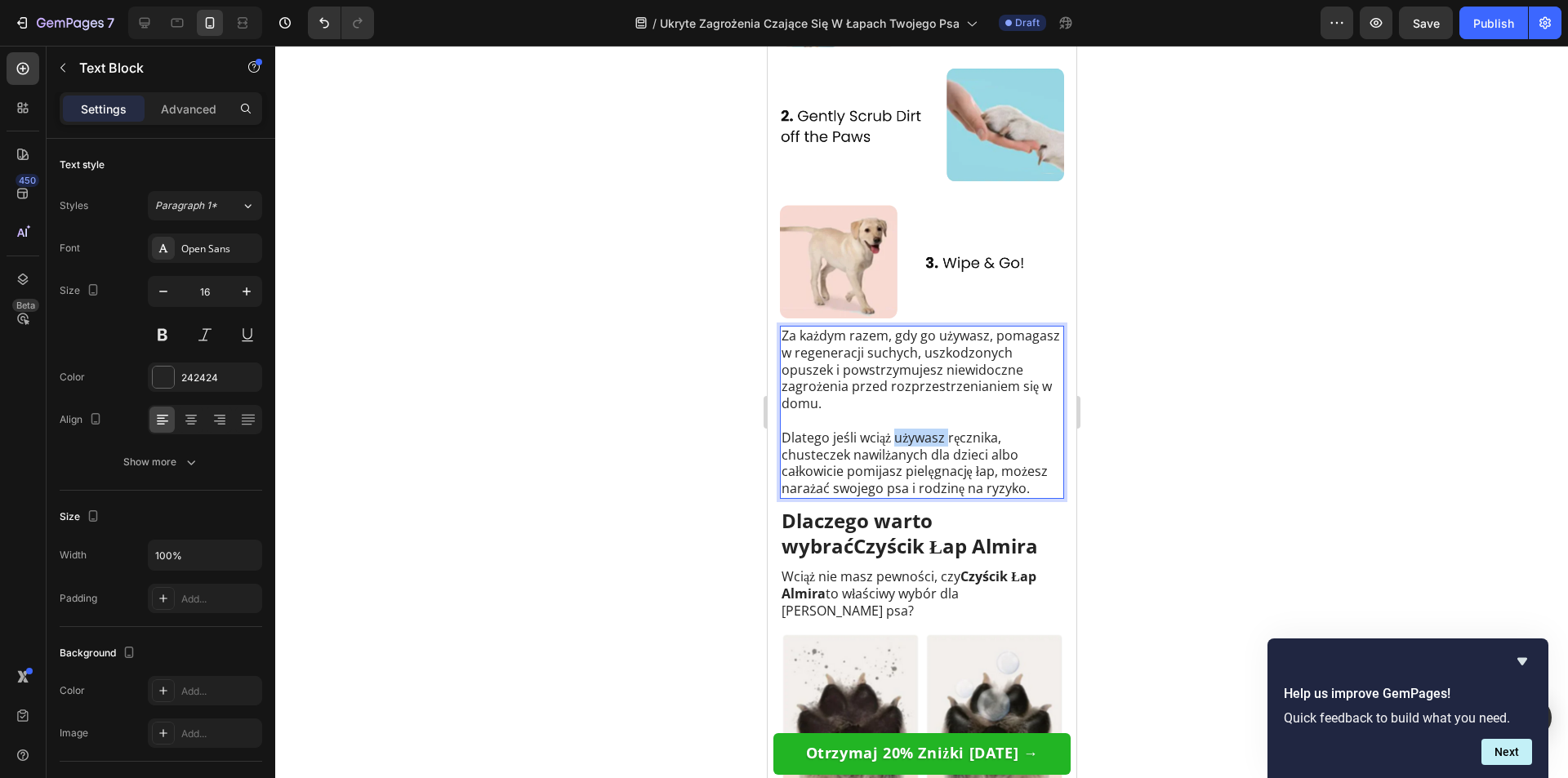
click at [914, 468] on p "Dlatego jeśli wciąż używasz ręcznika, chusteczek nawilżanych dla dzieci albo ca…" at bounding box center [921, 463] width 281 height 68
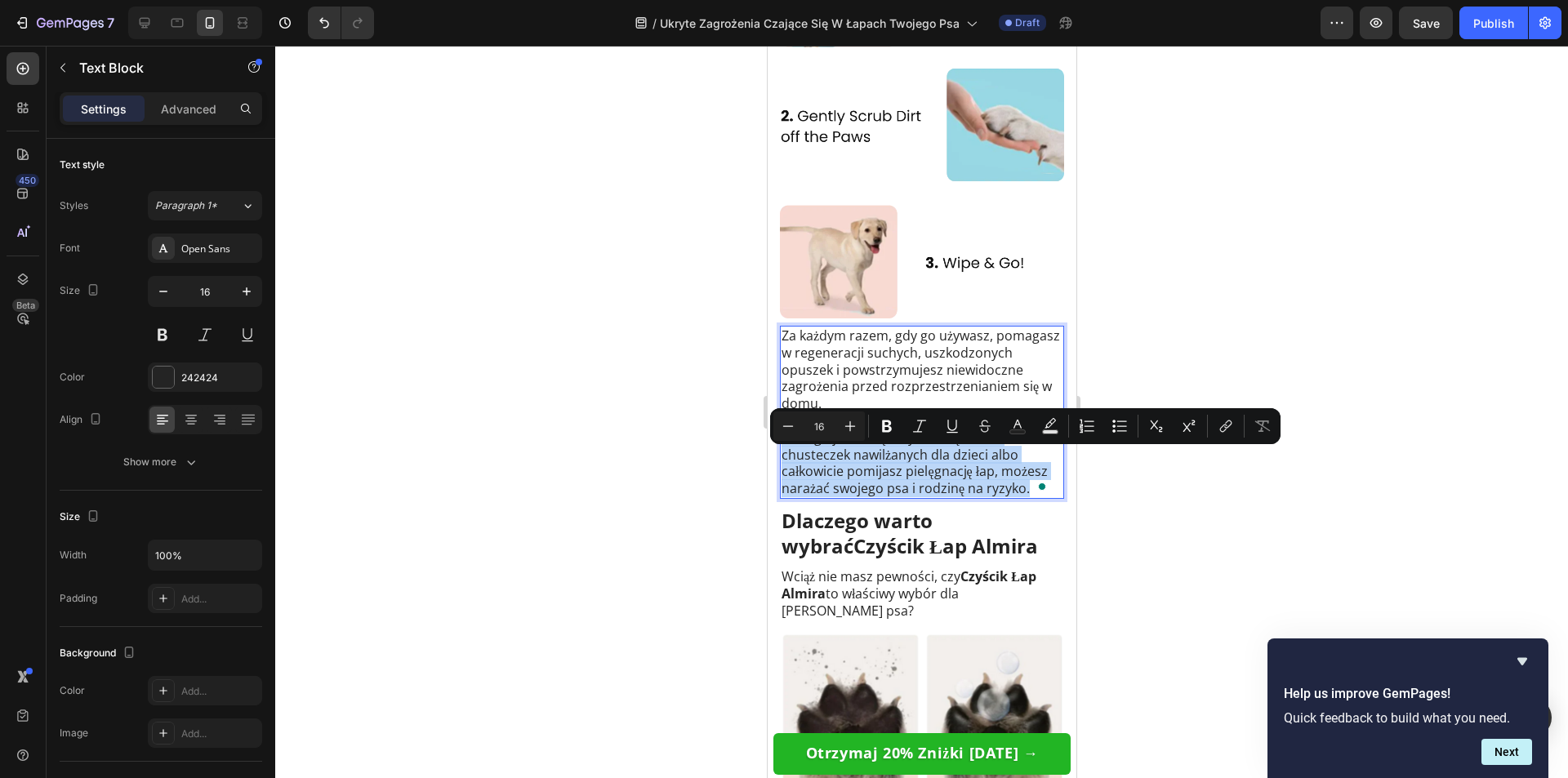
click at [926, 469] on p "Dlatego jeśli wciąż używasz ręcznika, chusteczek nawilżanych dla dzieci albo ca…" at bounding box center [921, 463] width 281 height 68
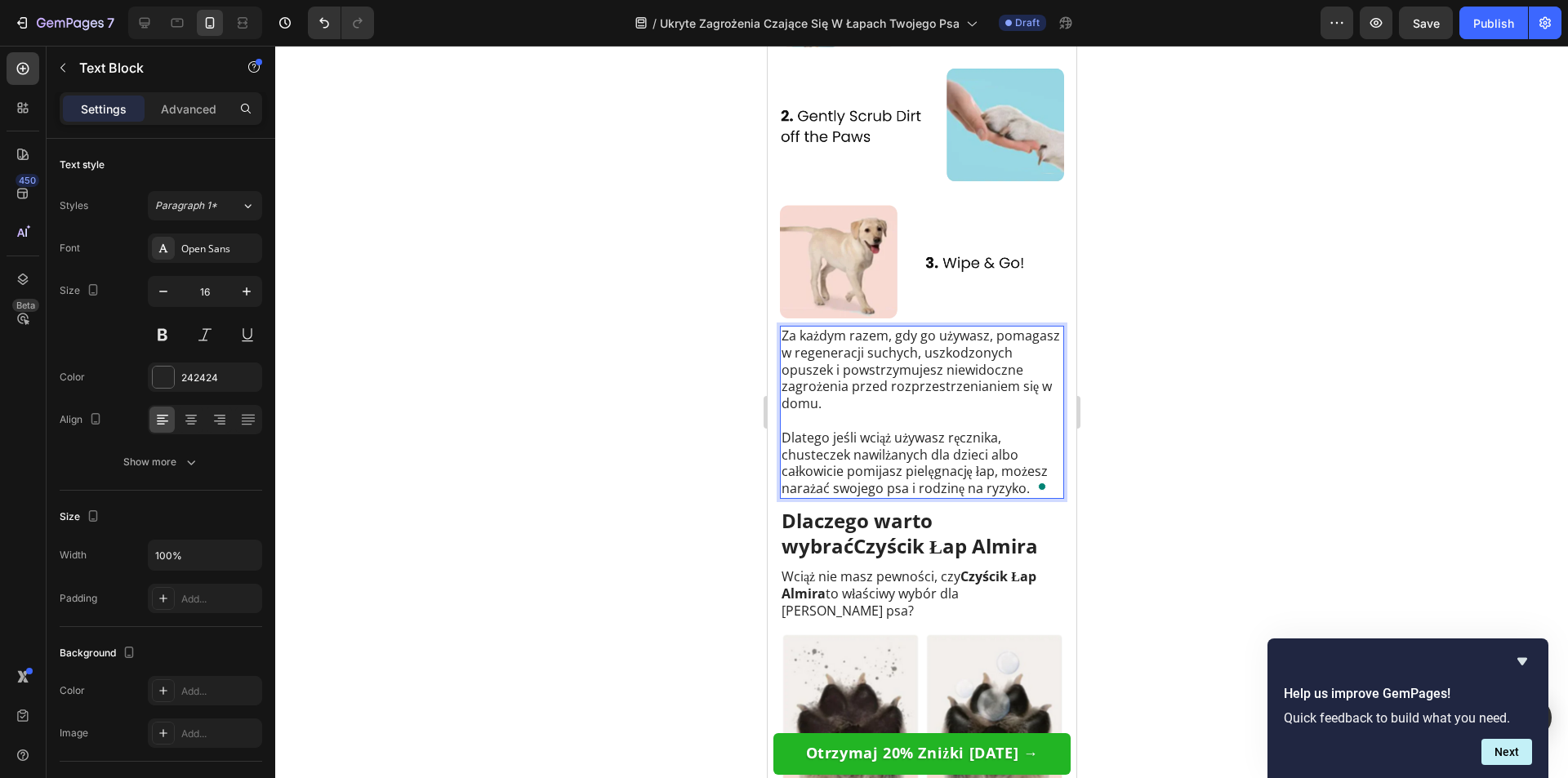
click at [914, 475] on p "Dlatego jeśli wciąż używasz ręcznika, chusteczek nawilżanych dla dzieci albo ca…" at bounding box center [921, 463] width 281 height 68
click at [914, 476] on p "Dlatego jeśli wciąż używasz ręcznika, chusteczek nawilżanych dla dzieci albo ca…" at bounding box center [921, 463] width 281 height 68
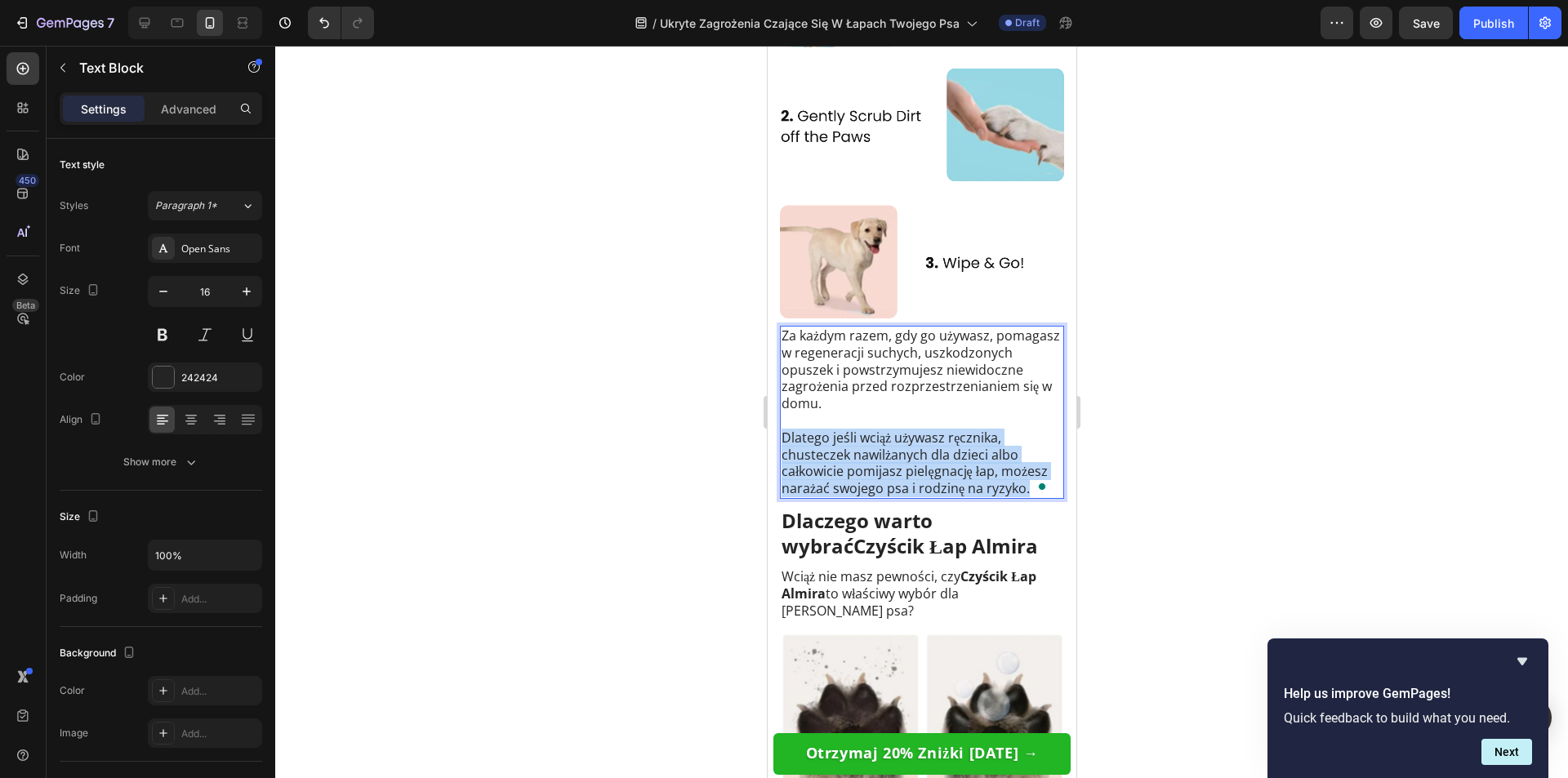
click at [914, 476] on p "Dlatego jeśli wciąż używasz ręcznika, chusteczek nawilżanych dla dzieci albo ca…" at bounding box center [921, 463] width 281 height 68
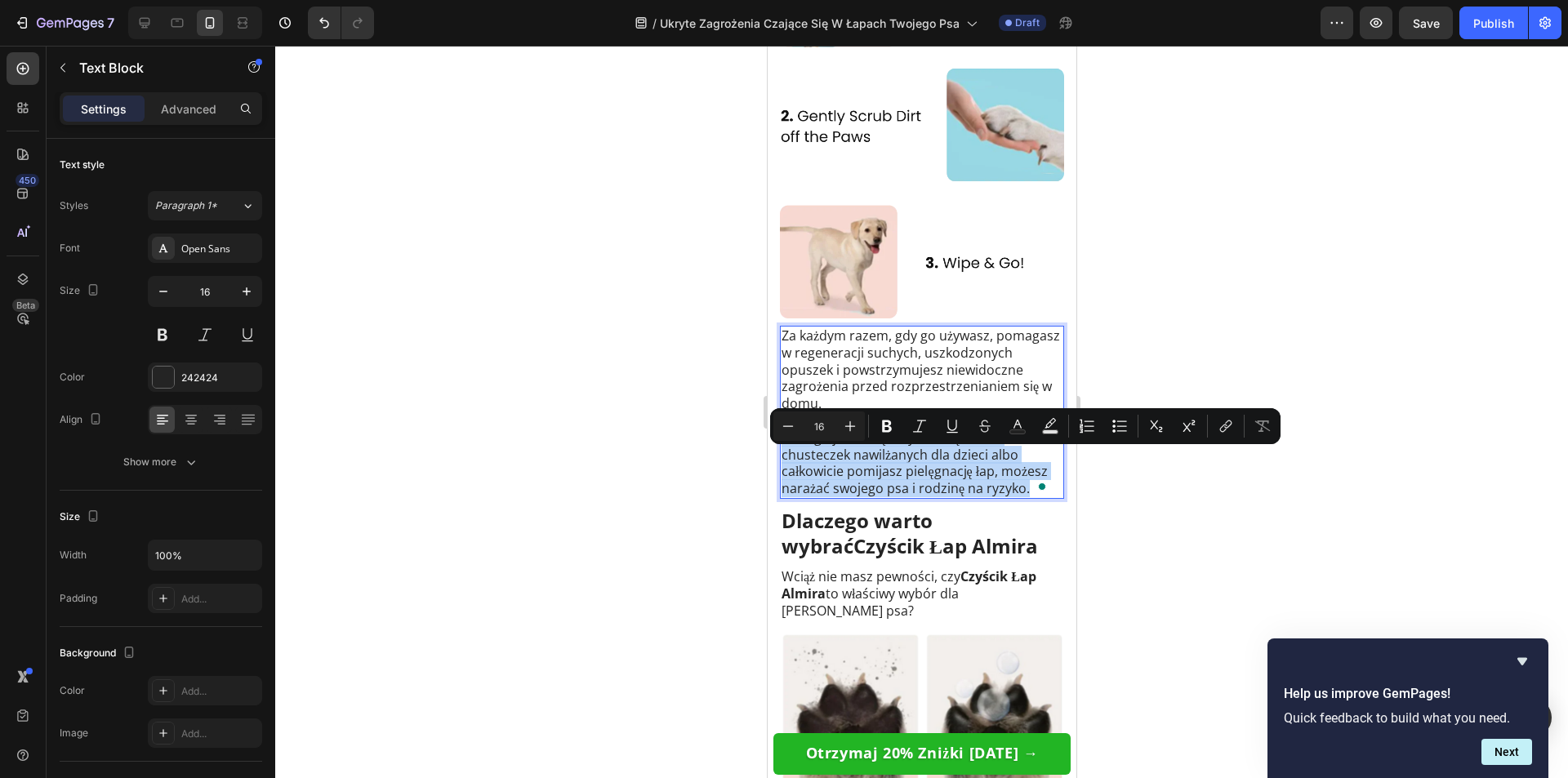
click at [903, 484] on p "Dlatego jeśli wciąż używasz ręcznika, chusteczek nawilżanych dla dzieci albo ca…" at bounding box center [921, 463] width 281 height 68
click at [904, 472] on p "Dlatego jeśli wciąż używasz ręcznika, chusteczek nawilżanych dla dzieci albo ca…" at bounding box center [921, 463] width 281 height 68
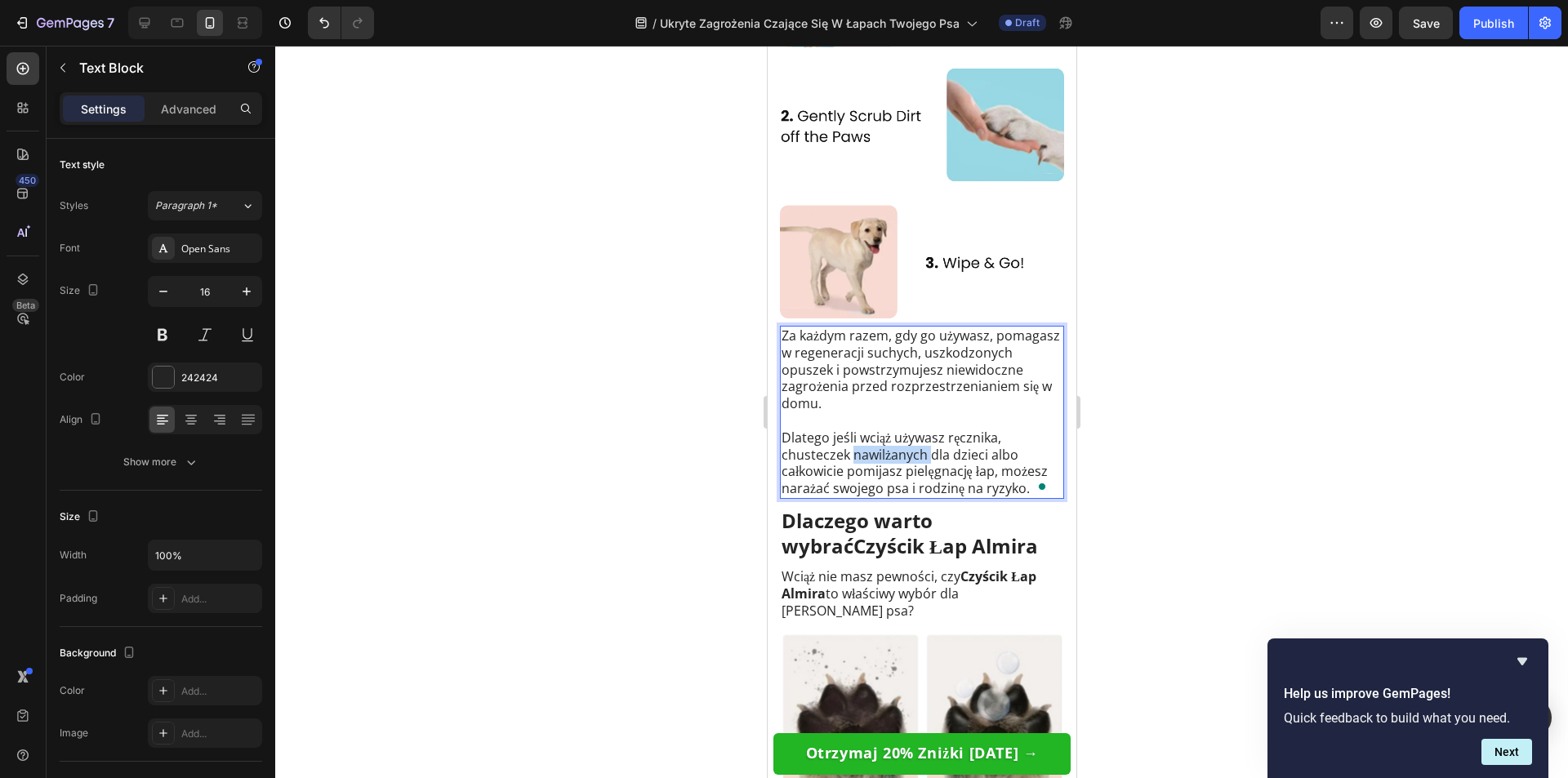
click at [904, 472] on p "Dlatego jeśli wciąż używasz ręcznika, chusteczek nawilżanych dla dzieci albo ca…" at bounding box center [921, 463] width 281 height 68
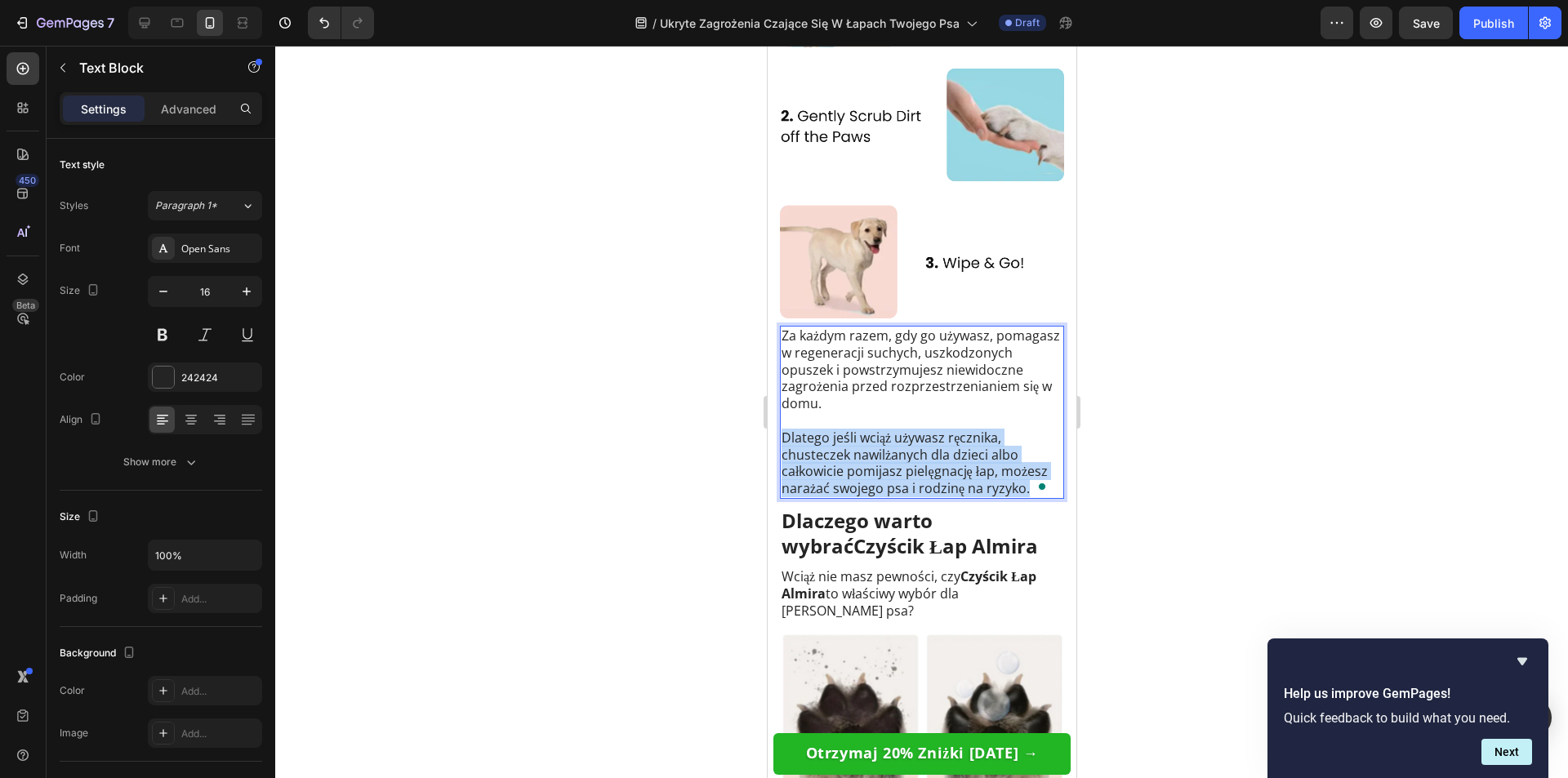
click at [904, 472] on p "Dlatego jeśli wciąż używasz ręcznika, chusteczek nawilżanych dla dzieci albo ca…" at bounding box center [921, 463] width 281 height 68
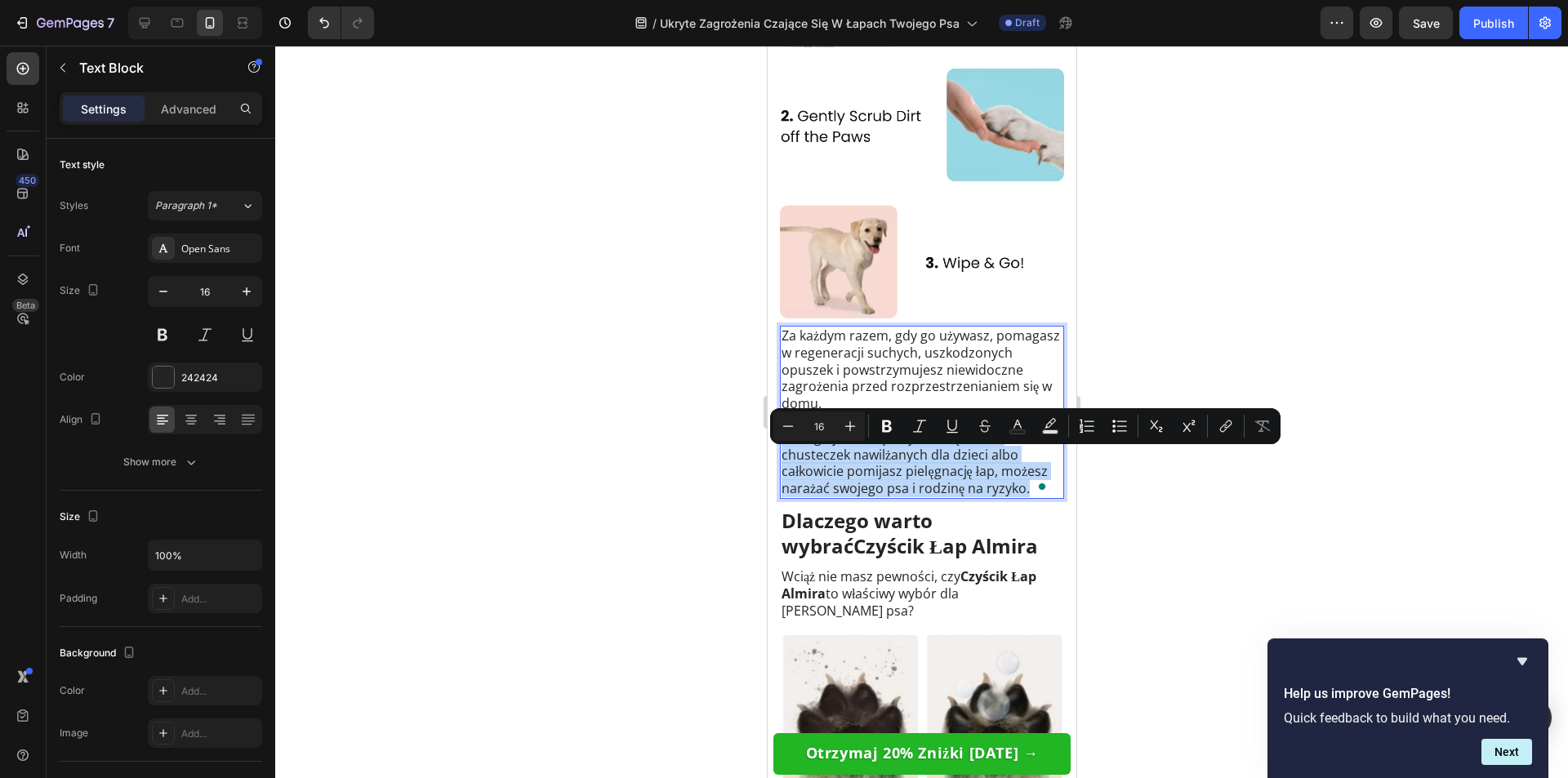
click at [904, 466] on p "Dlatego jeśli wciąż używasz ręcznika, chusteczek nawilżanych dla dzieci albo ca…" at bounding box center [921, 463] width 281 height 68
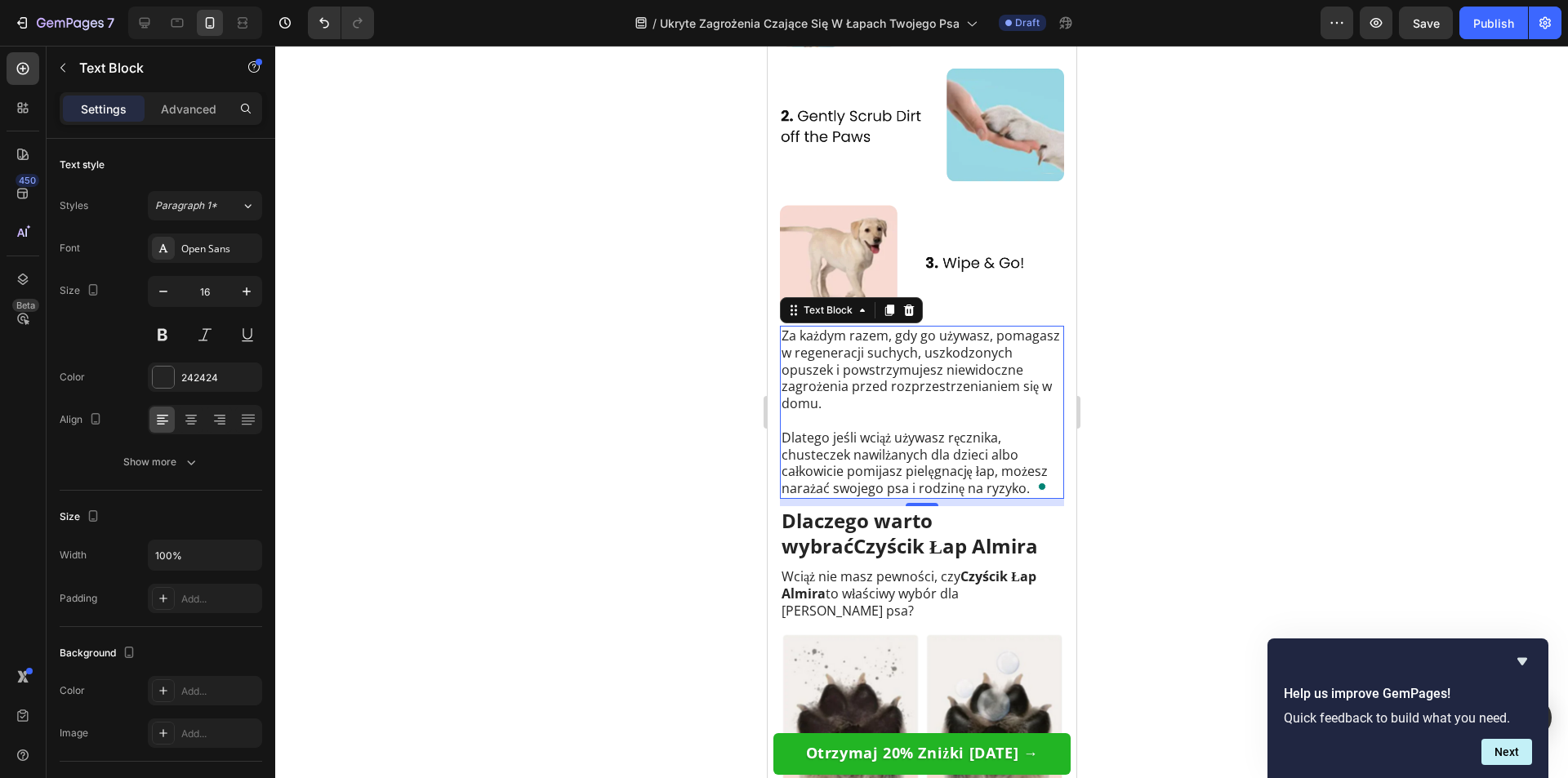
click at [1286, 443] on div at bounding box center [922, 411] width 1293 height 732
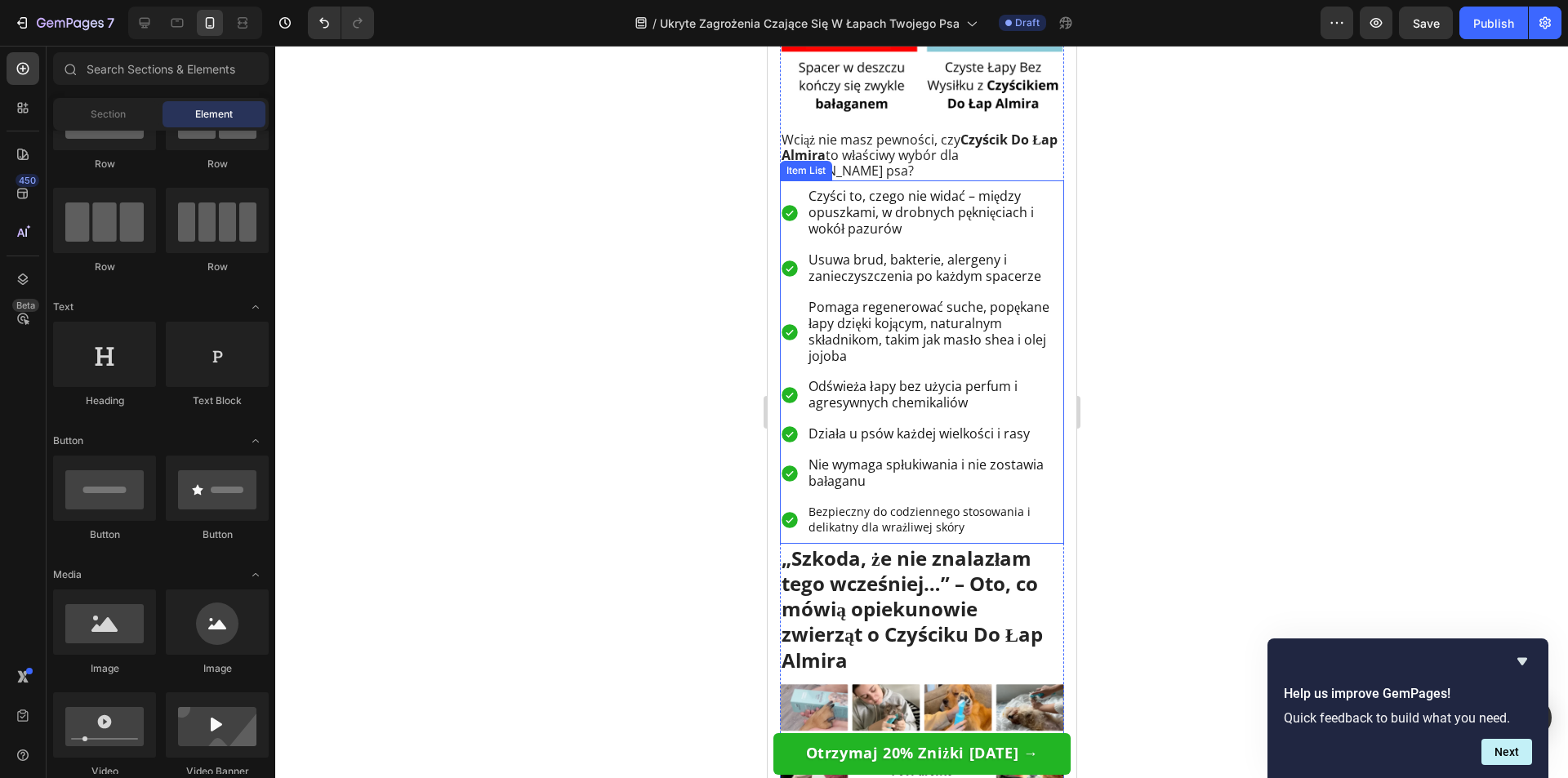
scroll to position [6448, 0]
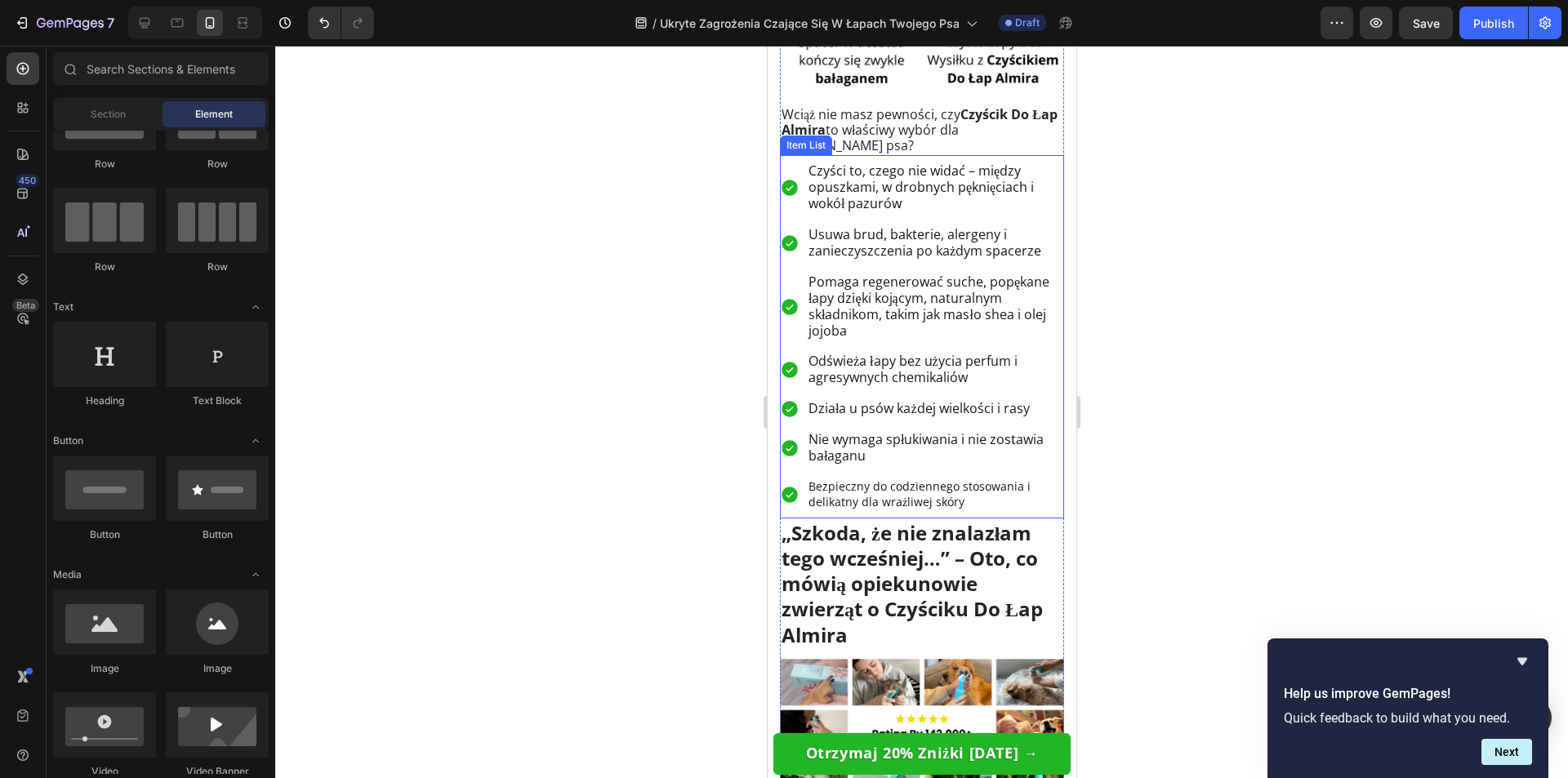
click at [946, 434] on span "Nie wymaga spłukiwania i nie zostawia bałaganu" at bounding box center [925, 447] width 235 height 34
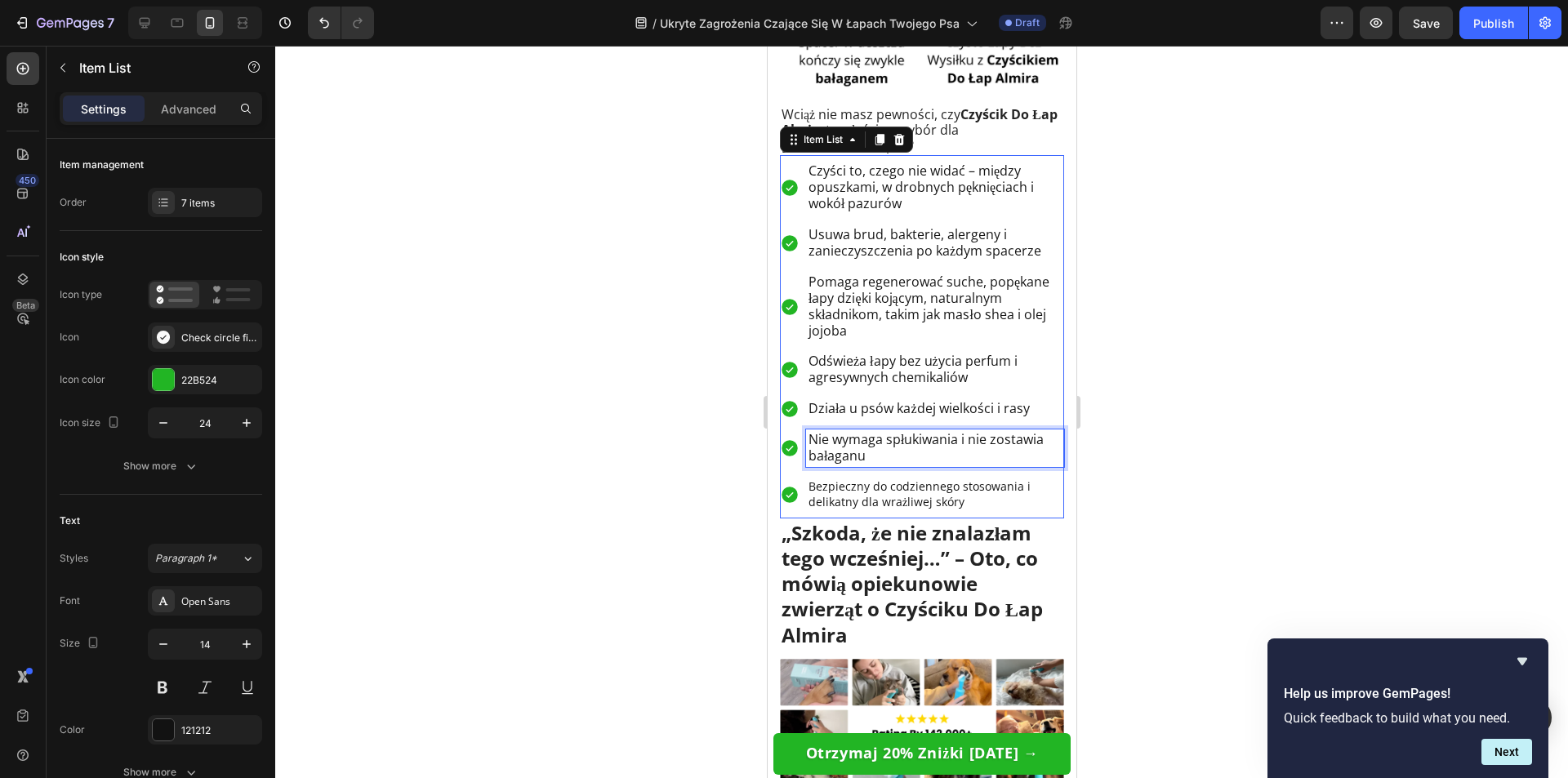
click at [946, 434] on span "Nie wymaga spłukiwania i nie zostawia bałaganu" at bounding box center [925, 447] width 235 height 34
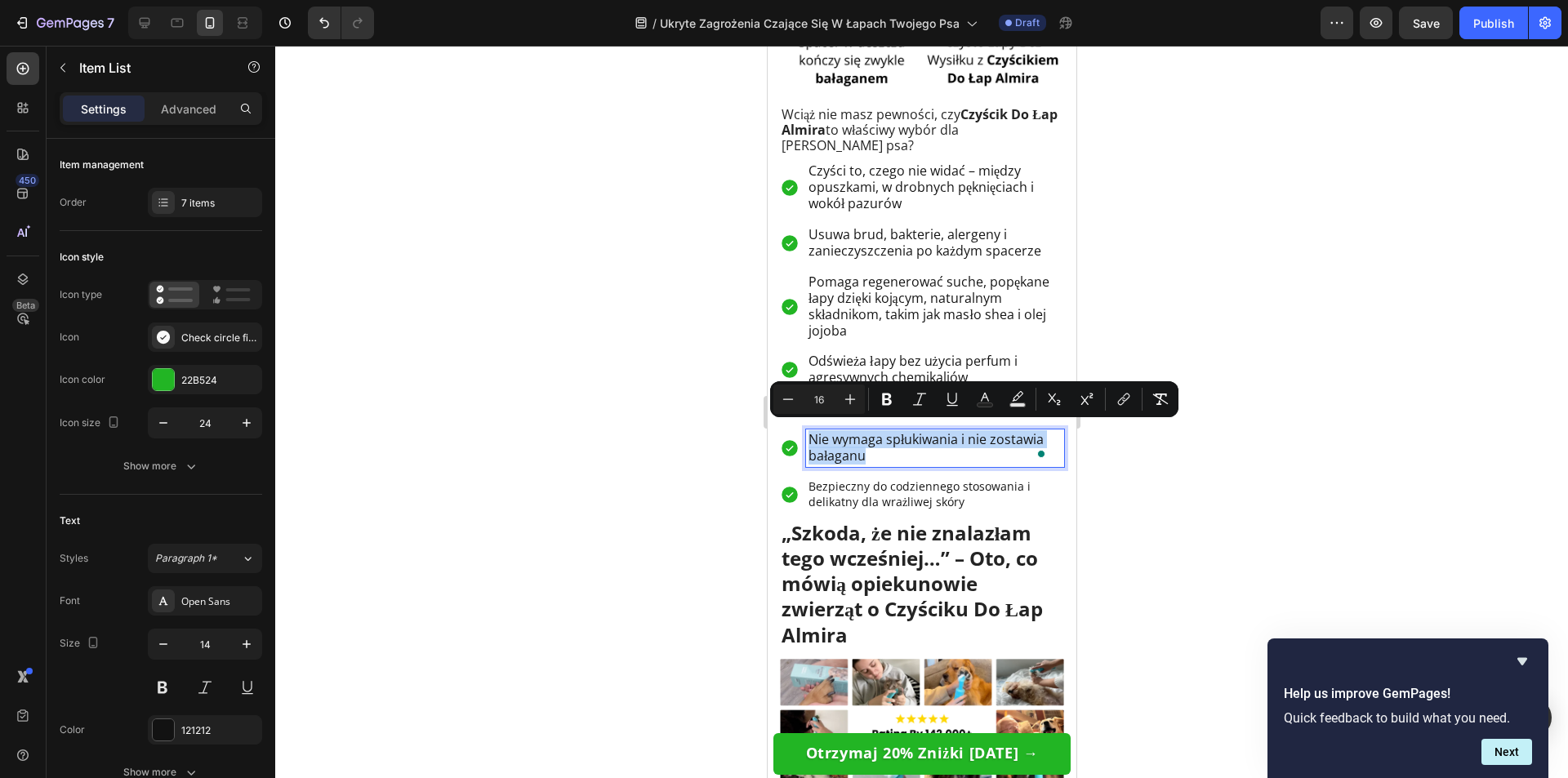
click at [907, 492] on p "Bezpieczny do codziennego stosowania i delikatny dla wrażliwej skóry" at bounding box center [934, 494] width 253 height 31
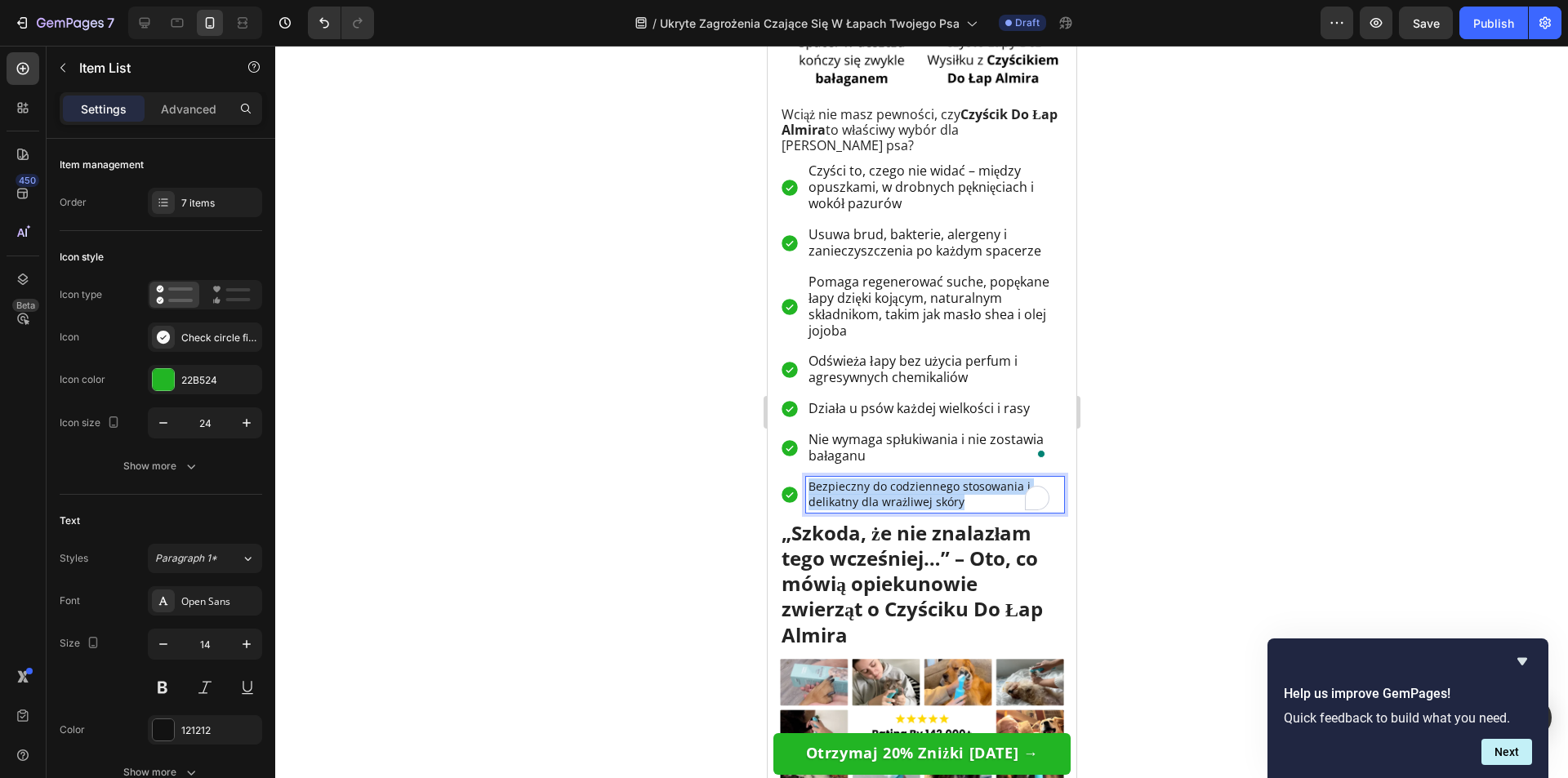
click at [907, 492] on p "Bezpieczny do codziennego stosowania i delikatny dla wrażliwej skóry" at bounding box center [934, 494] width 253 height 31
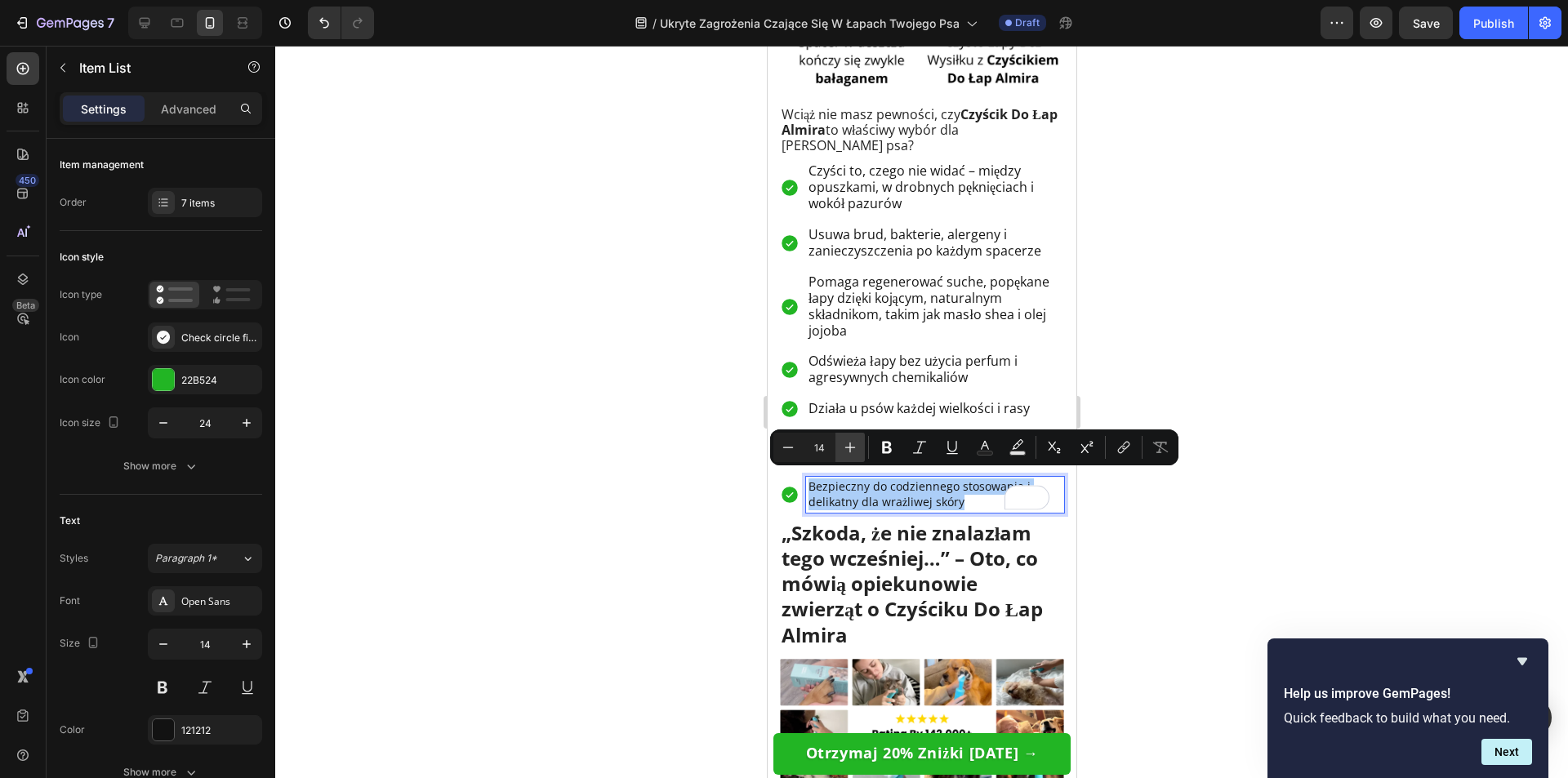
click at [850, 451] on icon "Editor contextual toolbar" at bounding box center [849, 447] width 16 height 16
click at [850, 451] on icon "Editor contextual toolbar" at bounding box center [850, 447] width 10 height 10
type input "16"
click at [1181, 547] on div at bounding box center [922, 411] width 1293 height 732
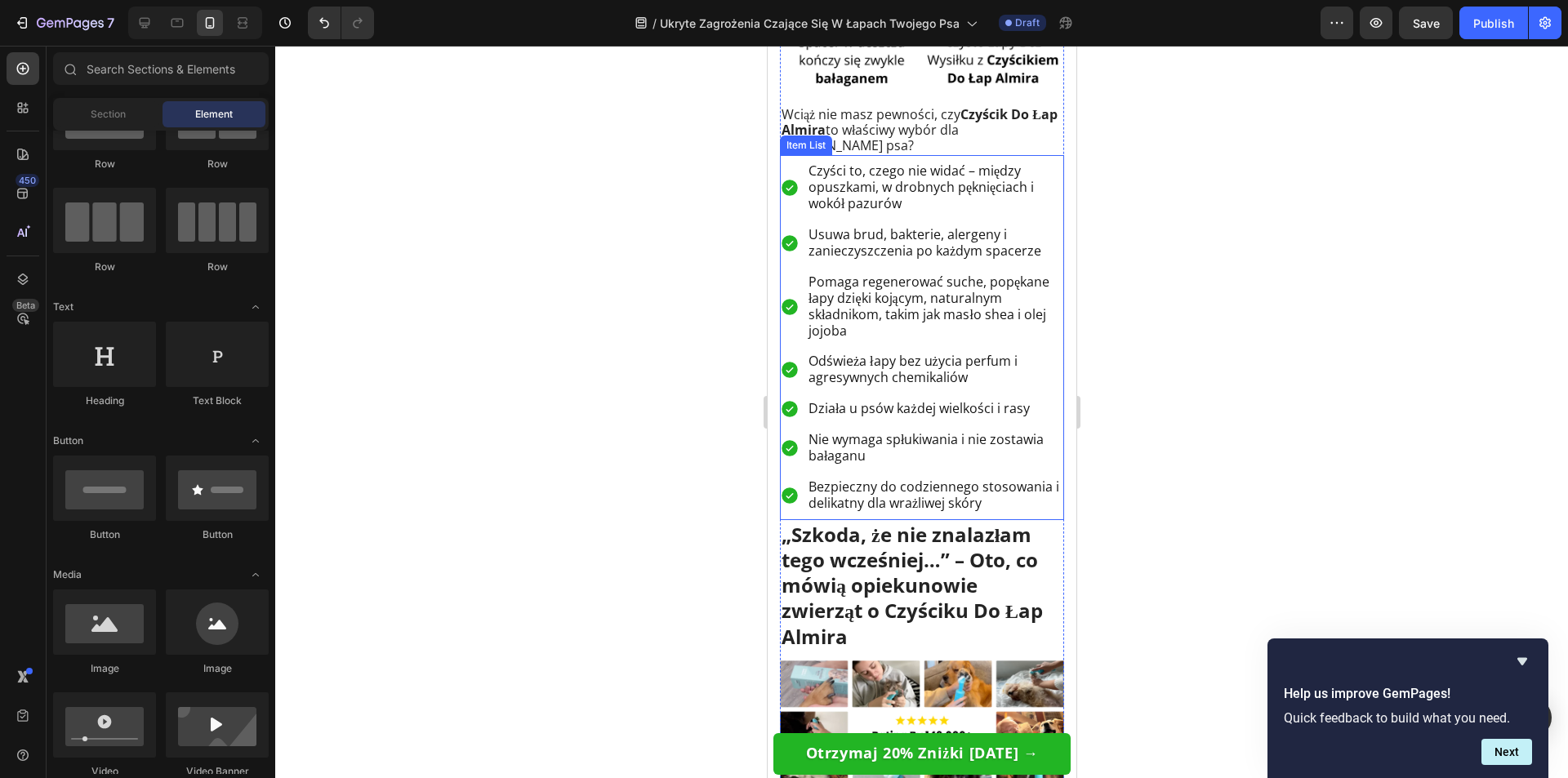
click at [999, 496] on p "Bezpieczny do codziennego stosowania i delikatny dla wrażliwej skóry" at bounding box center [934, 495] width 253 height 33
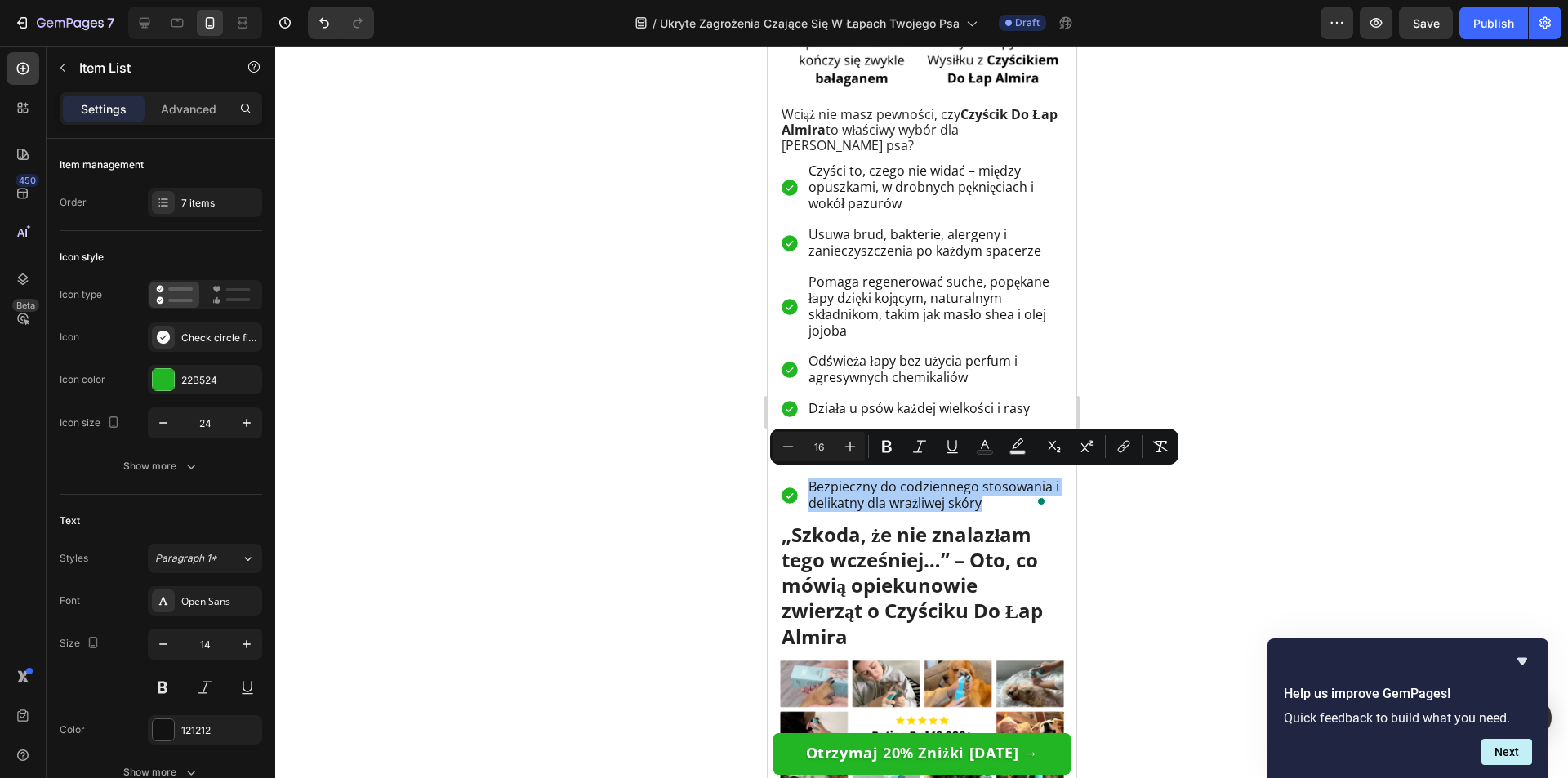
click at [564, 499] on div at bounding box center [922, 411] width 1293 height 732
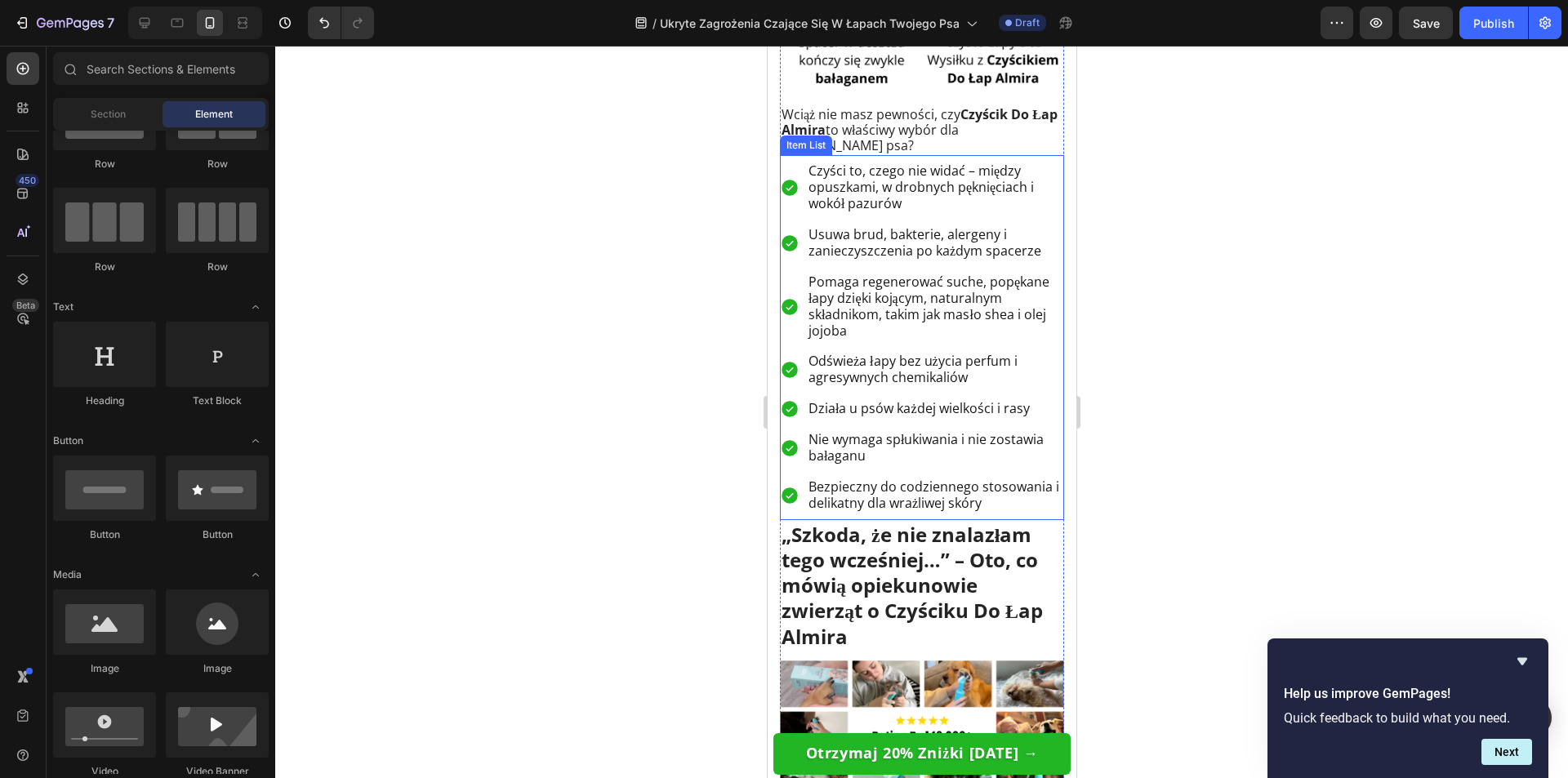
click at [792, 464] on div "Czyści to, czego nie widać – między opuszkami, w drobnych pęknięciach i wokół p…" at bounding box center [921, 338] width 284 height 354
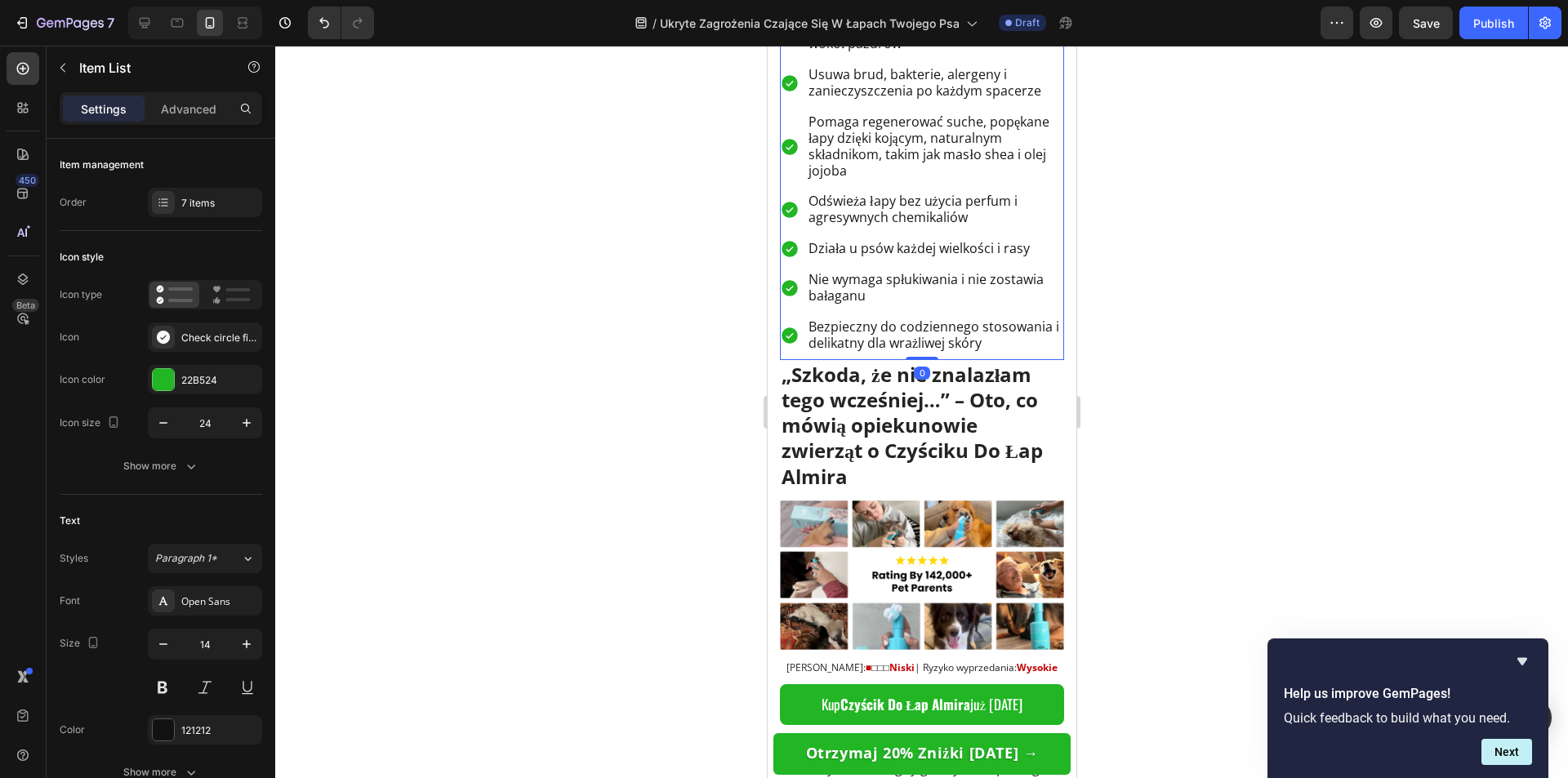
scroll to position [6612, 0]
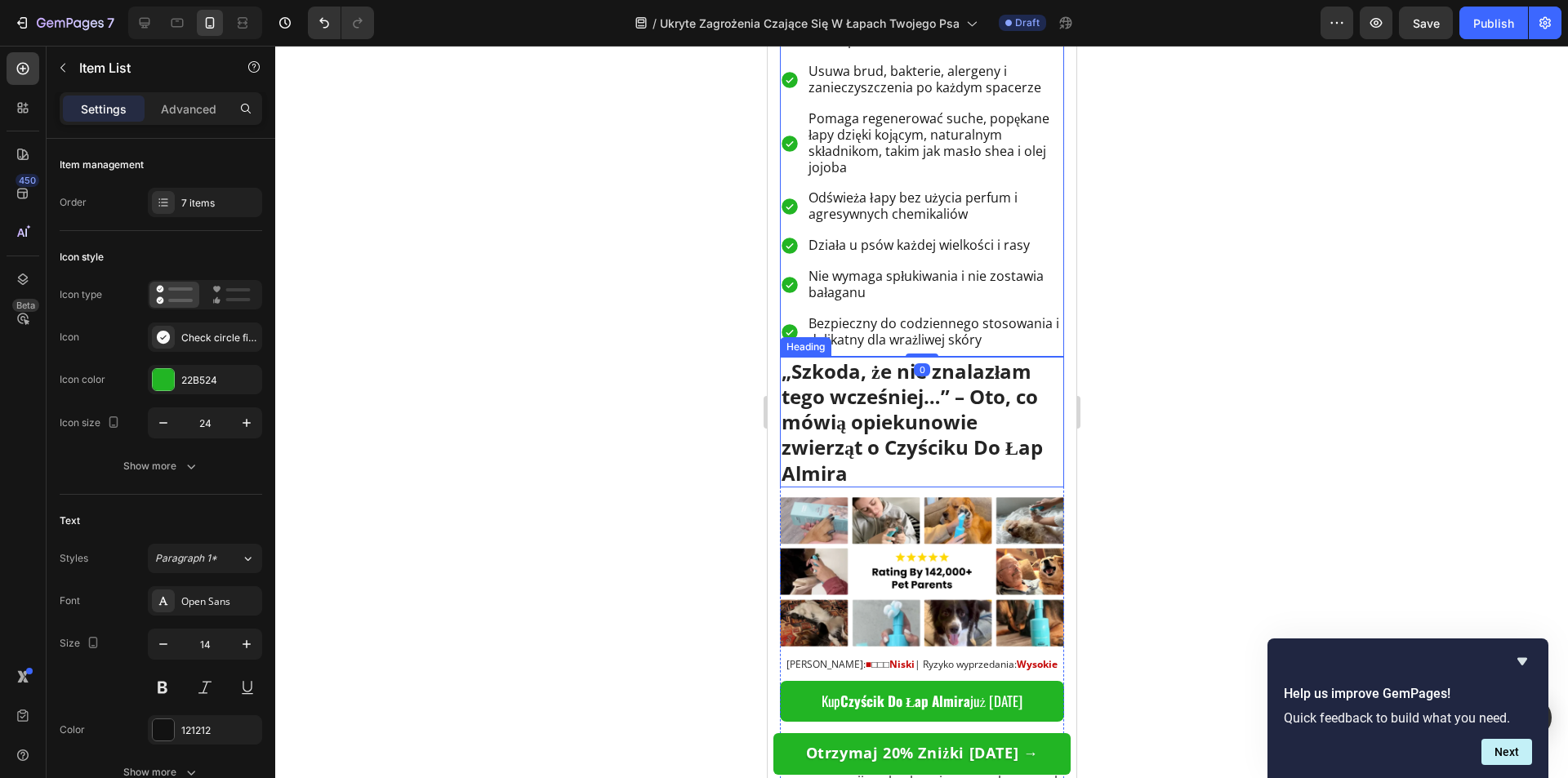
click at [845, 430] on h1 "„Szkoda, że nie znalazłam tego wcześniej…” – Oto, co mówią opiekunowie zwierząt…" at bounding box center [921, 422] width 284 height 130
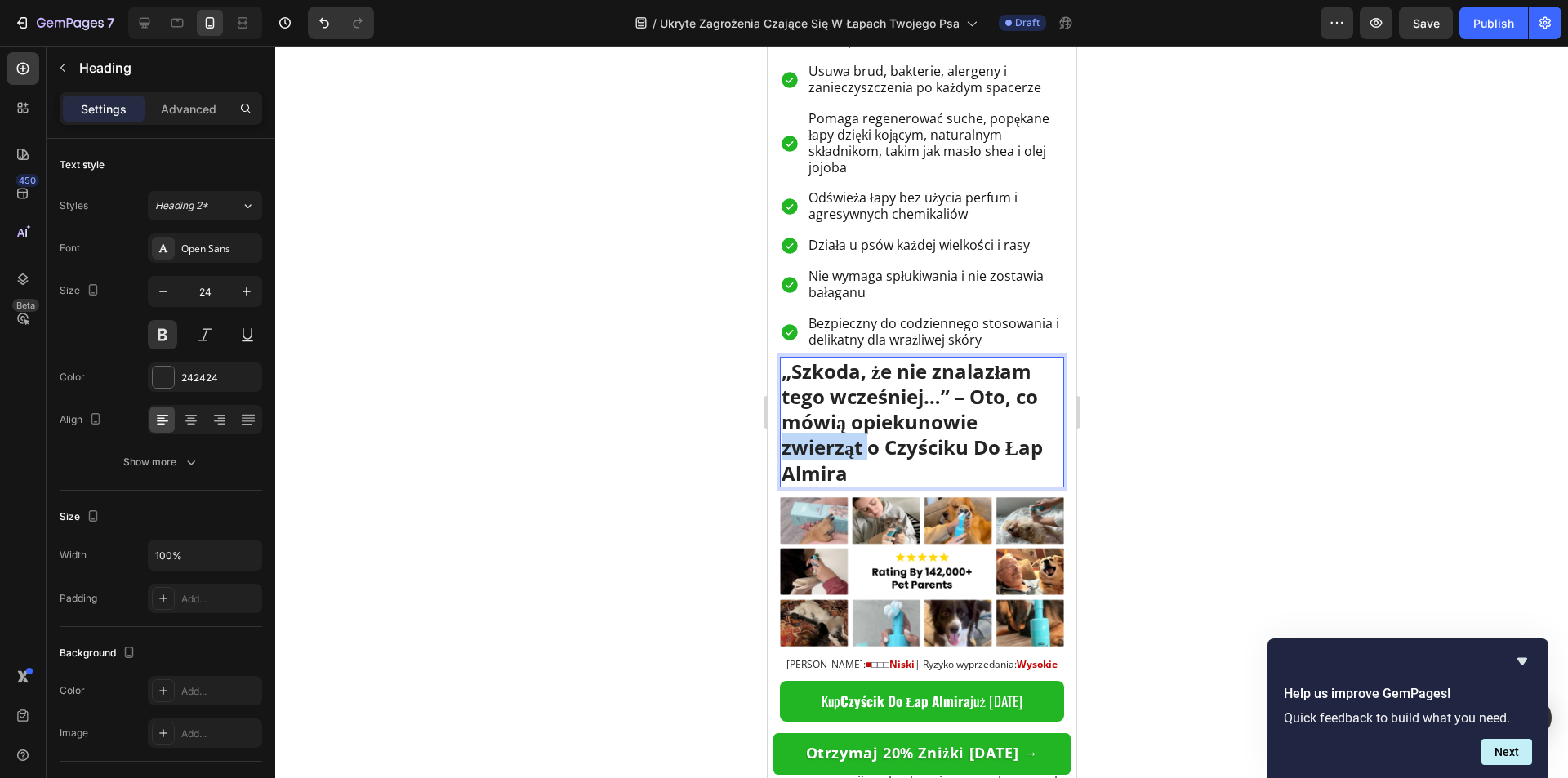
click at [845, 430] on p "„Szkoda, że nie znalazłam tego wcześniej…” – Oto, co mówią opiekunowie zwierząt…" at bounding box center [921, 422] width 281 height 127
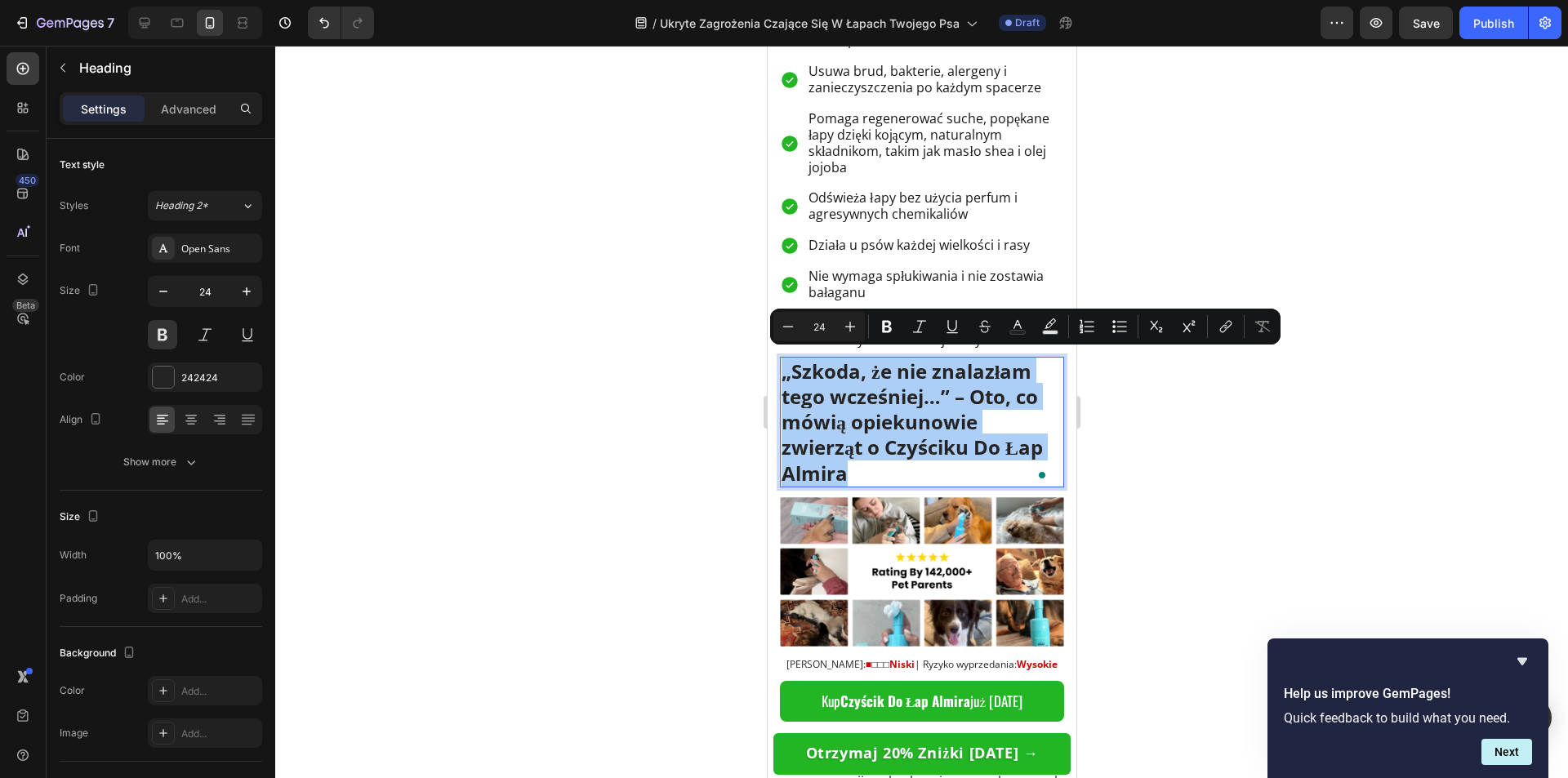
click at [715, 441] on div at bounding box center [922, 411] width 1293 height 732
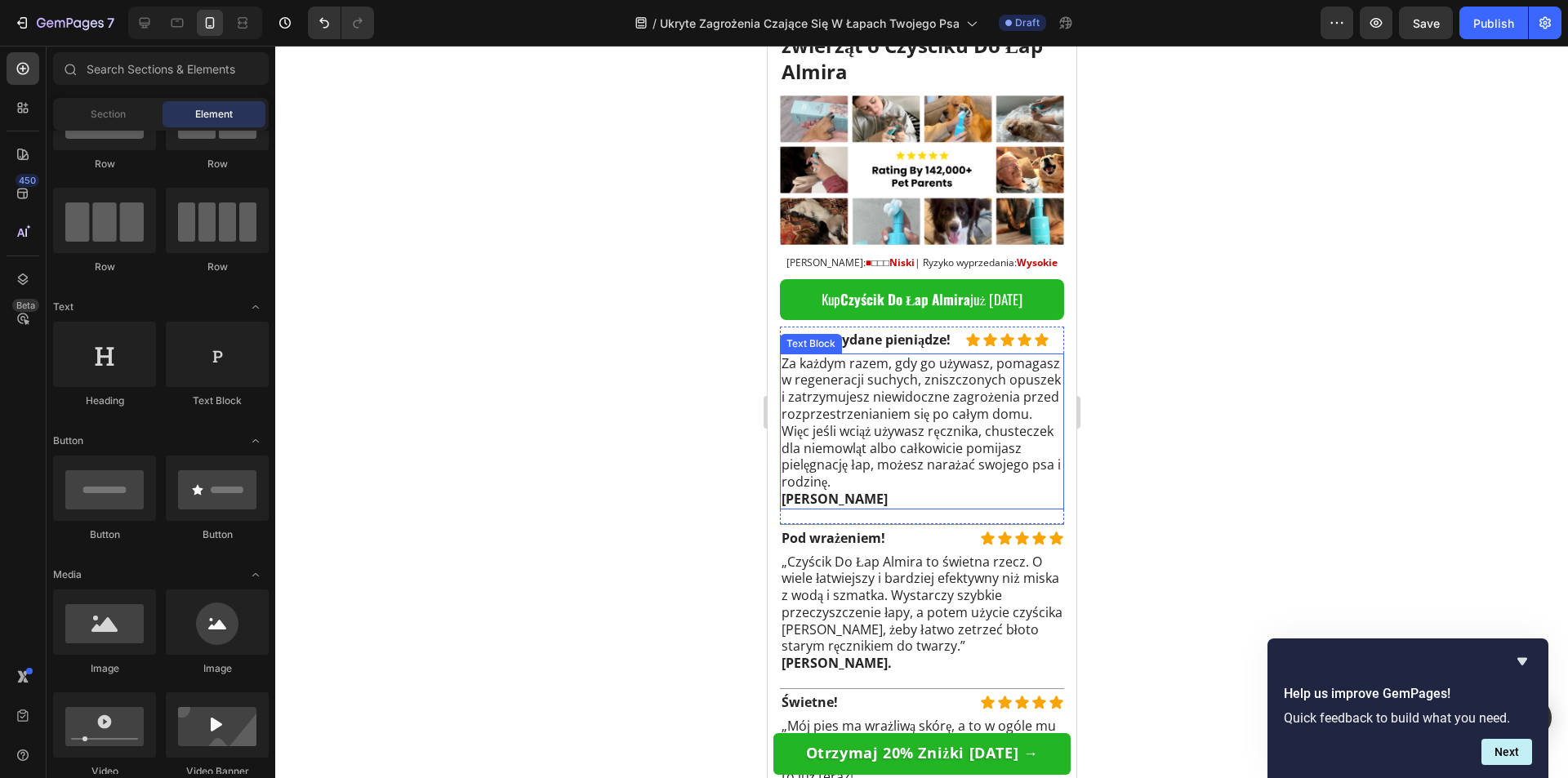
scroll to position [7019, 0]
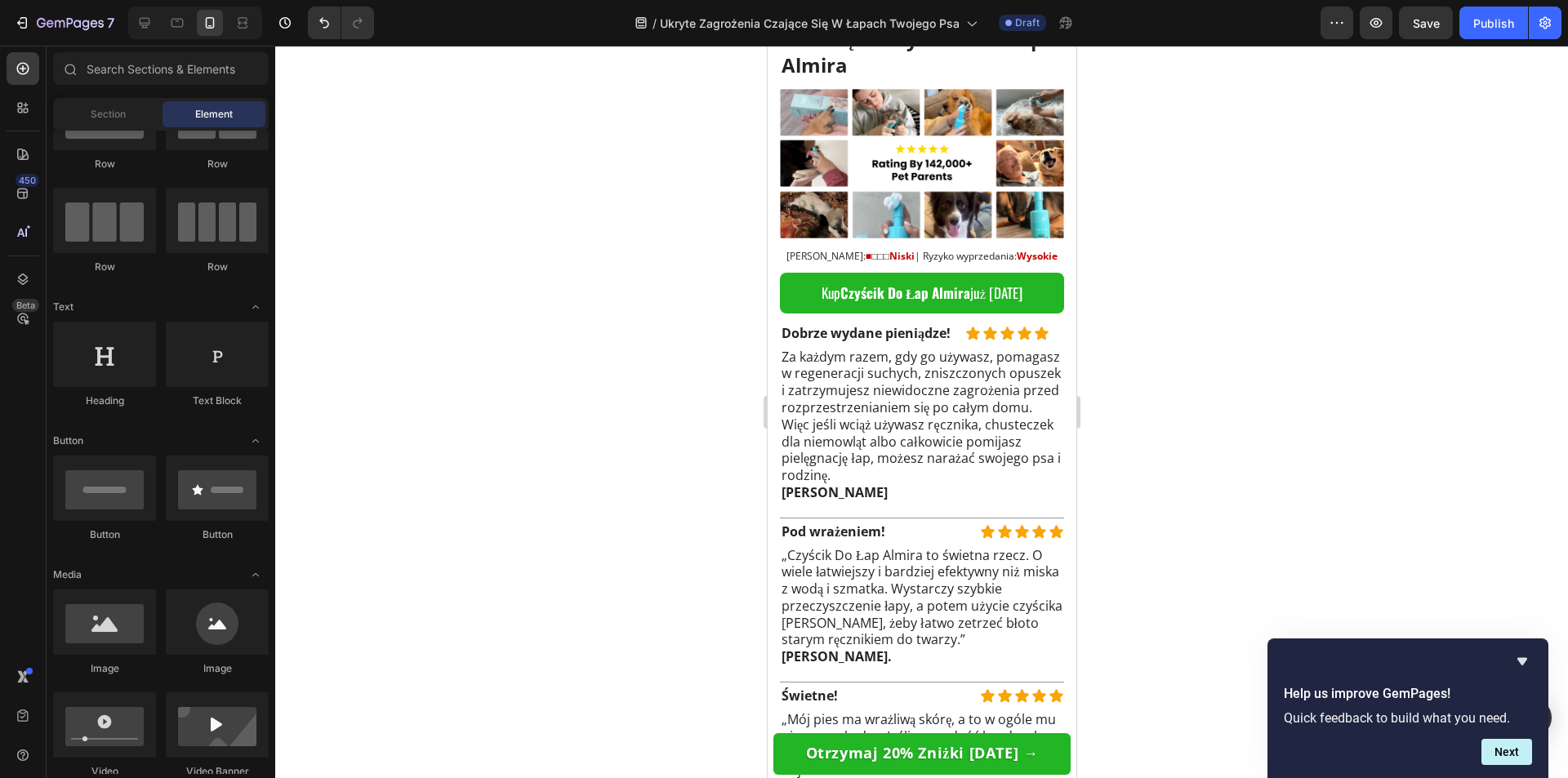
click at [701, 478] on div at bounding box center [922, 411] width 1293 height 732
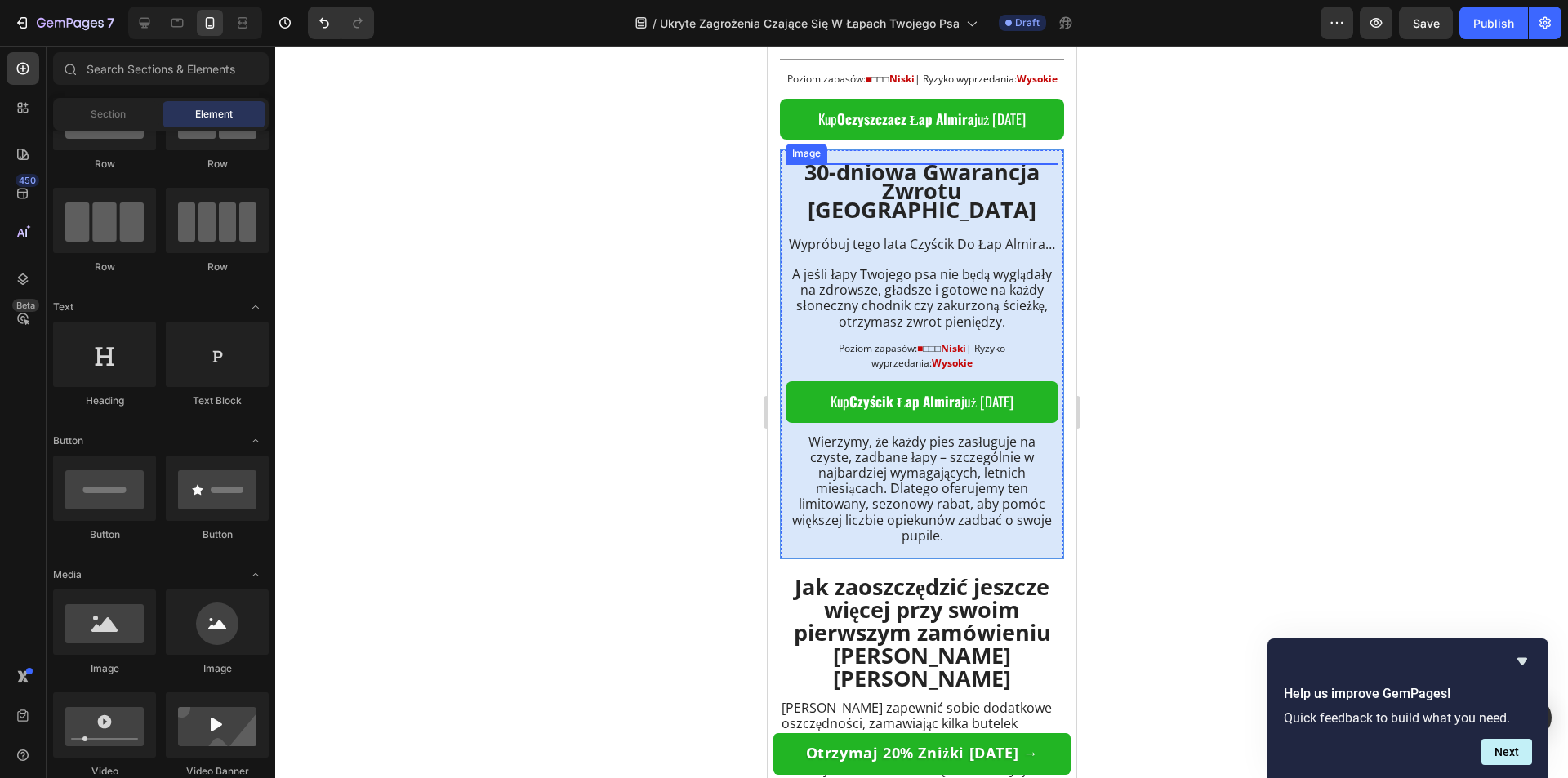
scroll to position [7999, 0]
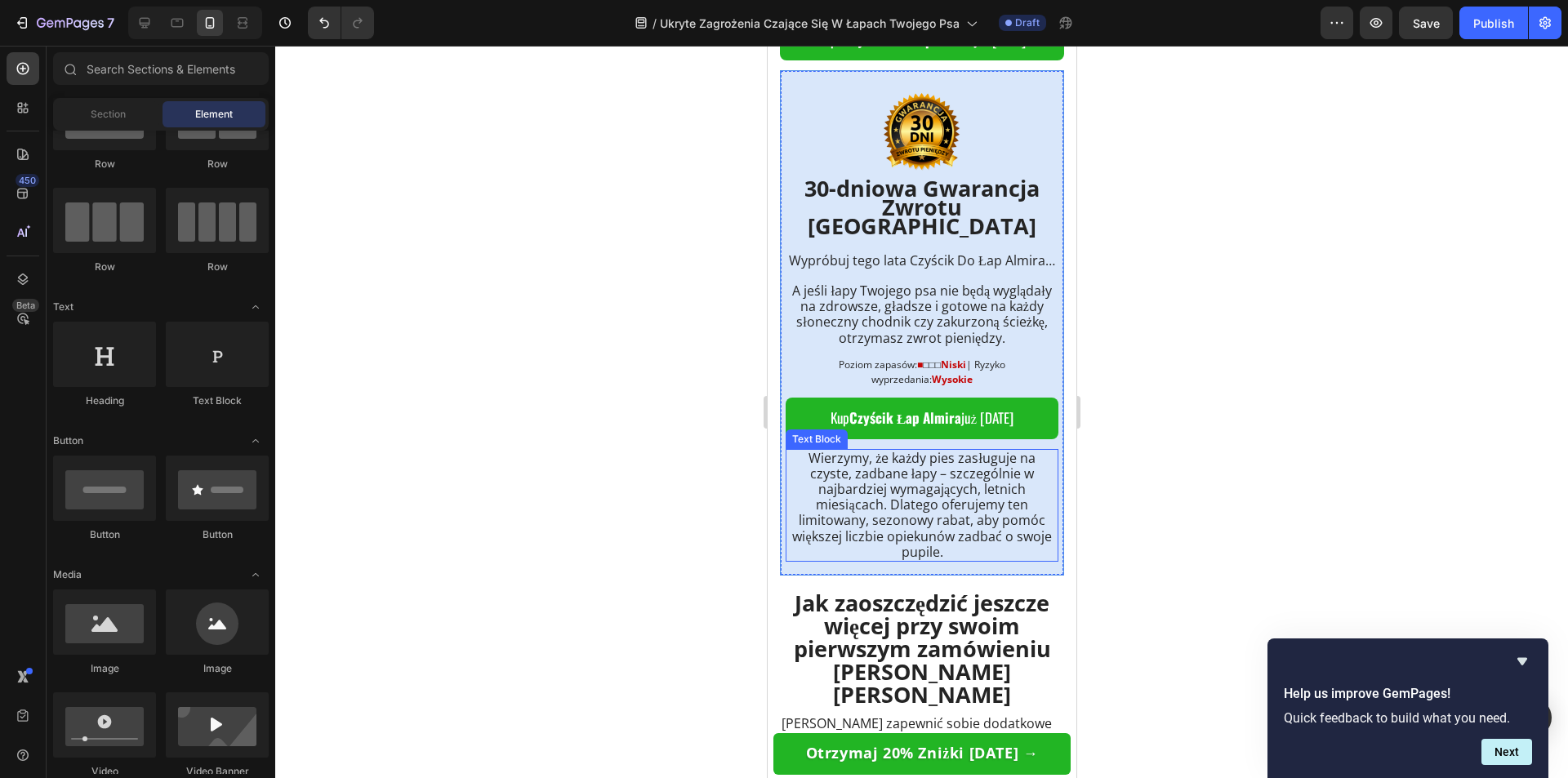
click at [942, 499] on span "Wierzymy, że każdy pies zasługuje na czyste, zadbane łapy – szczególnie w najba…" at bounding box center [921, 505] width 259 height 112
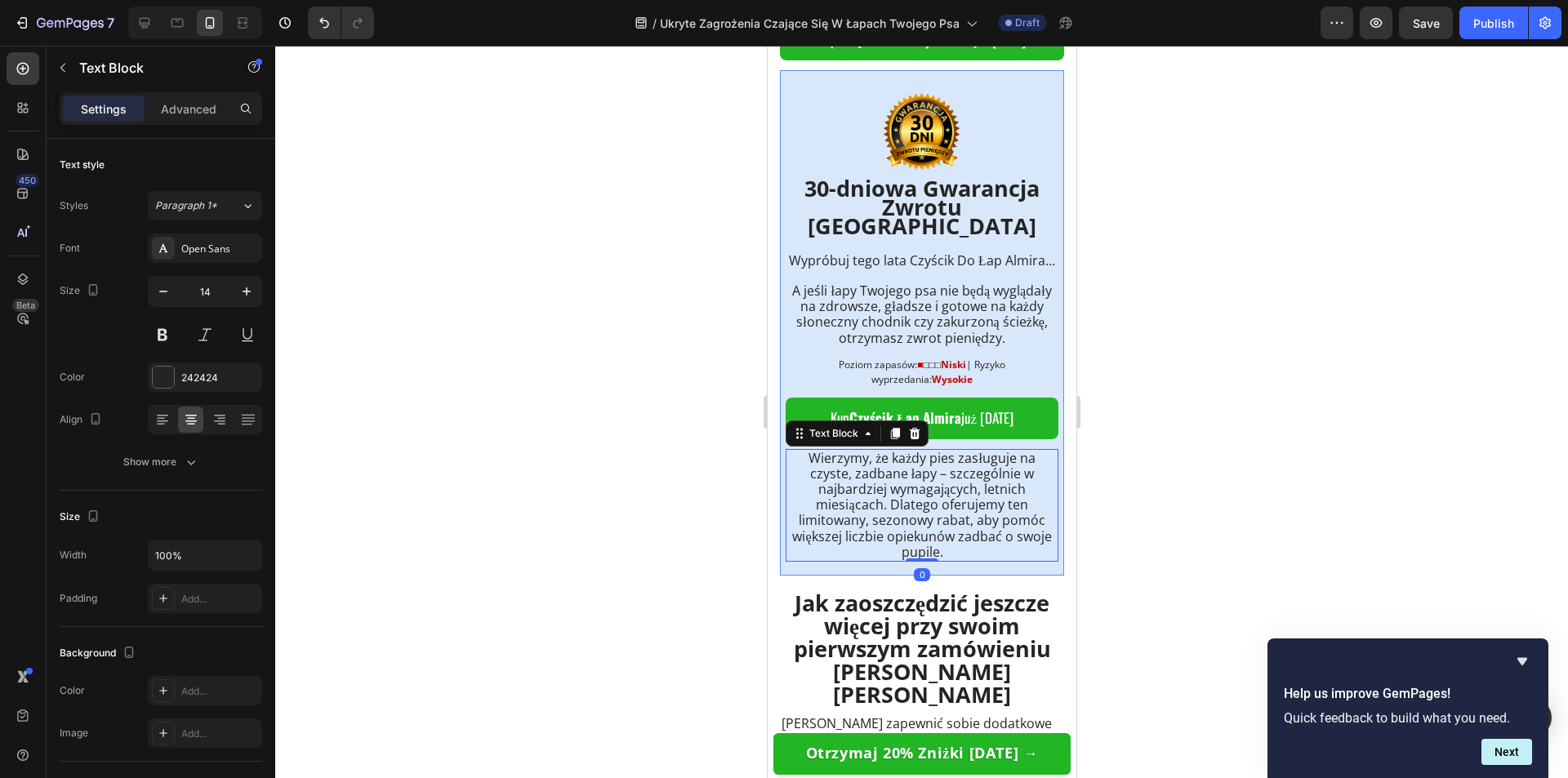
click at [661, 499] on div at bounding box center [922, 411] width 1293 height 732
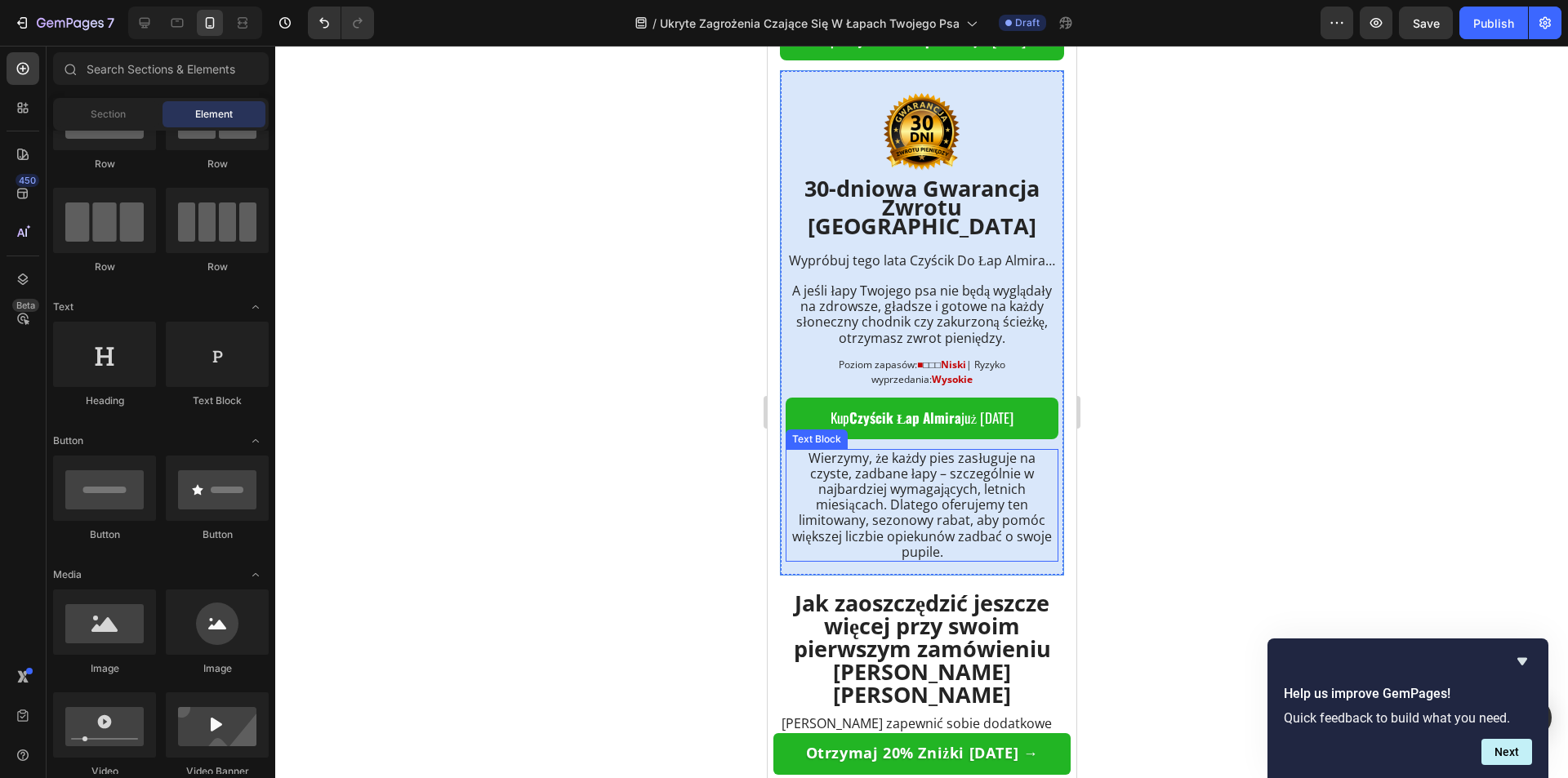
click at [877, 505] on span "Wierzymy, że każdy pies zasługuje na czyste, zadbane łapy – szczególnie w najba…" at bounding box center [921, 505] width 259 height 112
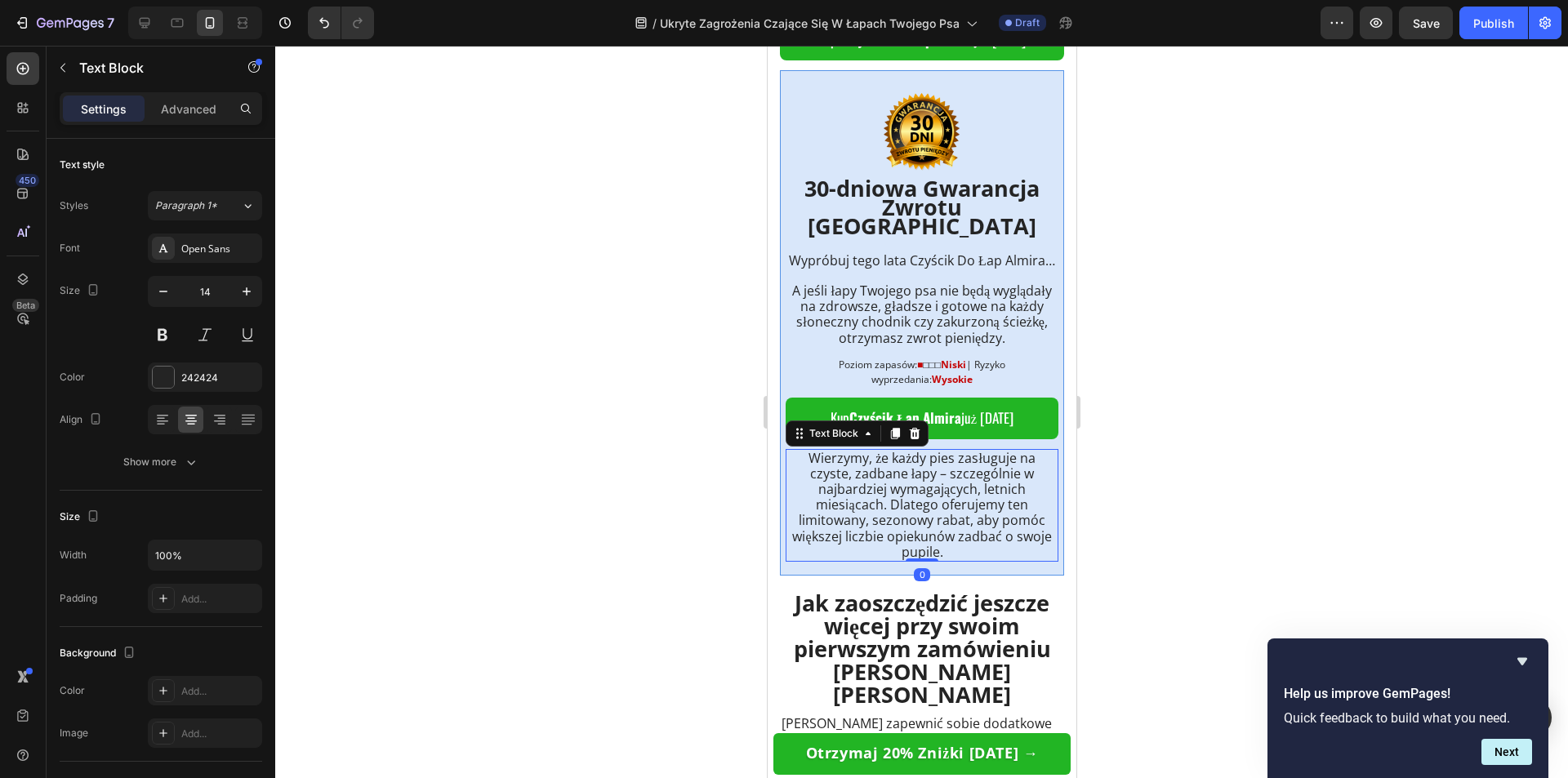
click at [877, 505] on span "Wierzymy, że każdy pies zasługuje na czyste, zadbane łapy – szczególnie w najba…" at bounding box center [921, 505] width 259 height 112
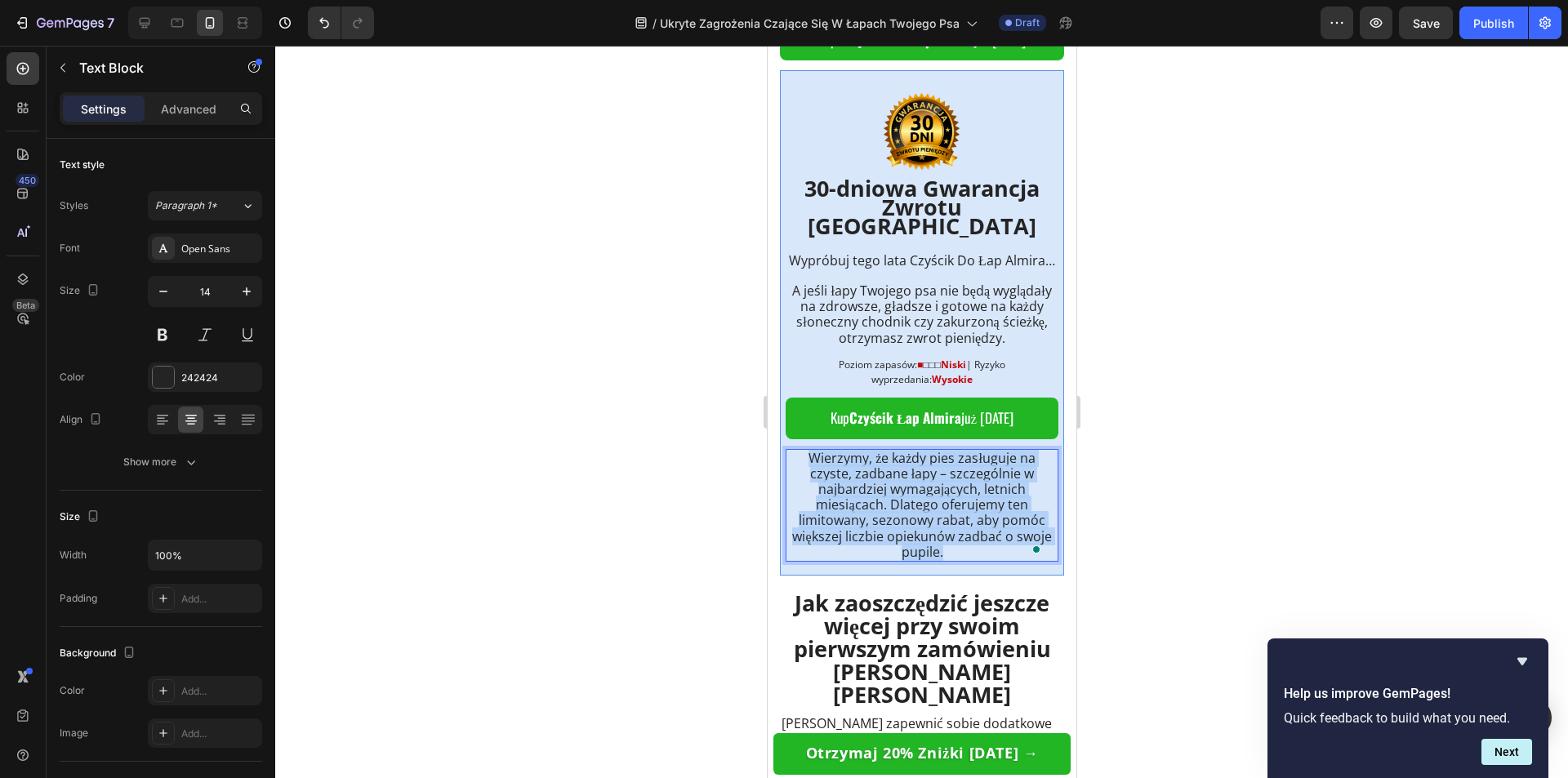
click at [877, 505] on span "Wierzymy, że każdy pies zasługuje na czyste, zadbane łapy – szczególnie w najba…" at bounding box center [921, 505] width 259 height 112
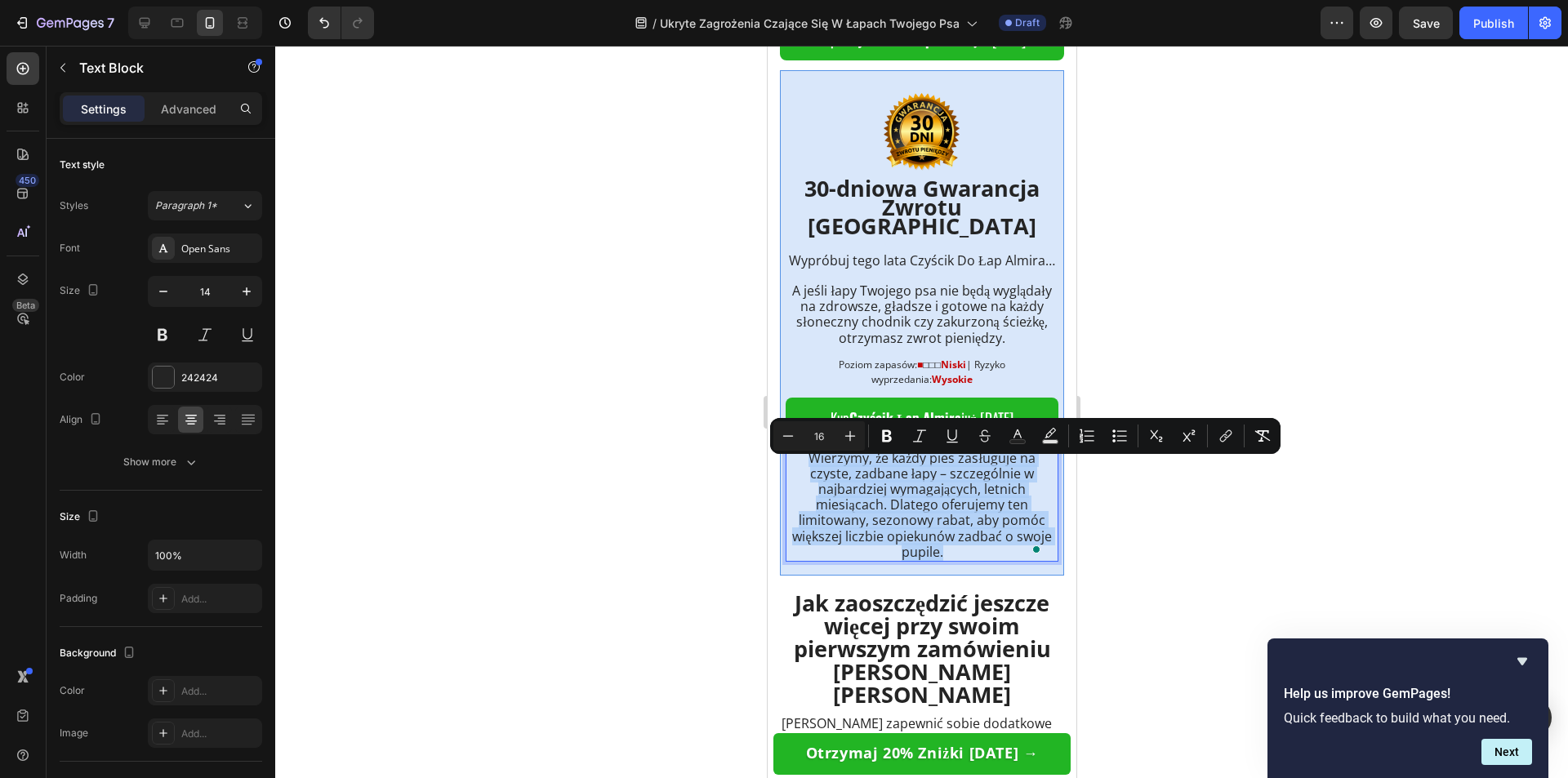
type input "14"
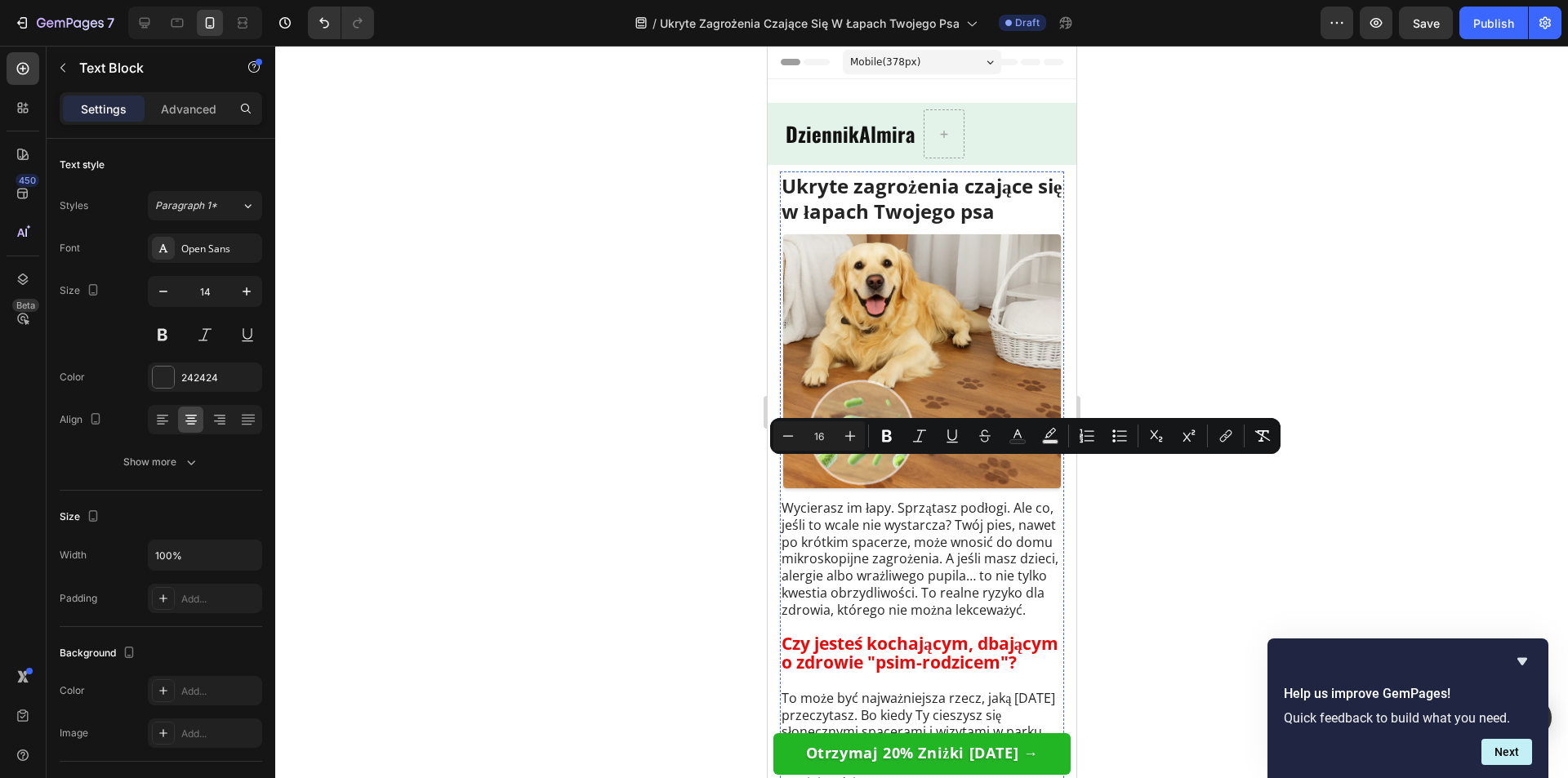
scroll to position [7999, 0]
